Goal: Transaction & Acquisition: Purchase product/service

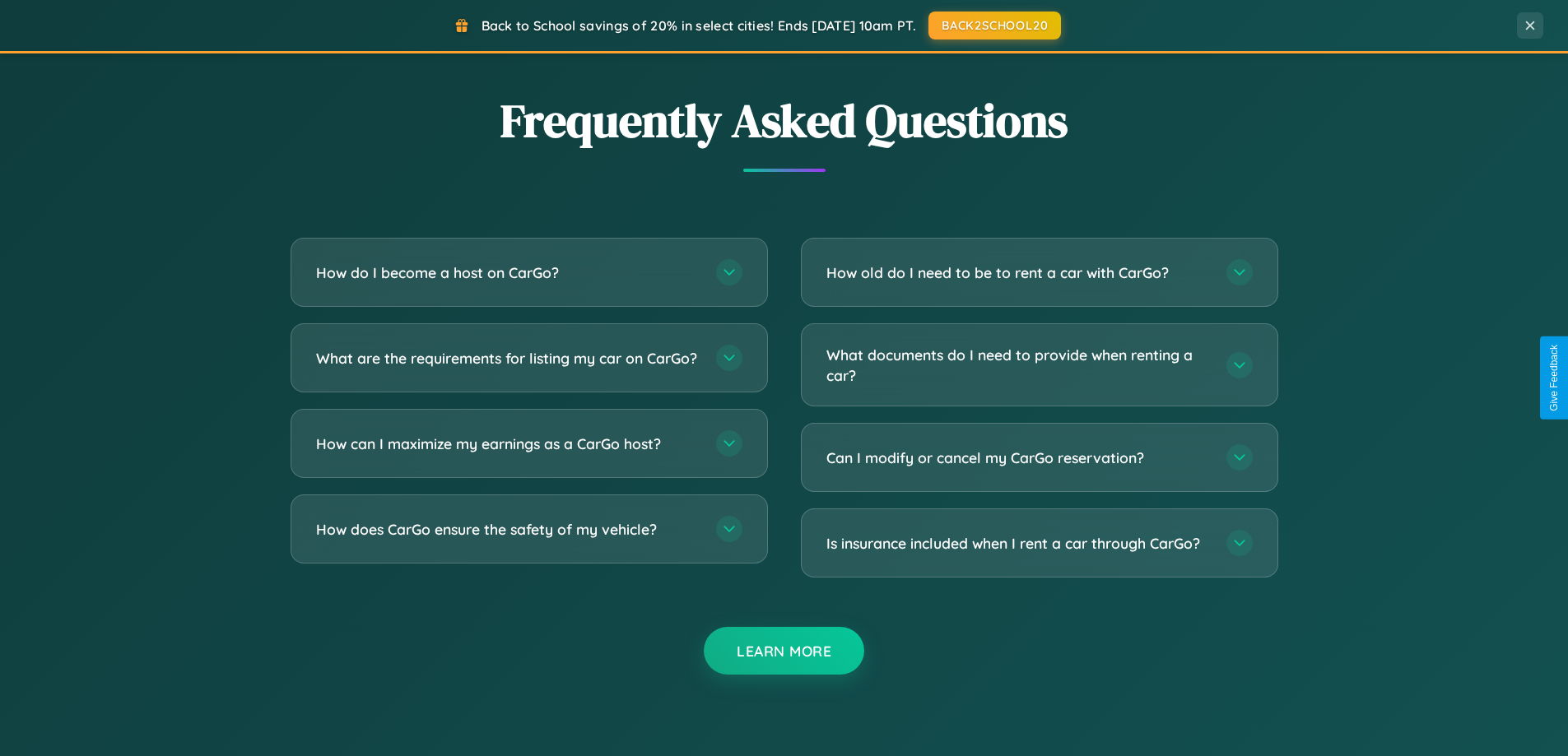
scroll to position [3166, 0]
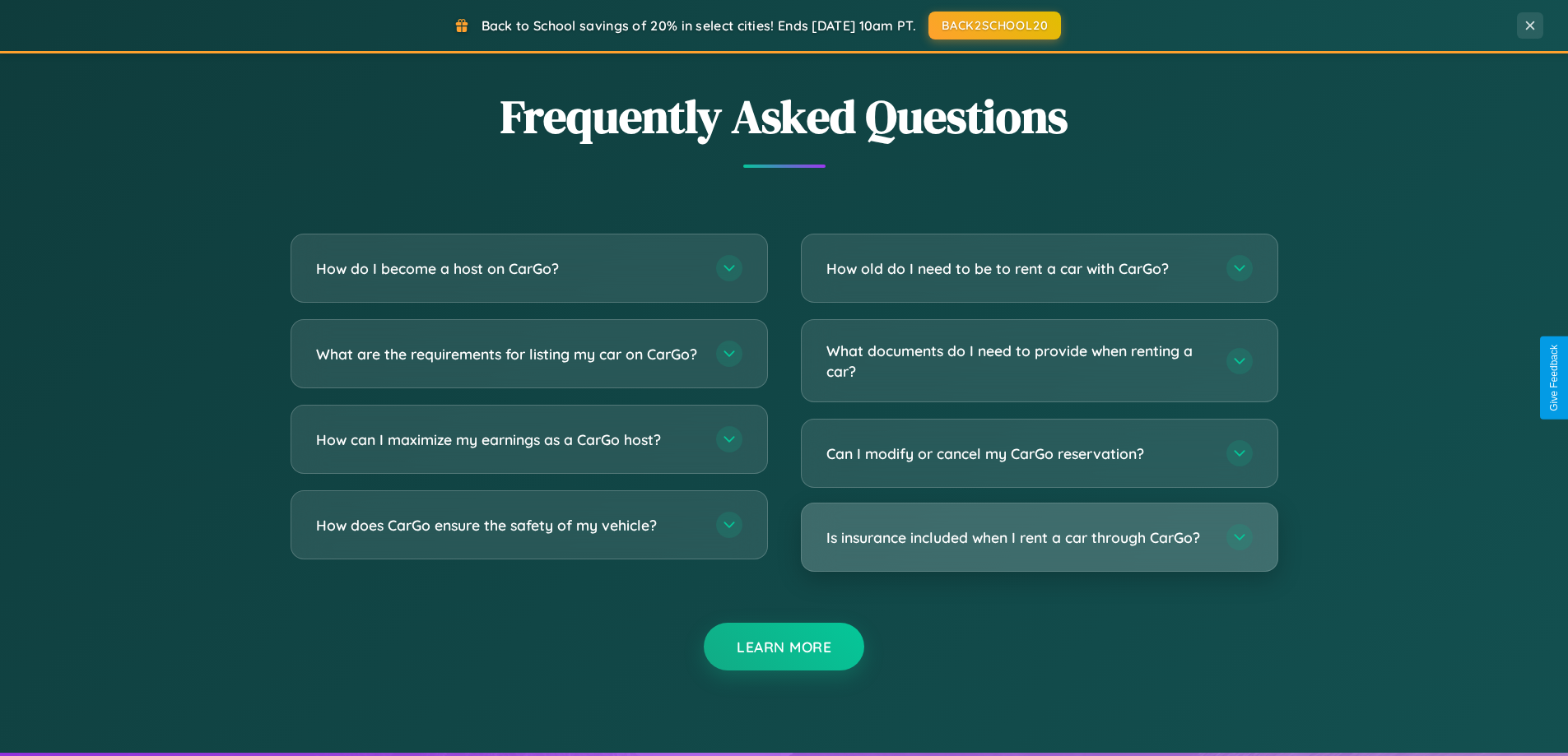
click at [1039, 538] on h3 "Is insurance included when I rent a car through CarGo?" at bounding box center [1018, 538] width 384 height 21
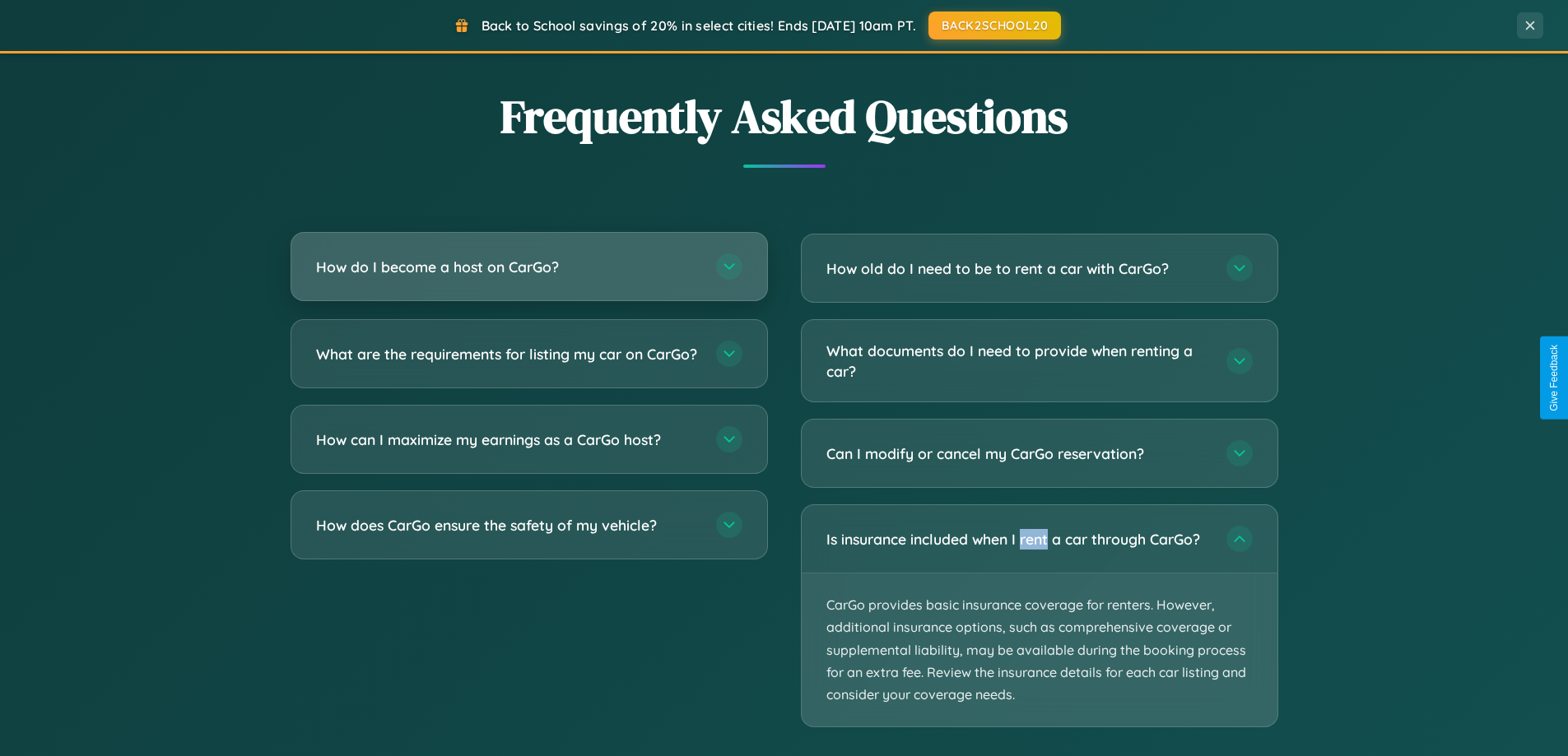
click at [528, 267] on h3 "How do I become a host on CarGo?" at bounding box center [508, 267] width 384 height 21
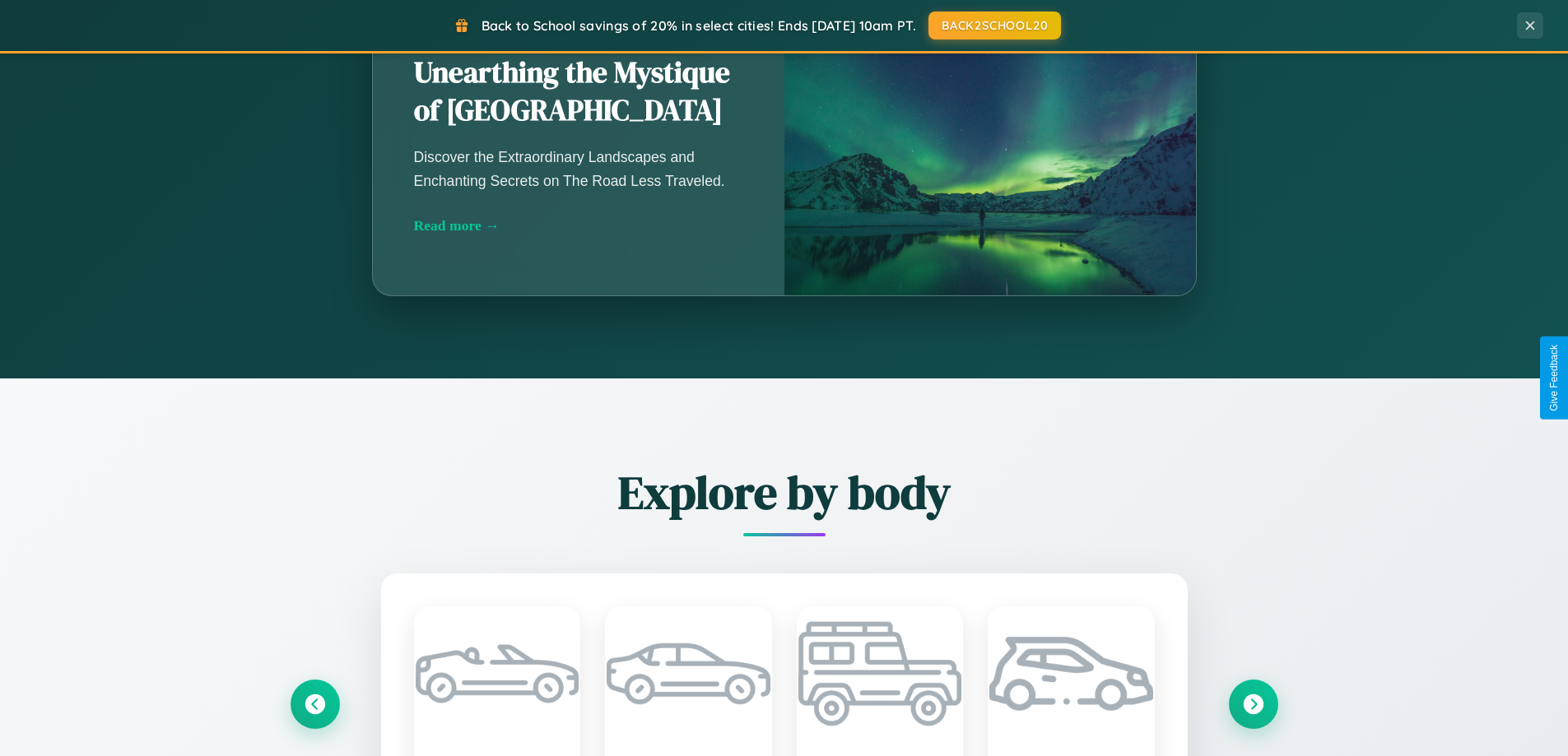
scroll to position [710, 0]
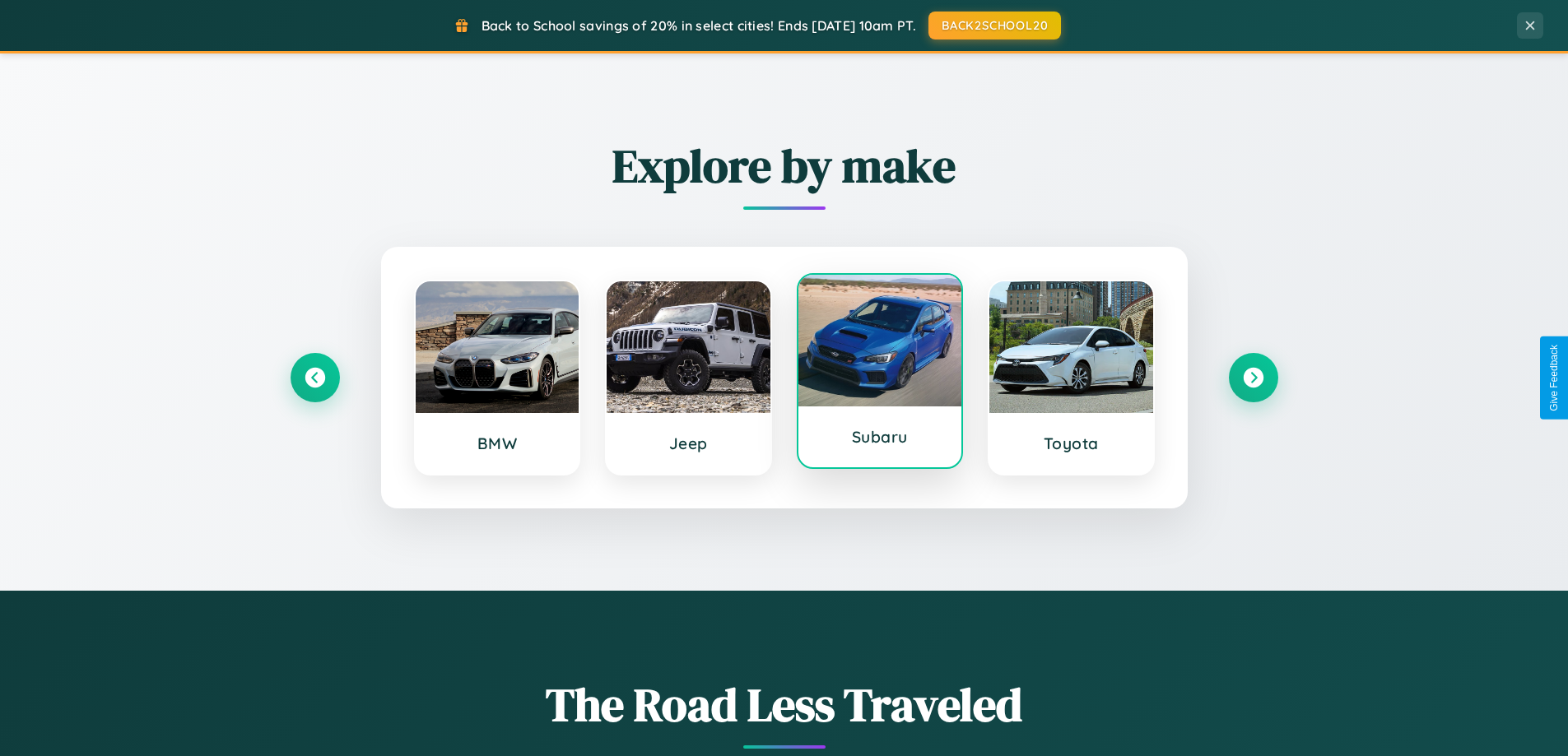
click at [879, 374] on div at bounding box center [880, 340] width 164 height 131
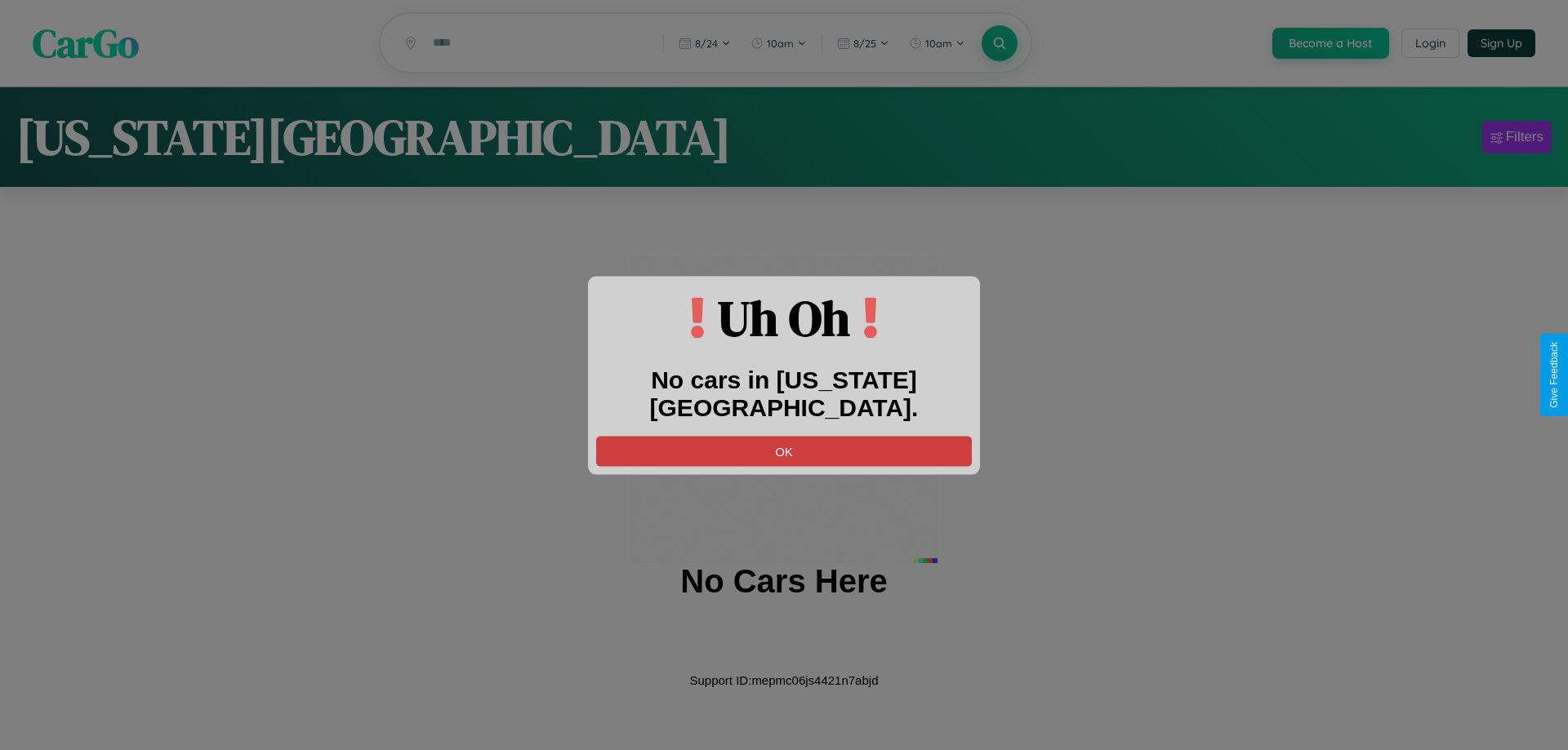
click at [784, 436] on button "OK" at bounding box center [784, 451] width 376 height 30
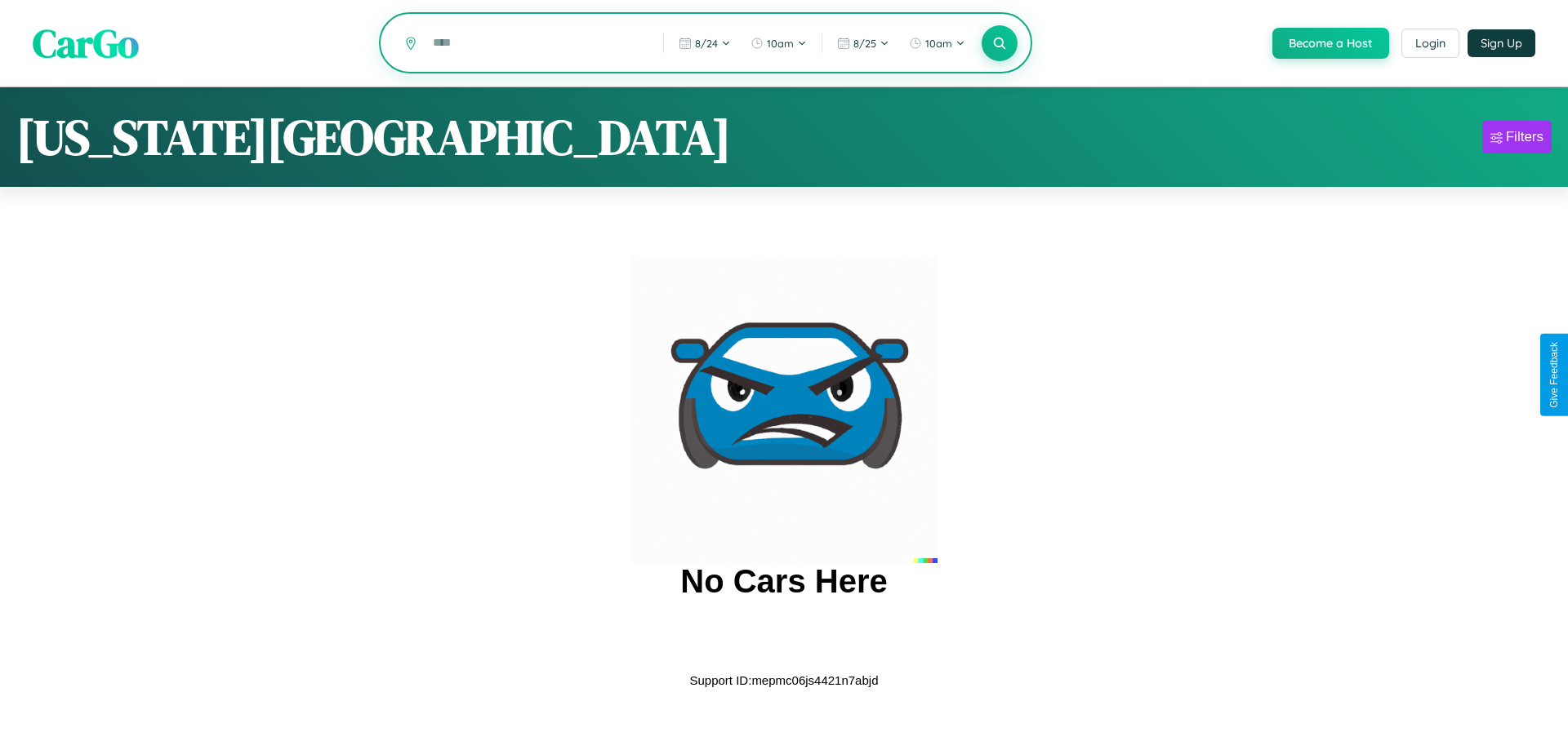
click at [535, 44] on input "text" at bounding box center [535, 42] width 222 height 28
type input "*"
click at [998, 44] on icon at bounding box center [999, 42] width 16 height 16
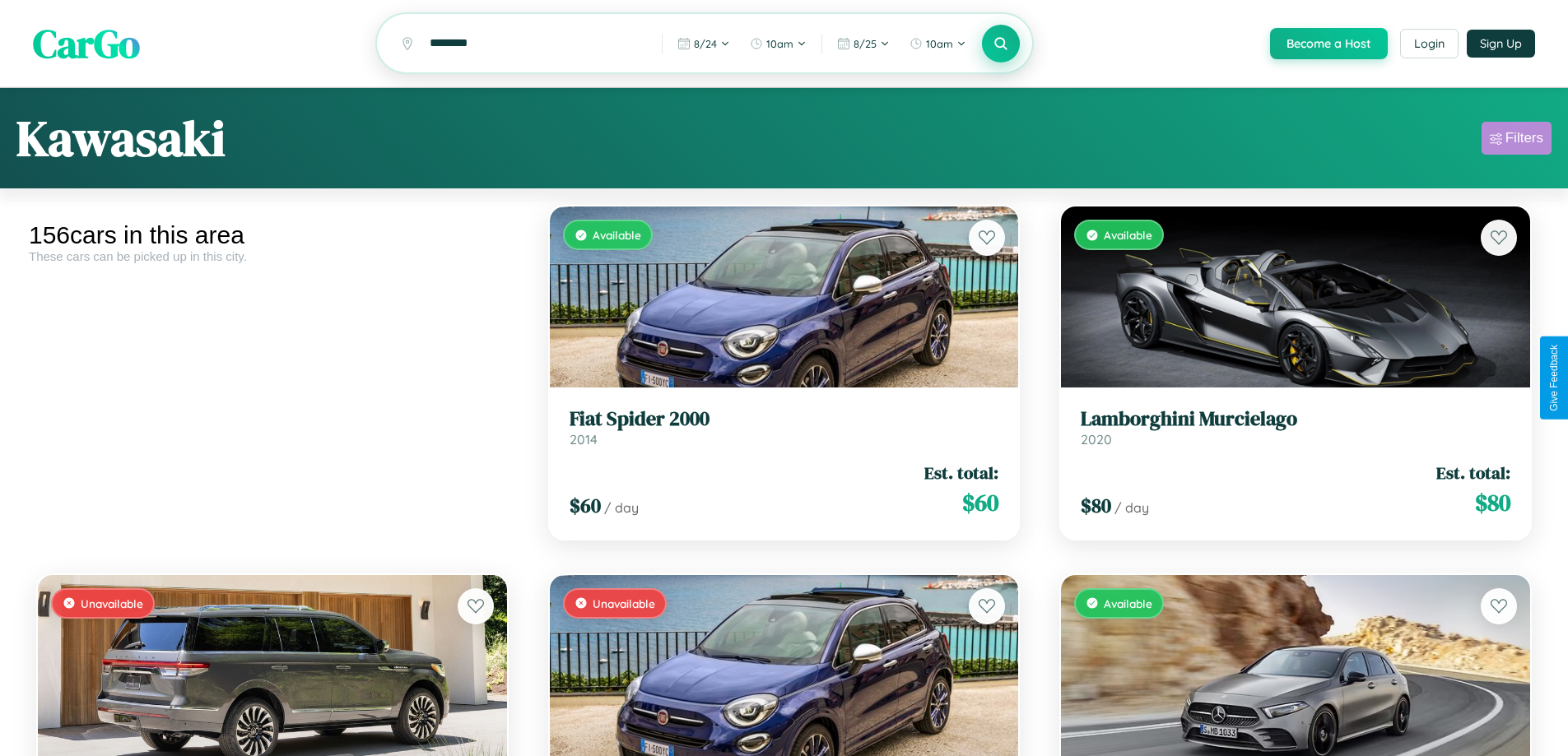
click at [1516, 141] on div "Filters" at bounding box center [1524, 138] width 38 height 16
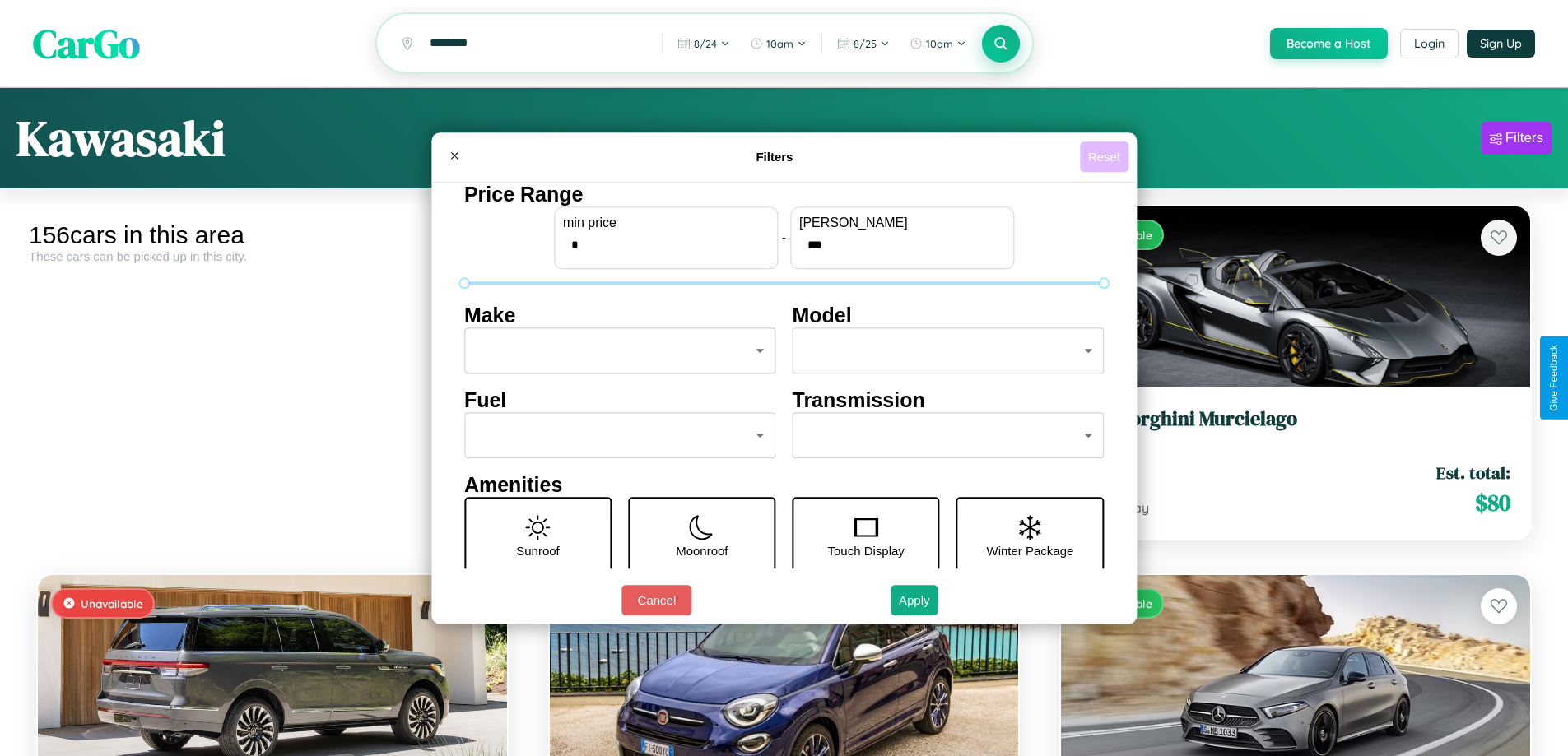
click at [1106, 156] on button "Reset" at bounding box center [1103, 157] width 48 height 30
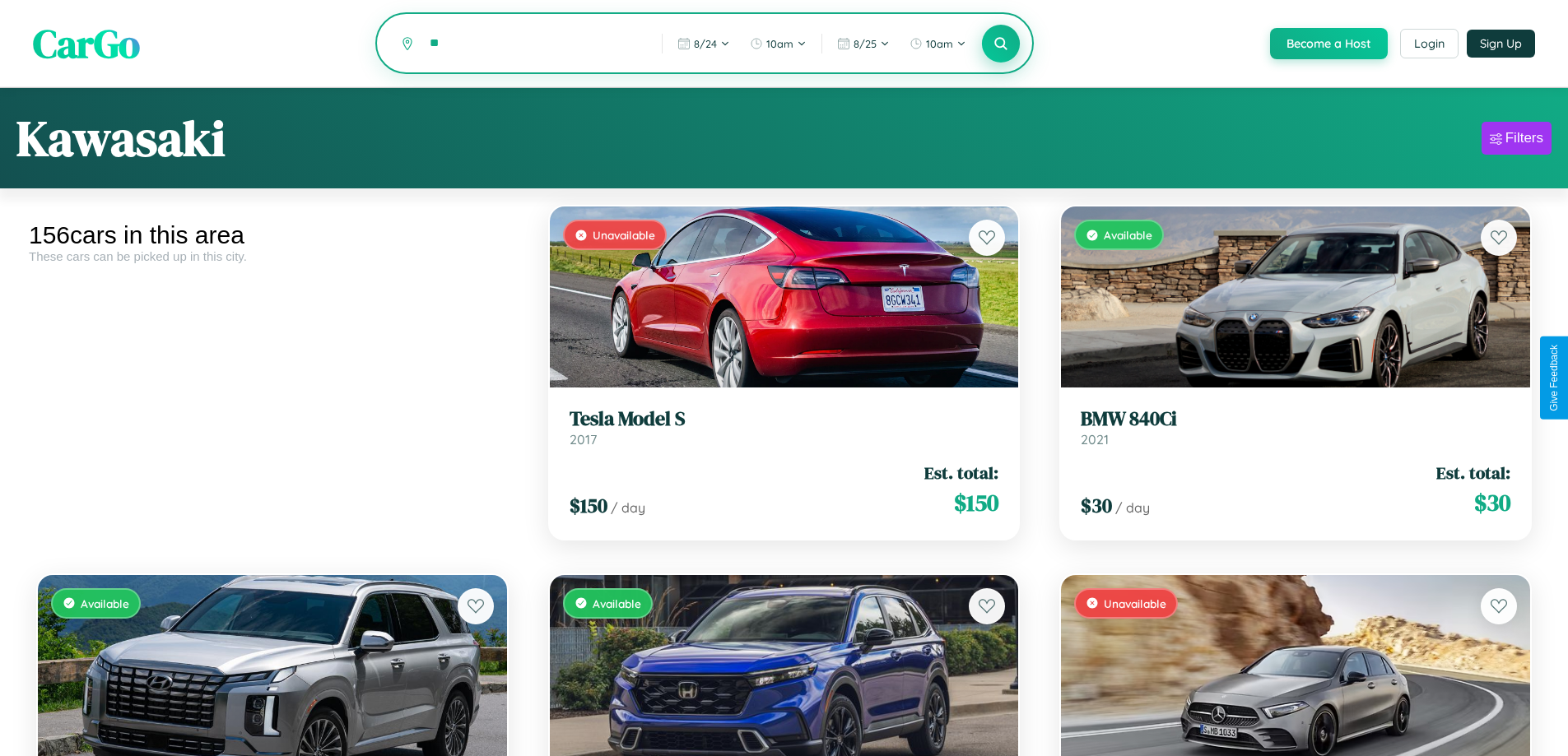
type input "*"
type input "******"
click at [1000, 44] on icon at bounding box center [1001, 43] width 16 height 16
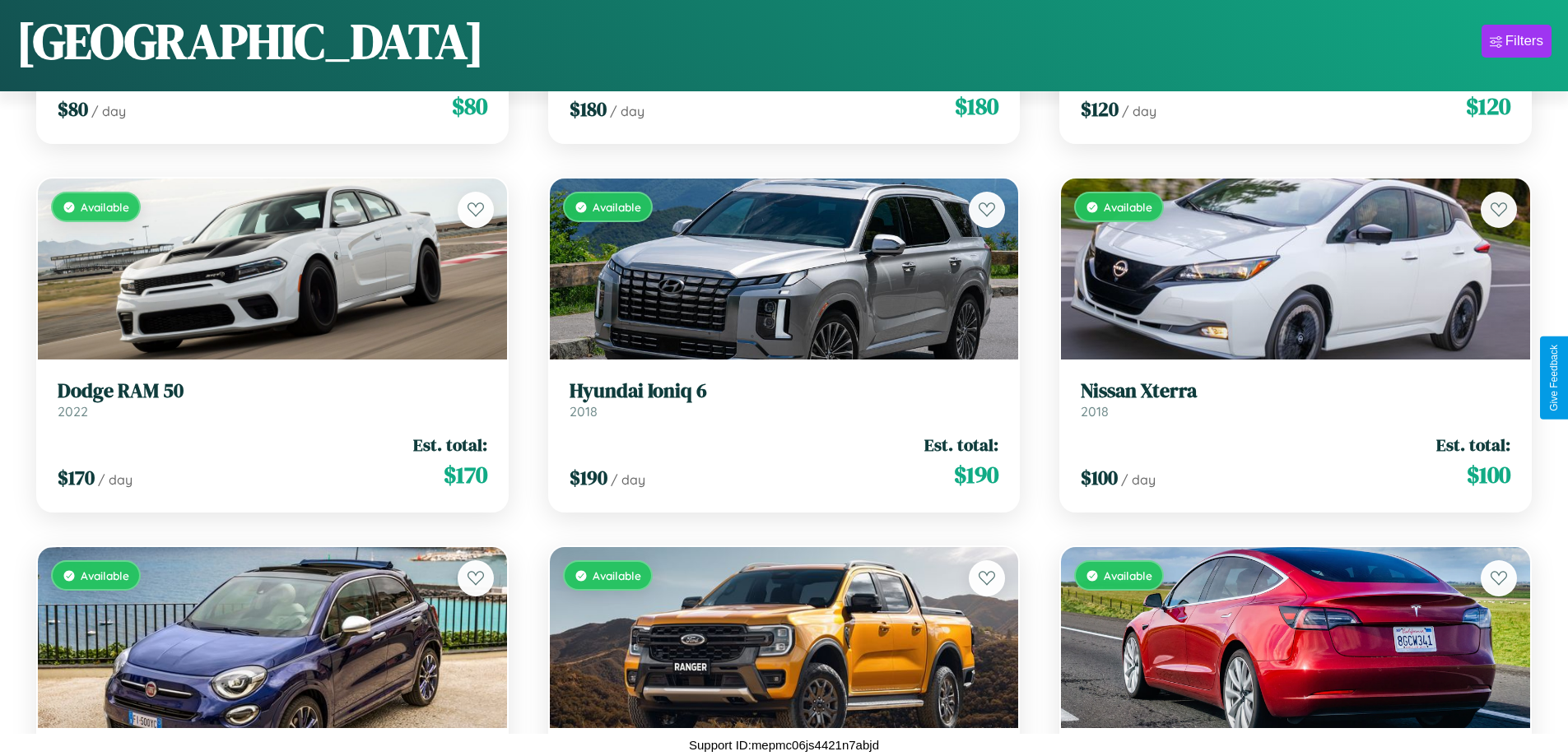
scroll to position [16812, 0]
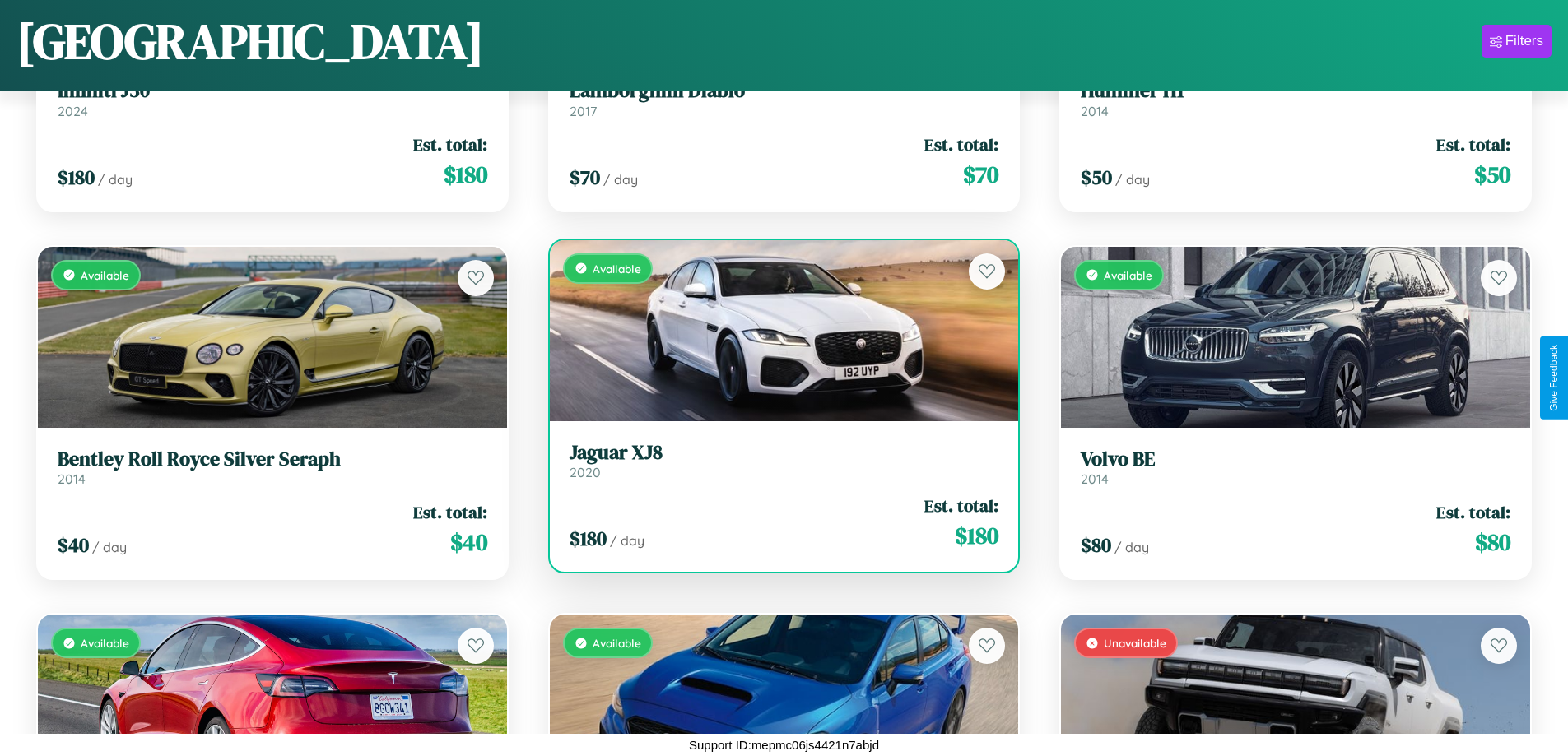
click at [777, 527] on div "$ 180 / day Est. total: $ 180" at bounding box center [784, 523] width 429 height 59
click at [777, 523] on div "$ 180 / day Est. total: $ 180" at bounding box center [784, 523] width 429 height 59
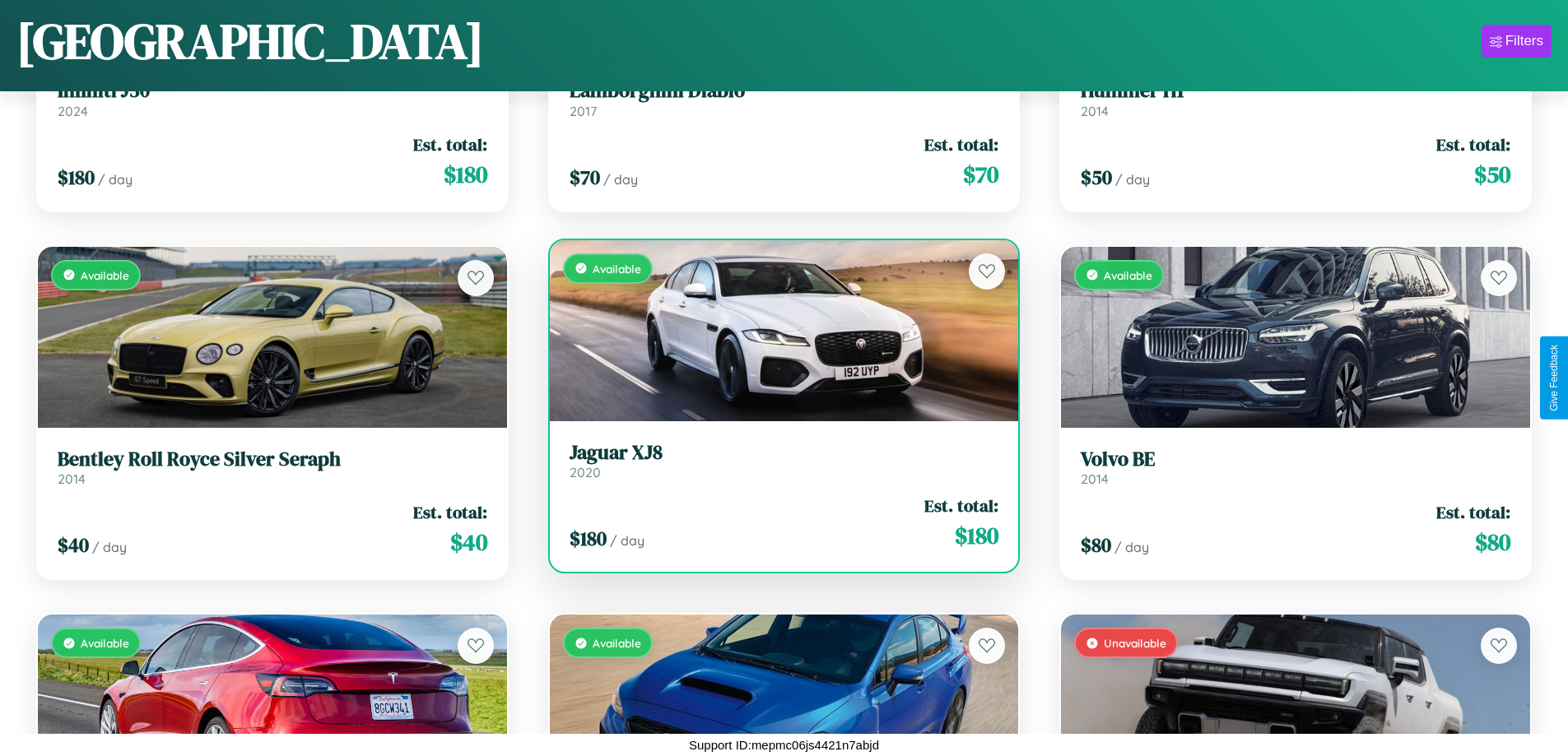
click at [777, 523] on div "$ 180 / day Est. total: $ 180" at bounding box center [784, 523] width 429 height 59
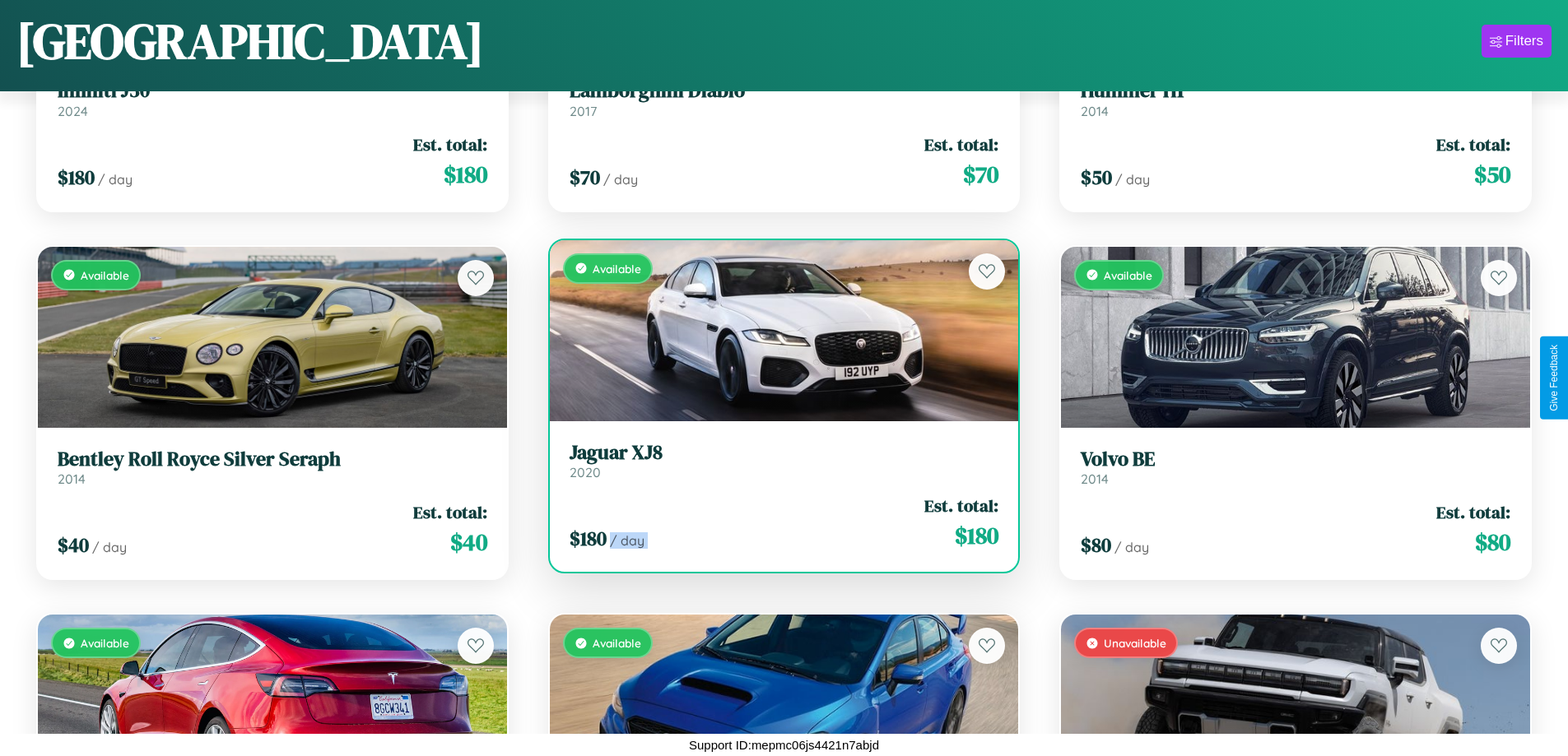
click at [777, 523] on div "$ 180 / day Est. total: $ 180" at bounding box center [784, 523] width 429 height 59
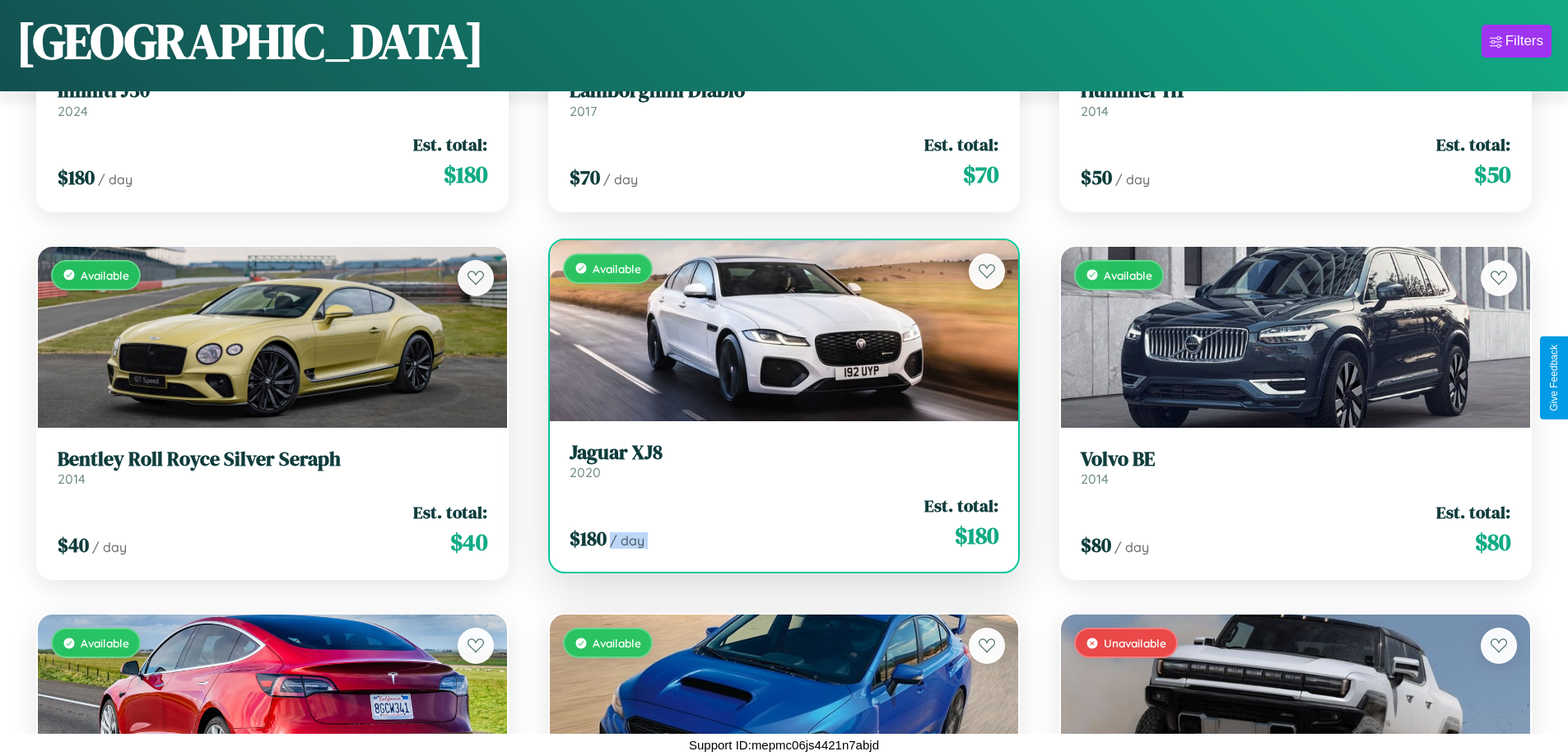
click at [777, 523] on div "$ 180 / day Est. total: $ 180" at bounding box center [784, 523] width 429 height 59
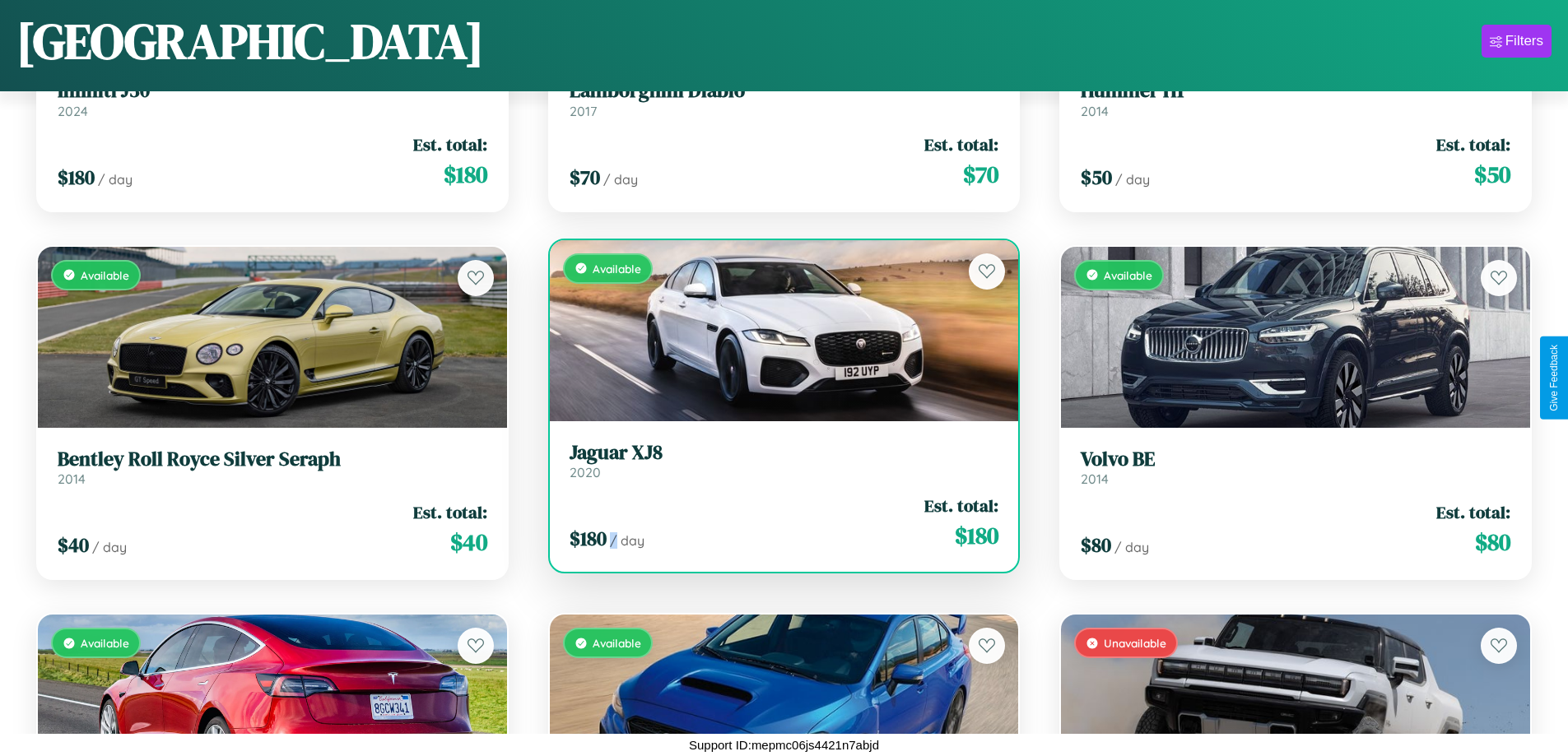
click at [777, 523] on div "$ 180 / day Est. total: $ 180" at bounding box center [784, 523] width 429 height 59
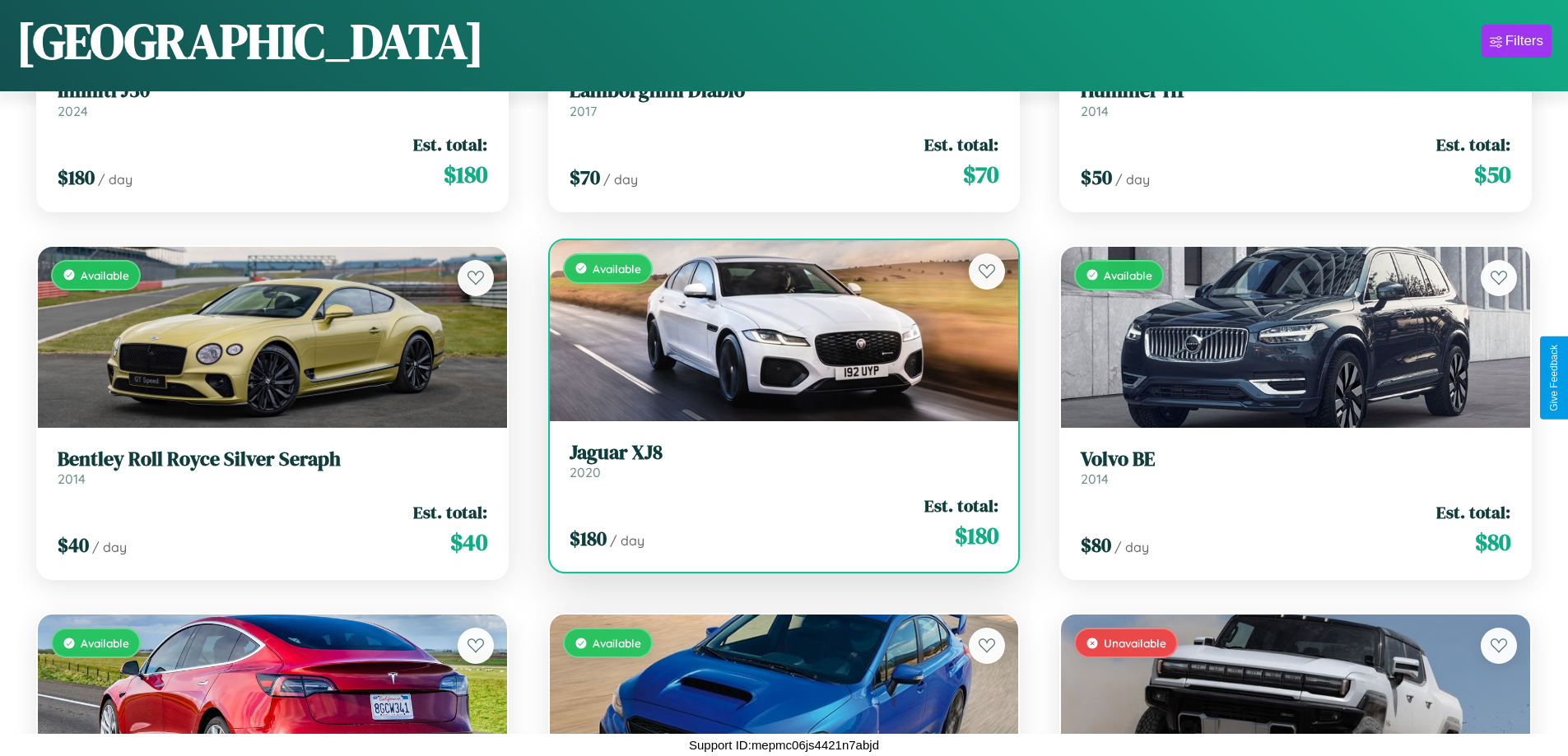
click at [777, 461] on h3 "Jaguar XJ8" at bounding box center [784, 453] width 429 height 24
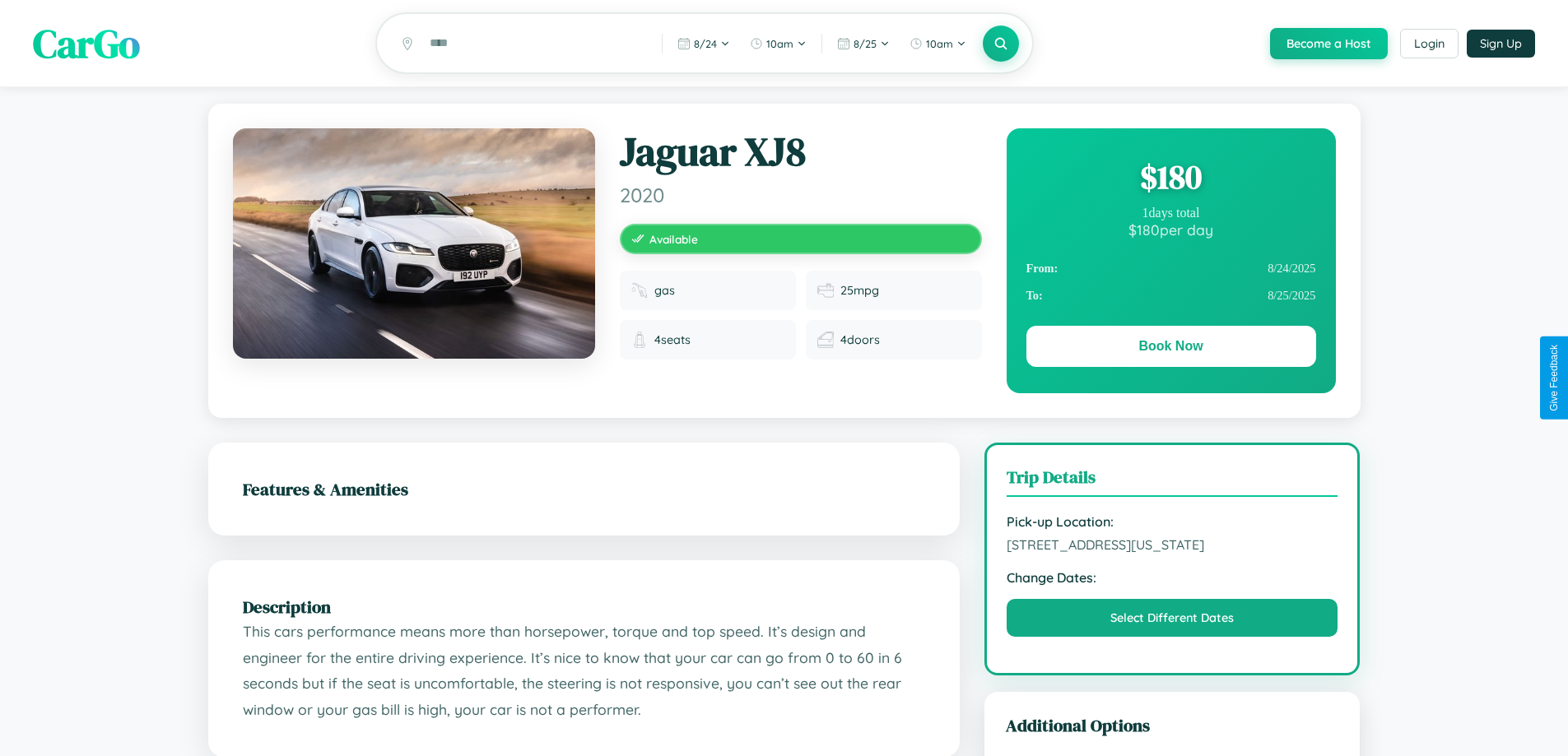
scroll to position [169, 0]
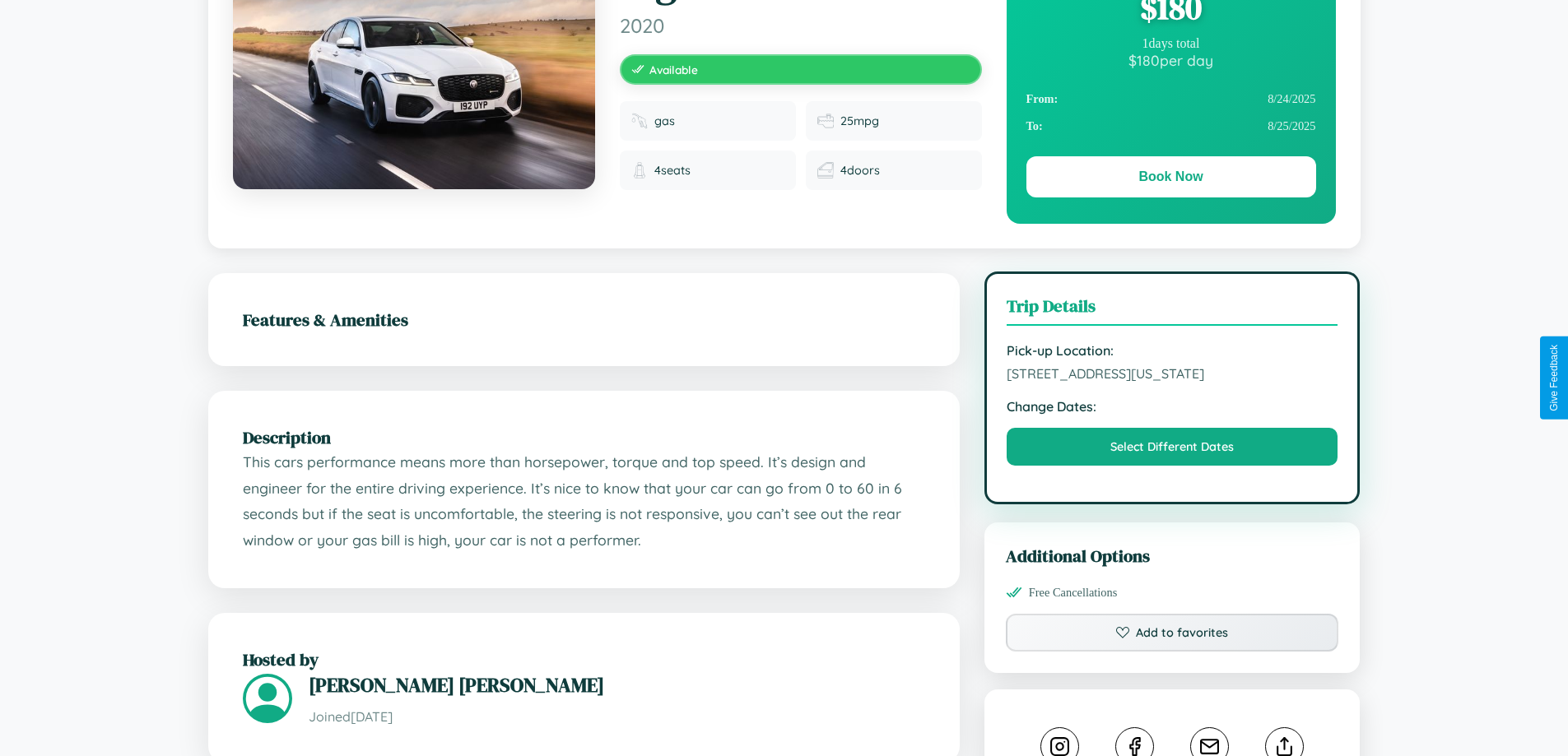
click at [1172, 376] on span "[STREET_ADDRESS][US_STATE]" at bounding box center [1172, 373] width 332 height 16
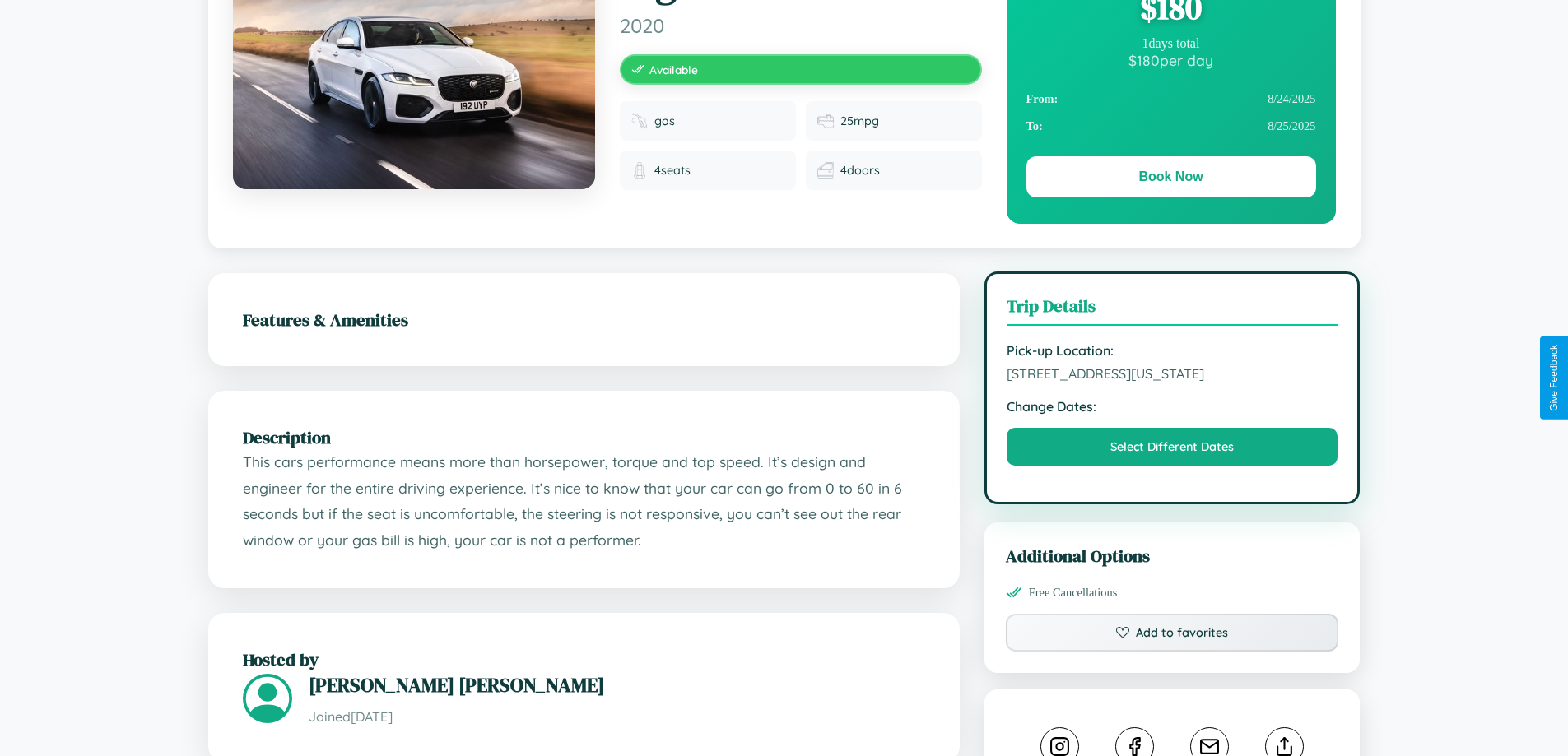
click at [1172, 376] on span "[STREET_ADDRESS][US_STATE]" at bounding box center [1172, 373] width 332 height 16
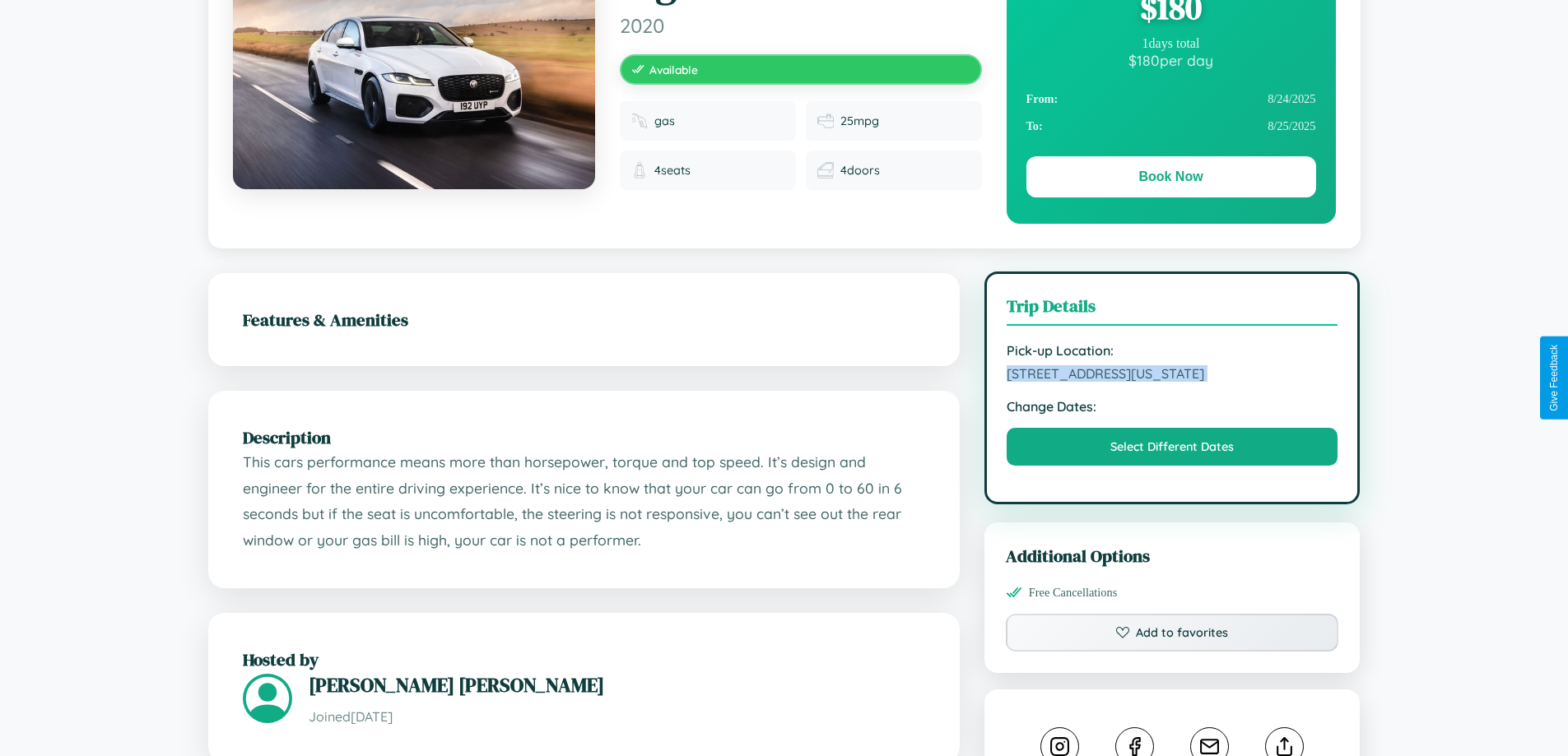
click at [1172, 376] on span "[STREET_ADDRESS][US_STATE]" at bounding box center [1172, 373] width 332 height 16
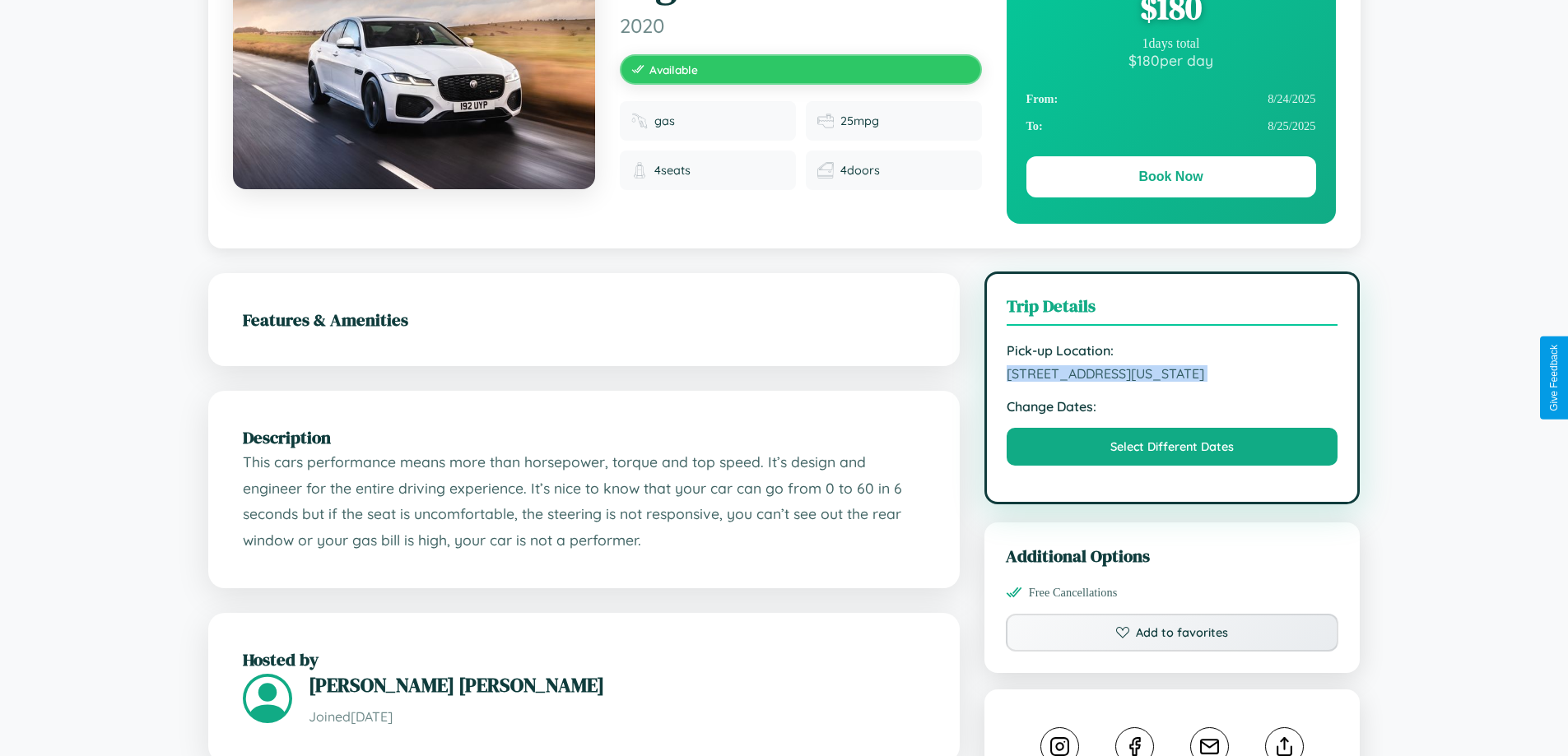
click at [1172, 376] on span "[STREET_ADDRESS][US_STATE]" at bounding box center [1172, 373] width 332 height 16
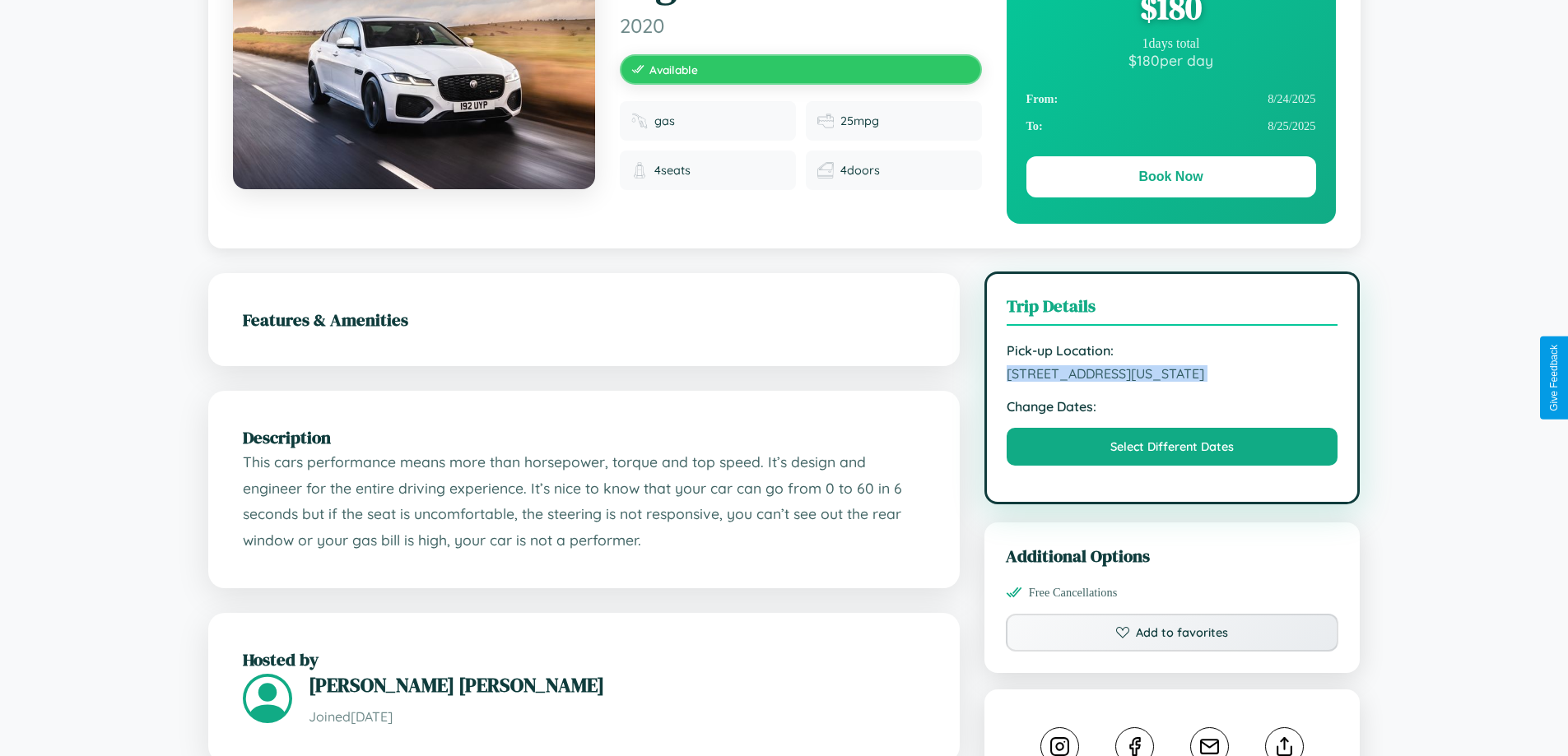
click at [1172, 376] on span "[STREET_ADDRESS][US_STATE]" at bounding box center [1172, 373] width 332 height 16
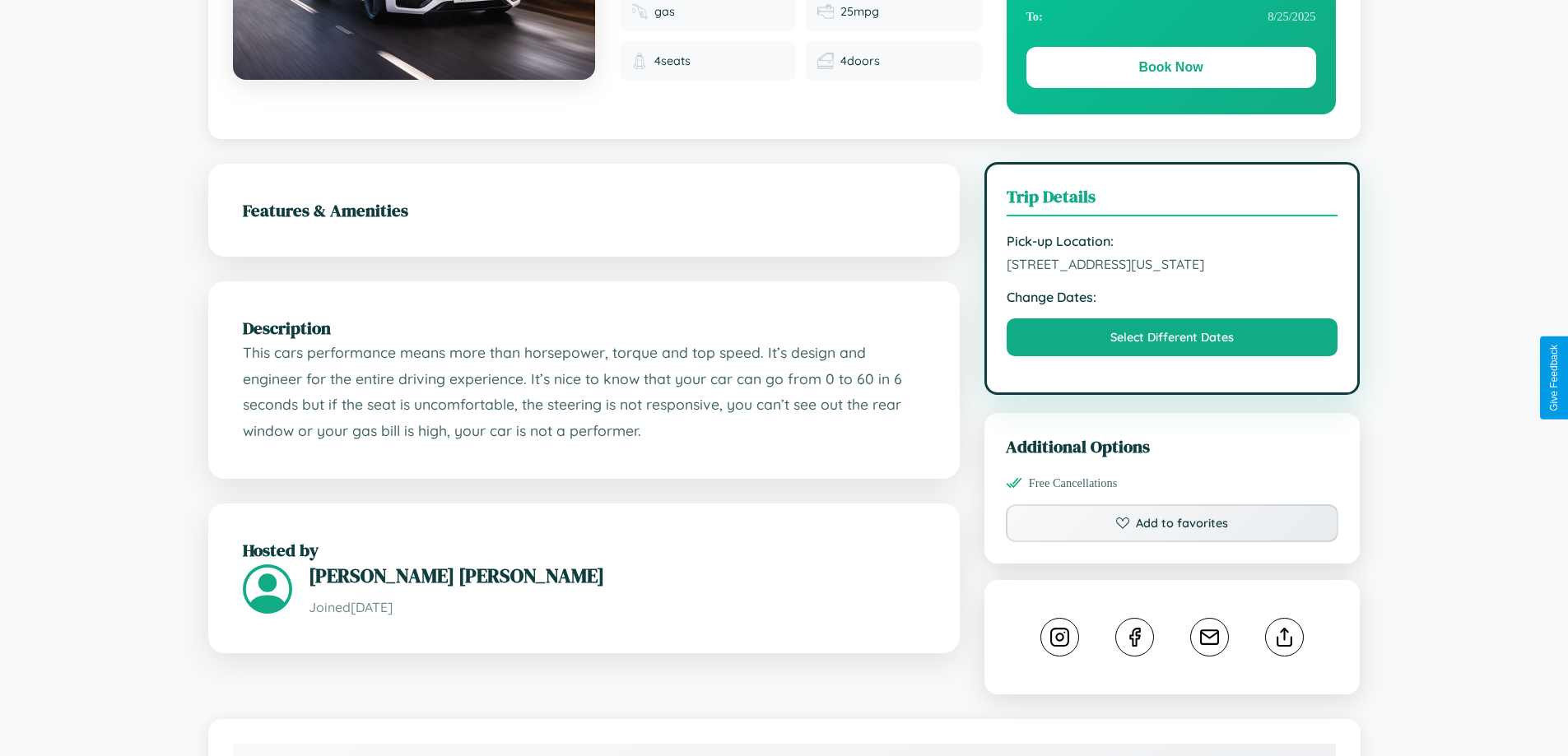
scroll to position [541, 0]
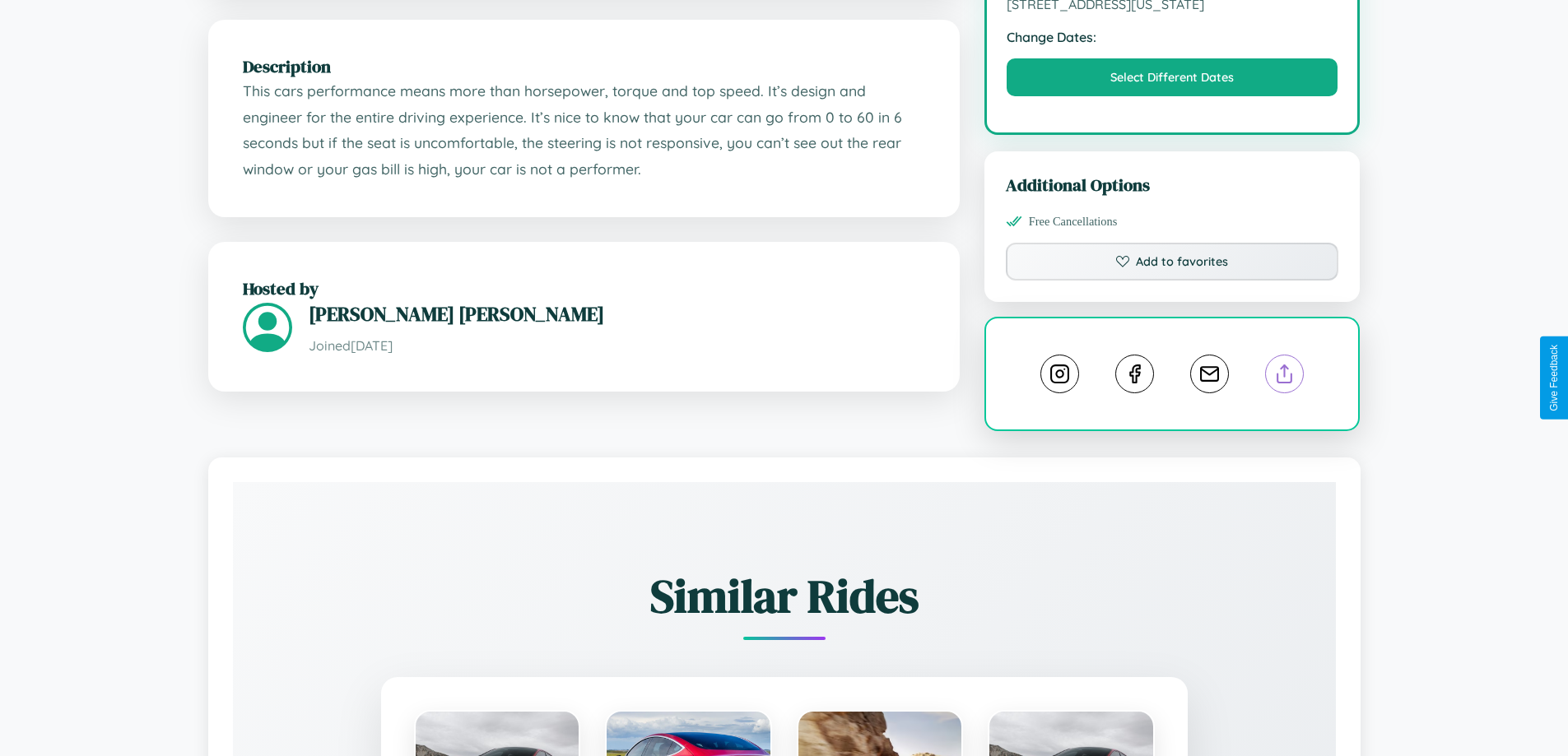
click at [1284, 376] on line at bounding box center [1284, 371] width 0 height 11
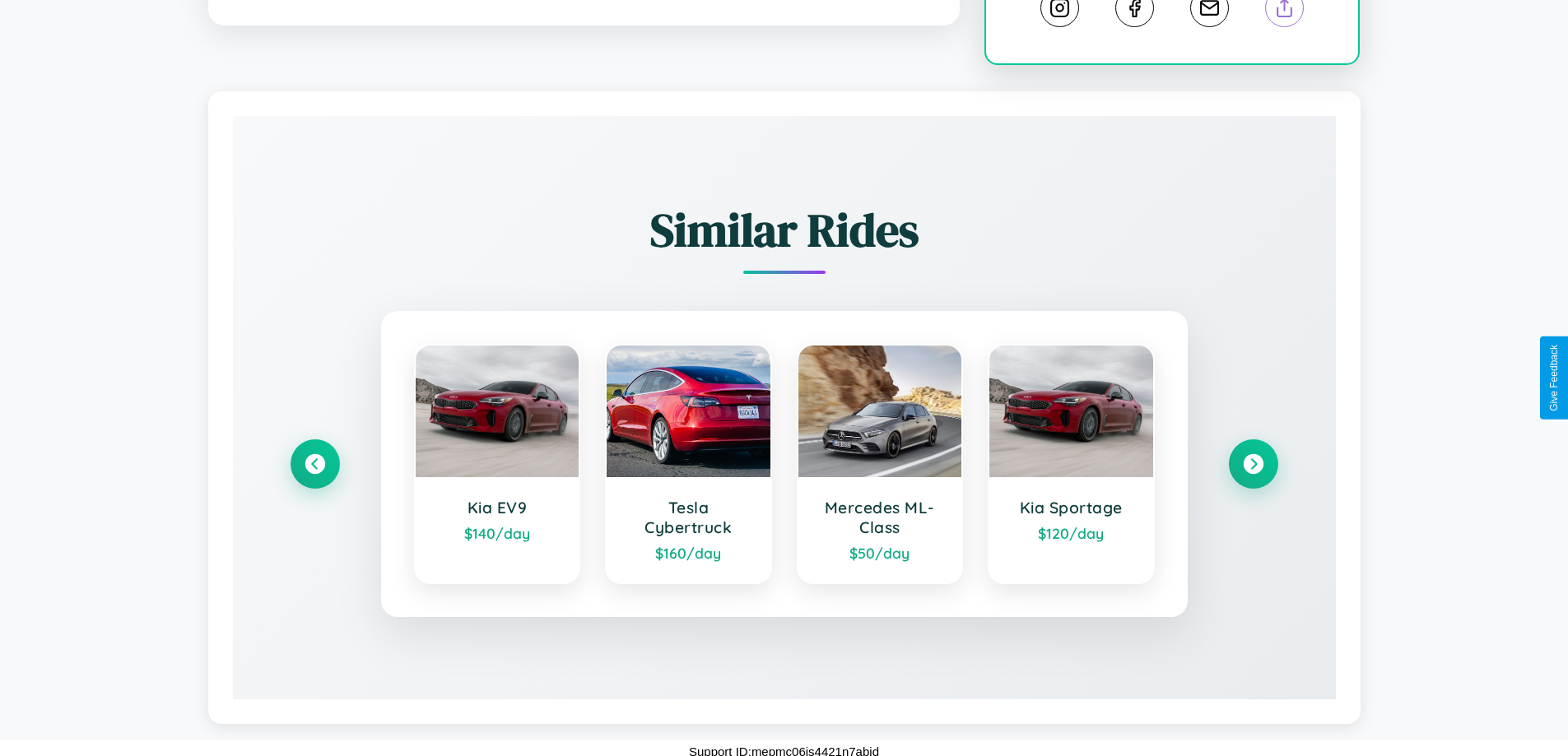
scroll to position [916, 0]
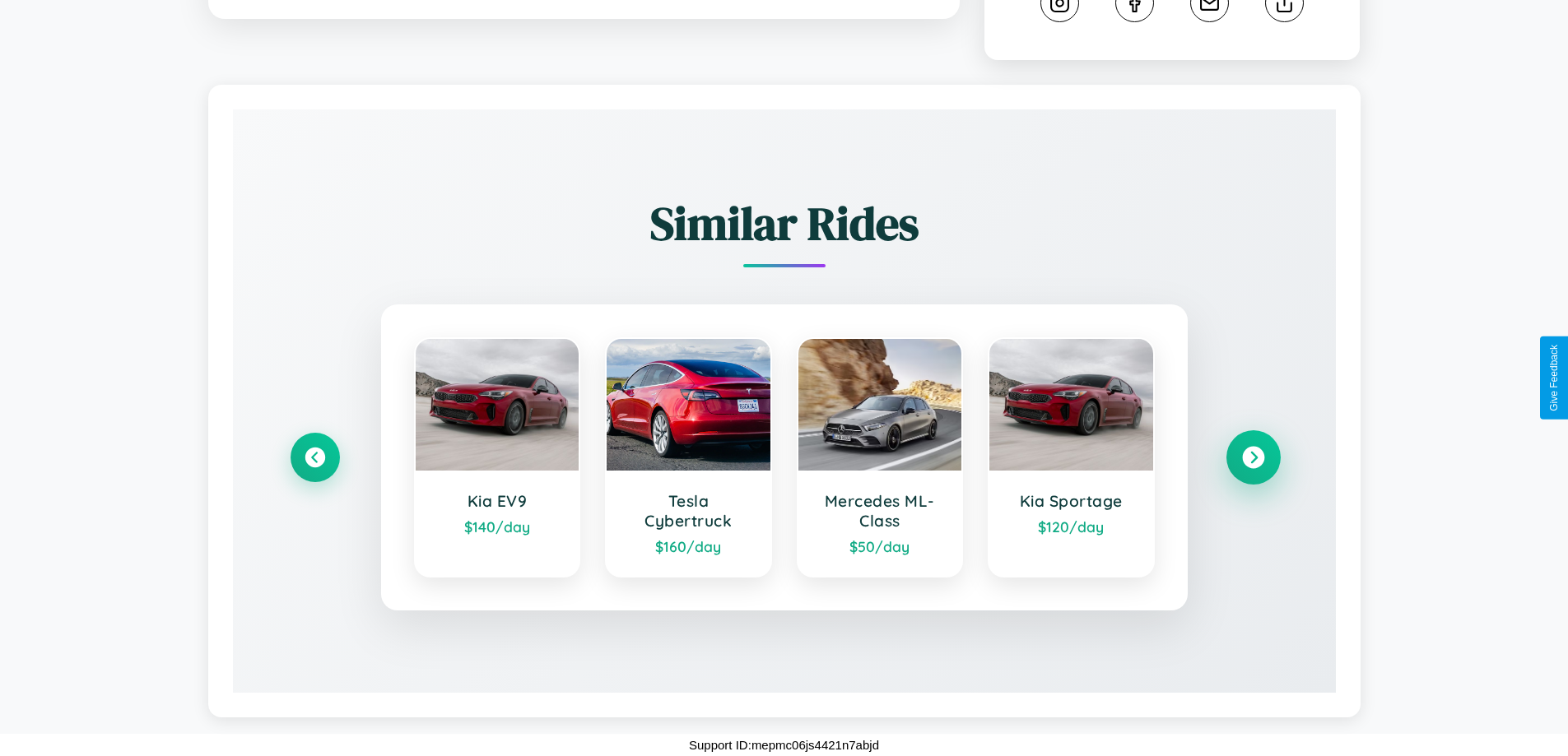
click at [1252, 457] on icon at bounding box center [1253, 458] width 23 height 23
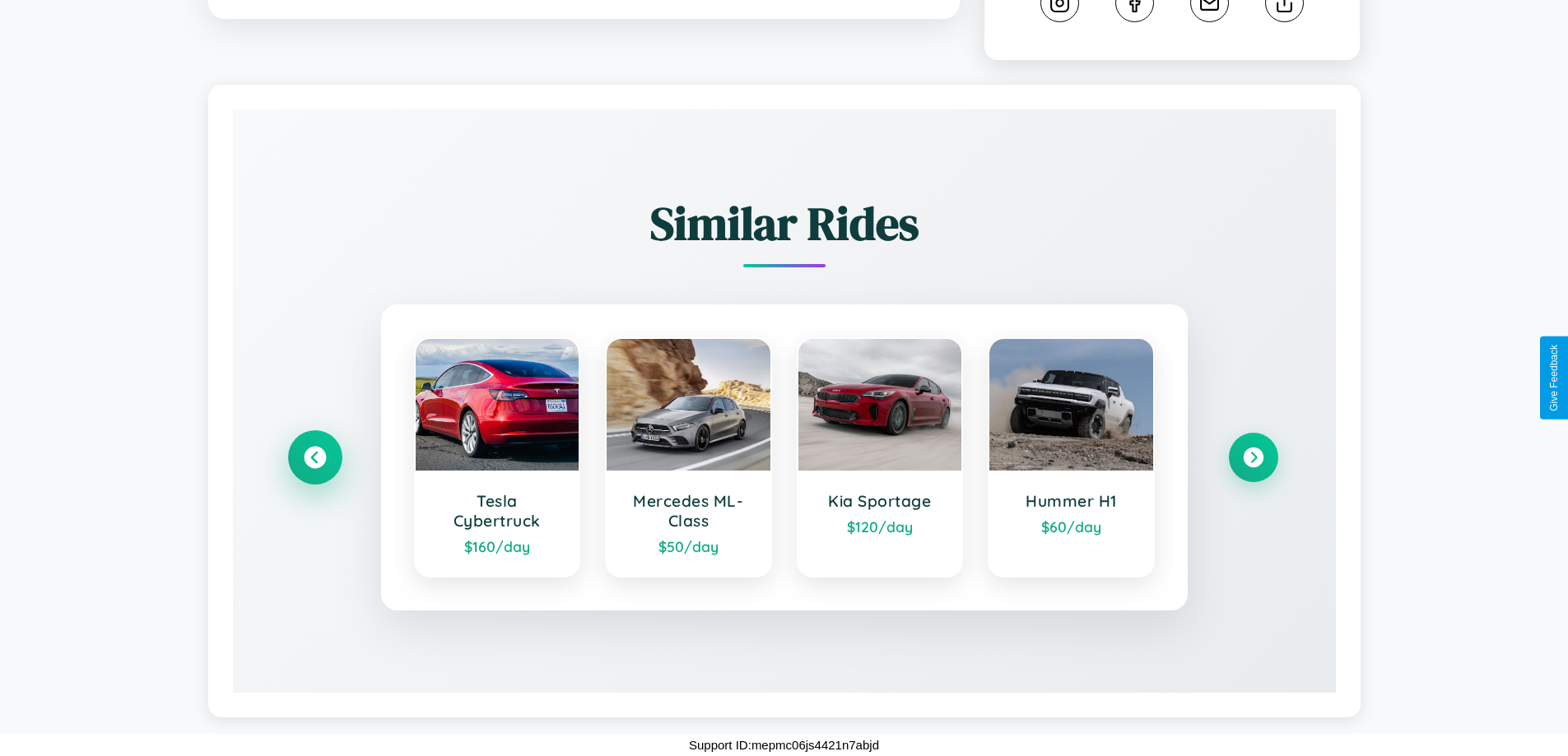
click at [315, 457] on icon at bounding box center [315, 458] width 23 height 23
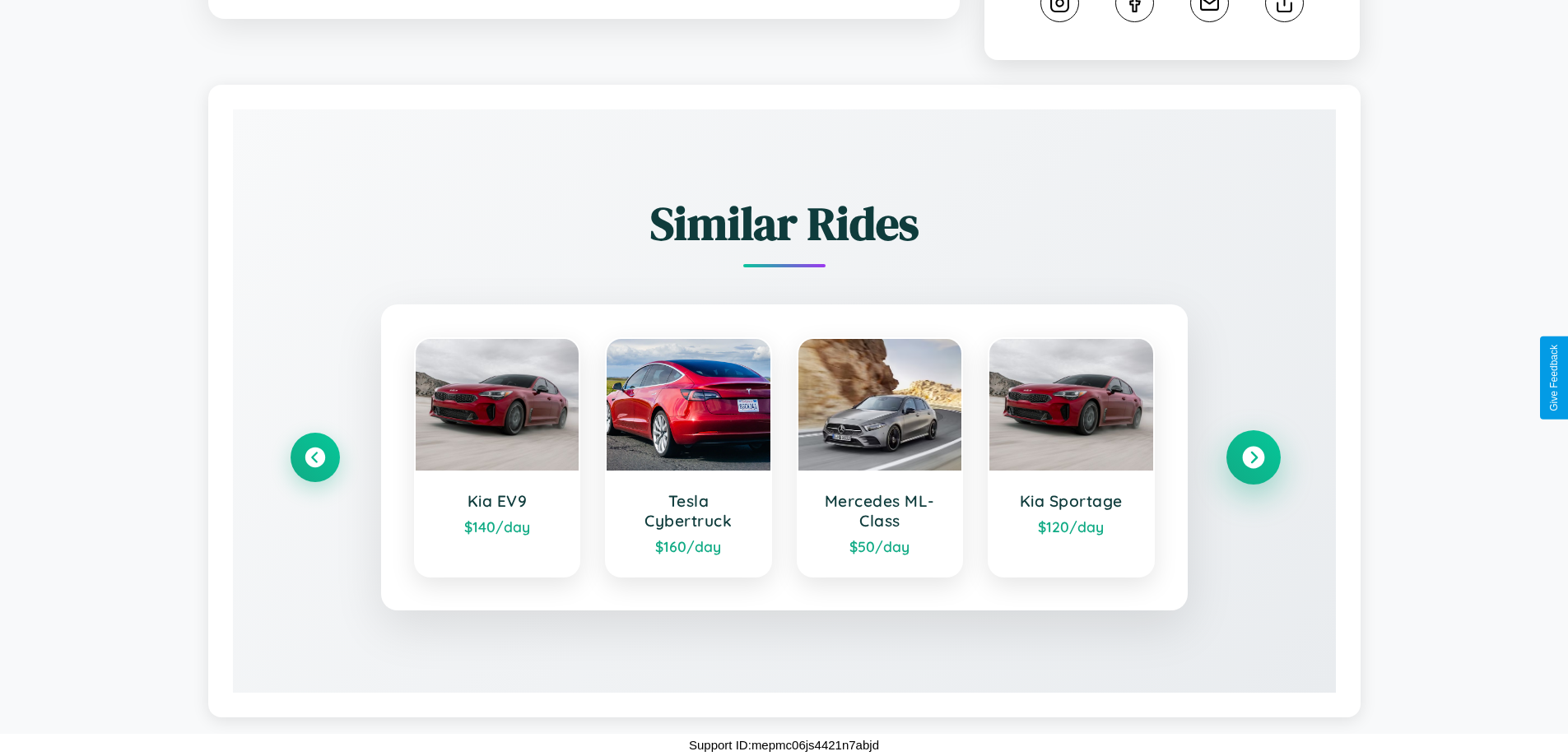
click at [1252, 457] on icon at bounding box center [1253, 458] width 23 height 23
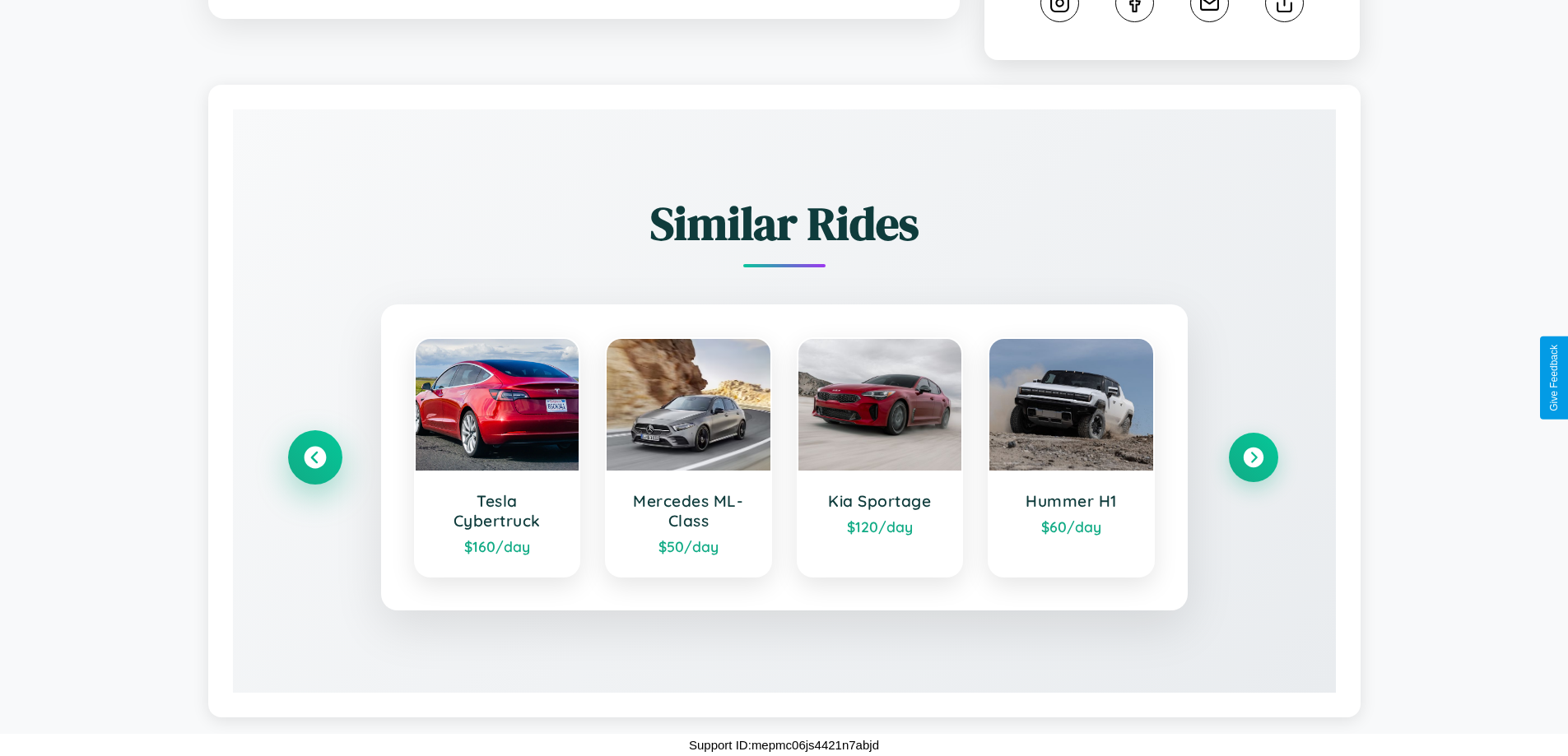
click at [315, 457] on icon at bounding box center [315, 458] width 23 height 23
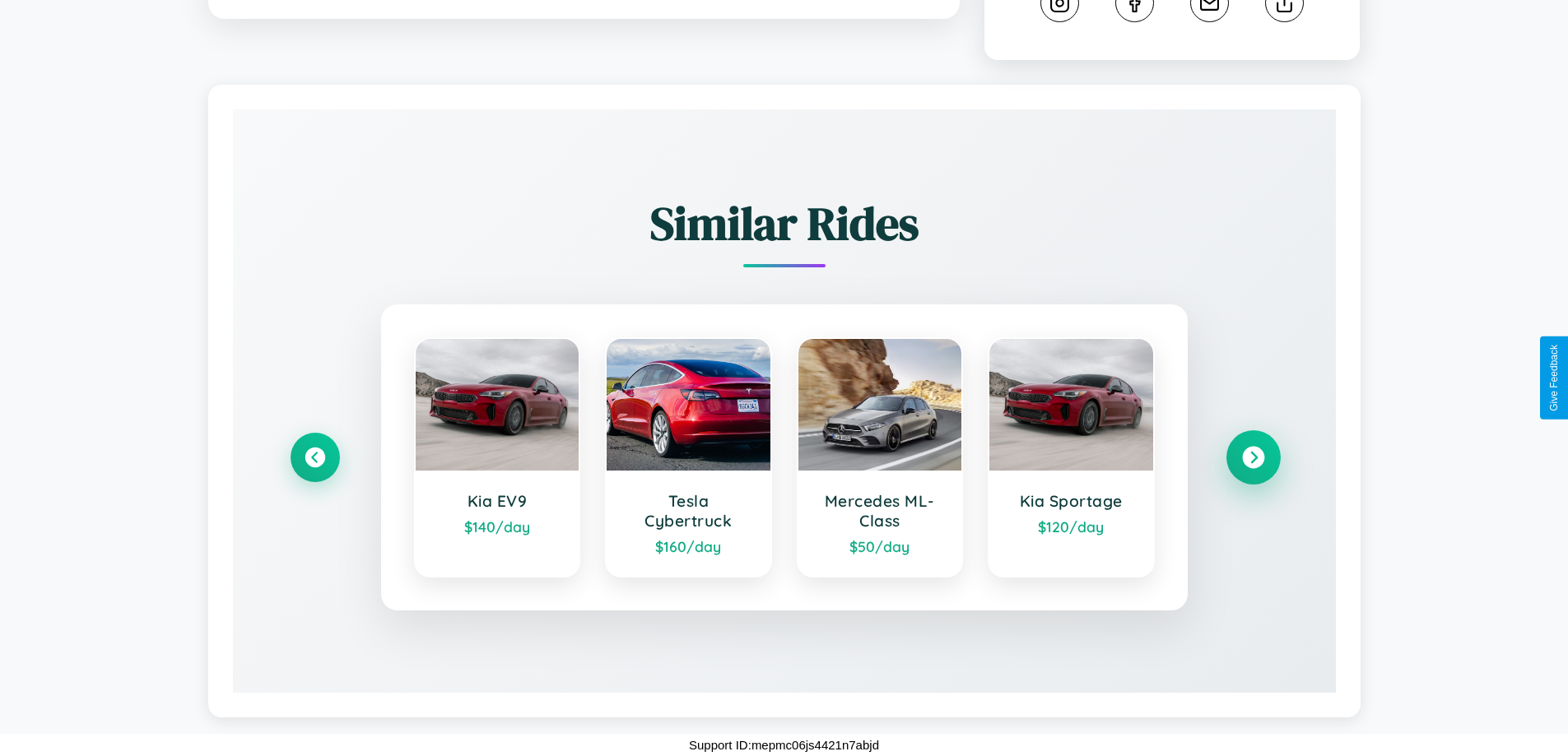
click at [1252, 457] on icon at bounding box center [1253, 458] width 23 height 23
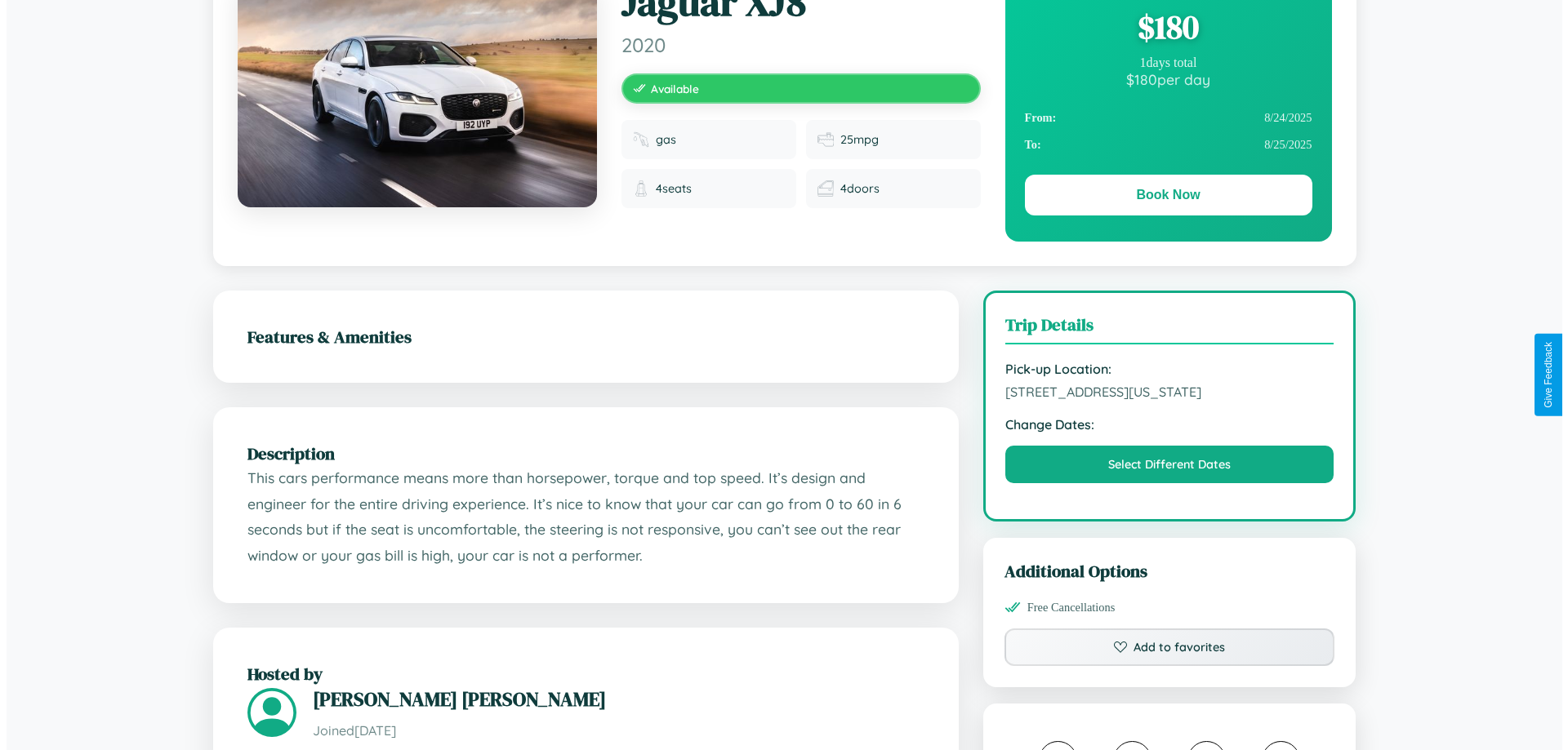
scroll to position [0, 0]
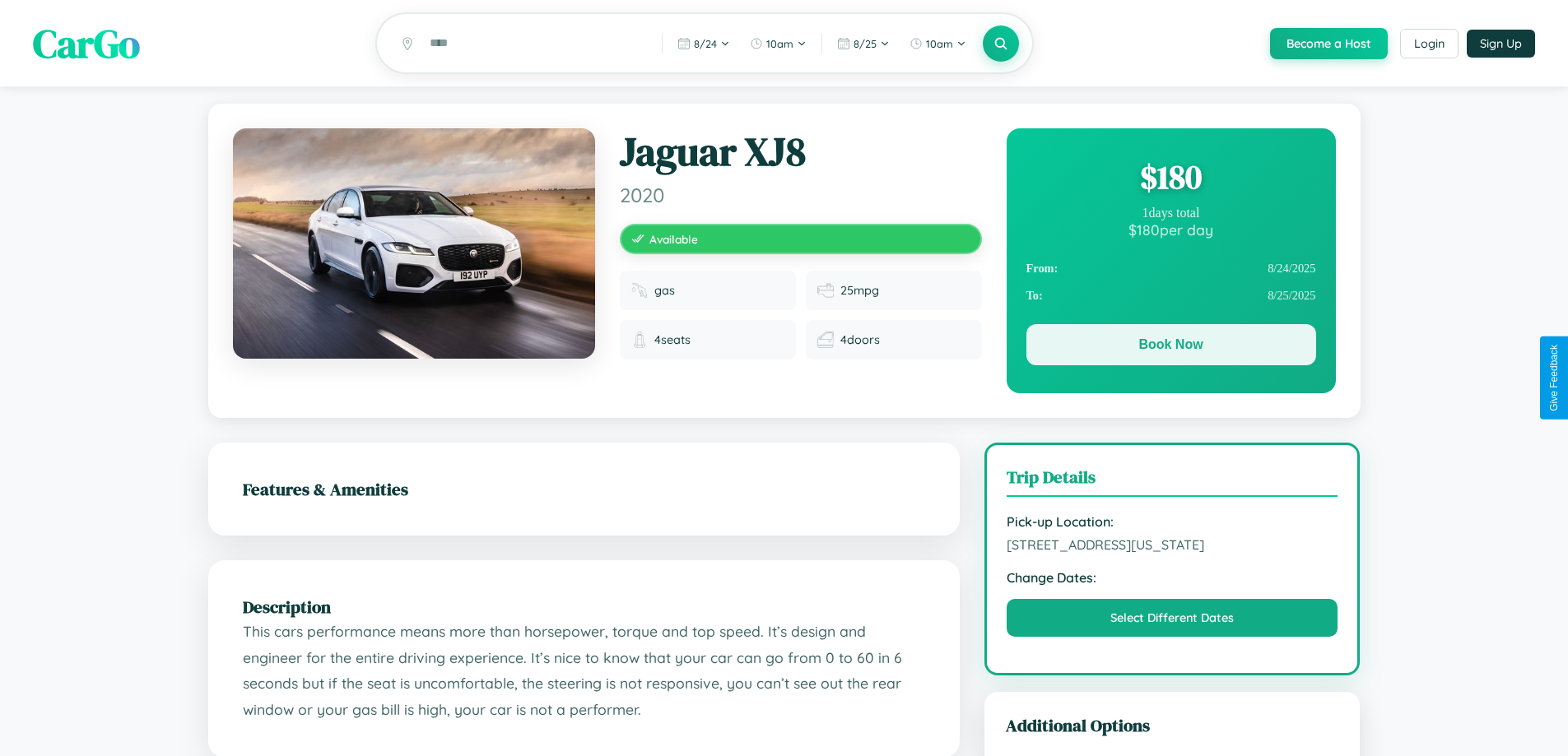
click at [1170, 347] on button "Book Now" at bounding box center [1171, 345] width 289 height 42
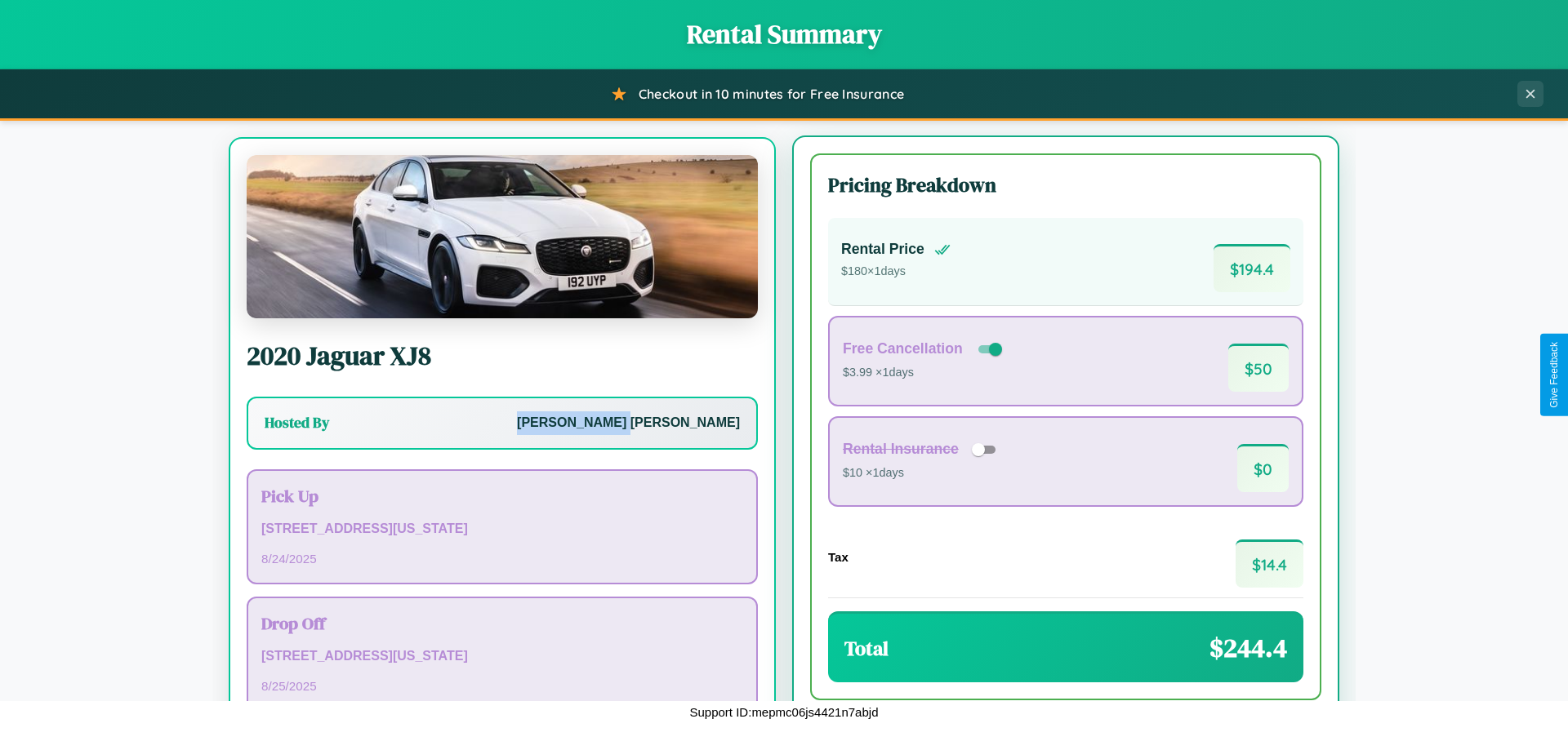
scroll to position [76, 0]
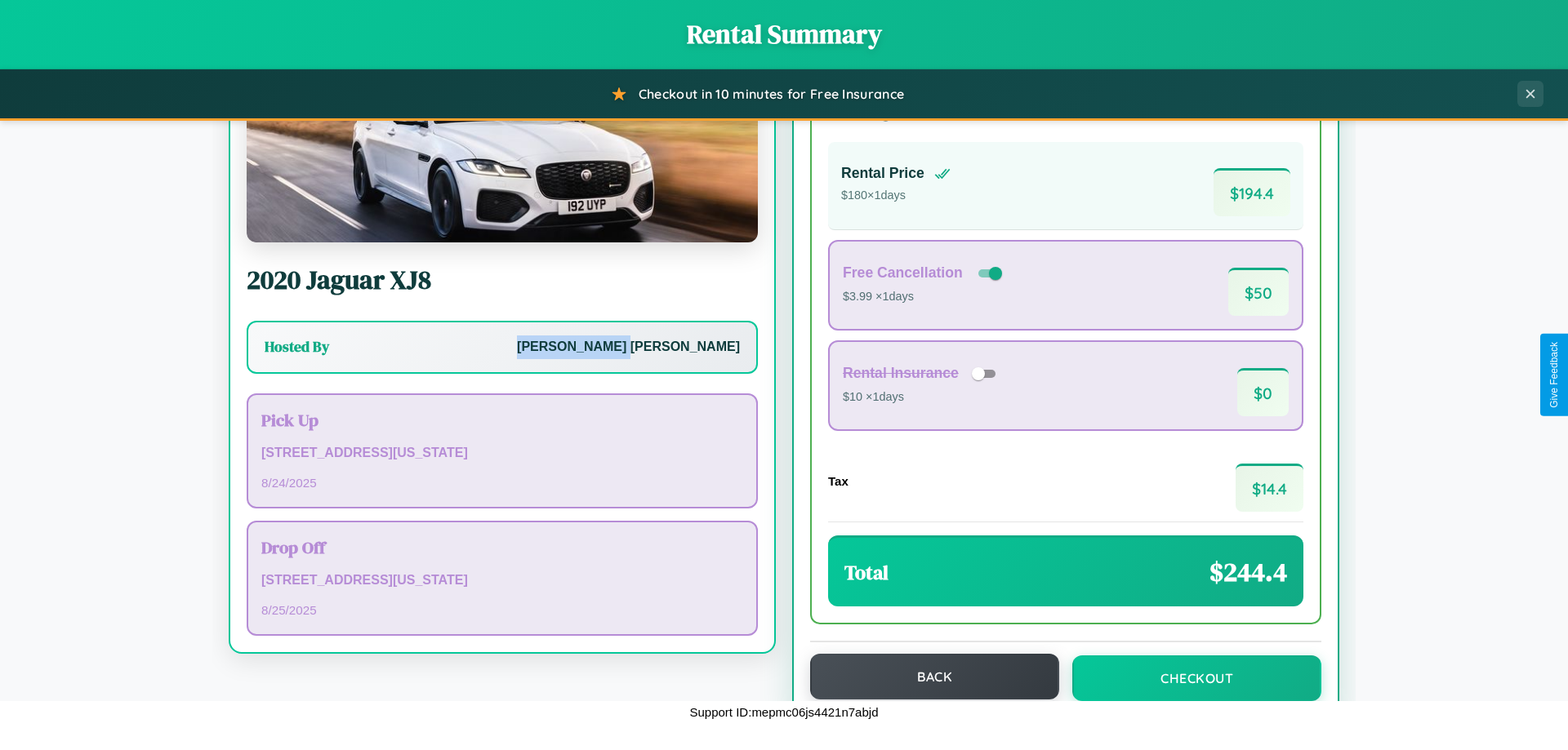
click at [927, 678] on button "Back" at bounding box center [935, 676] width 249 height 46
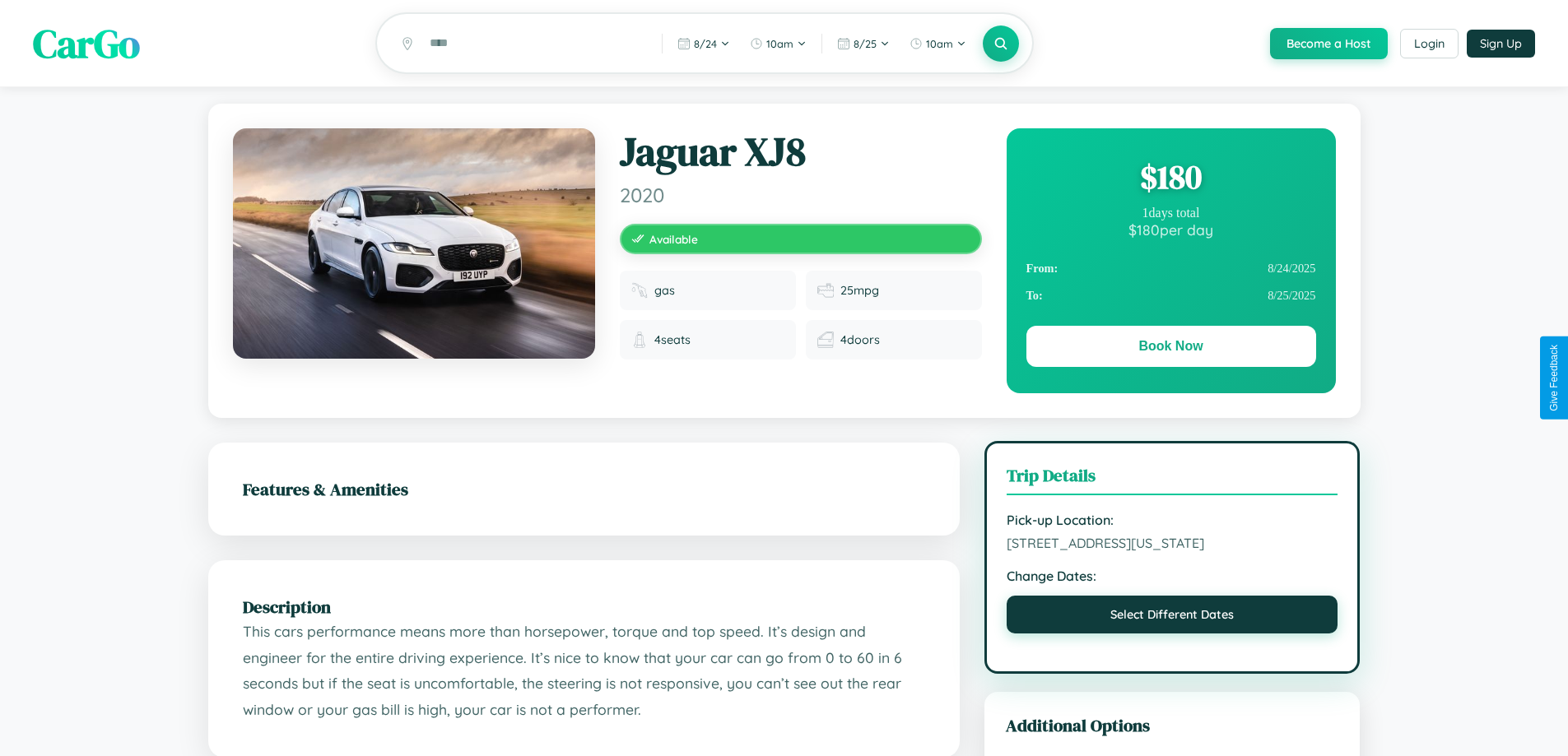
click at [1172, 619] on button "Select Different Dates" at bounding box center [1172, 614] width 332 height 38
select select "*"
select select "****"
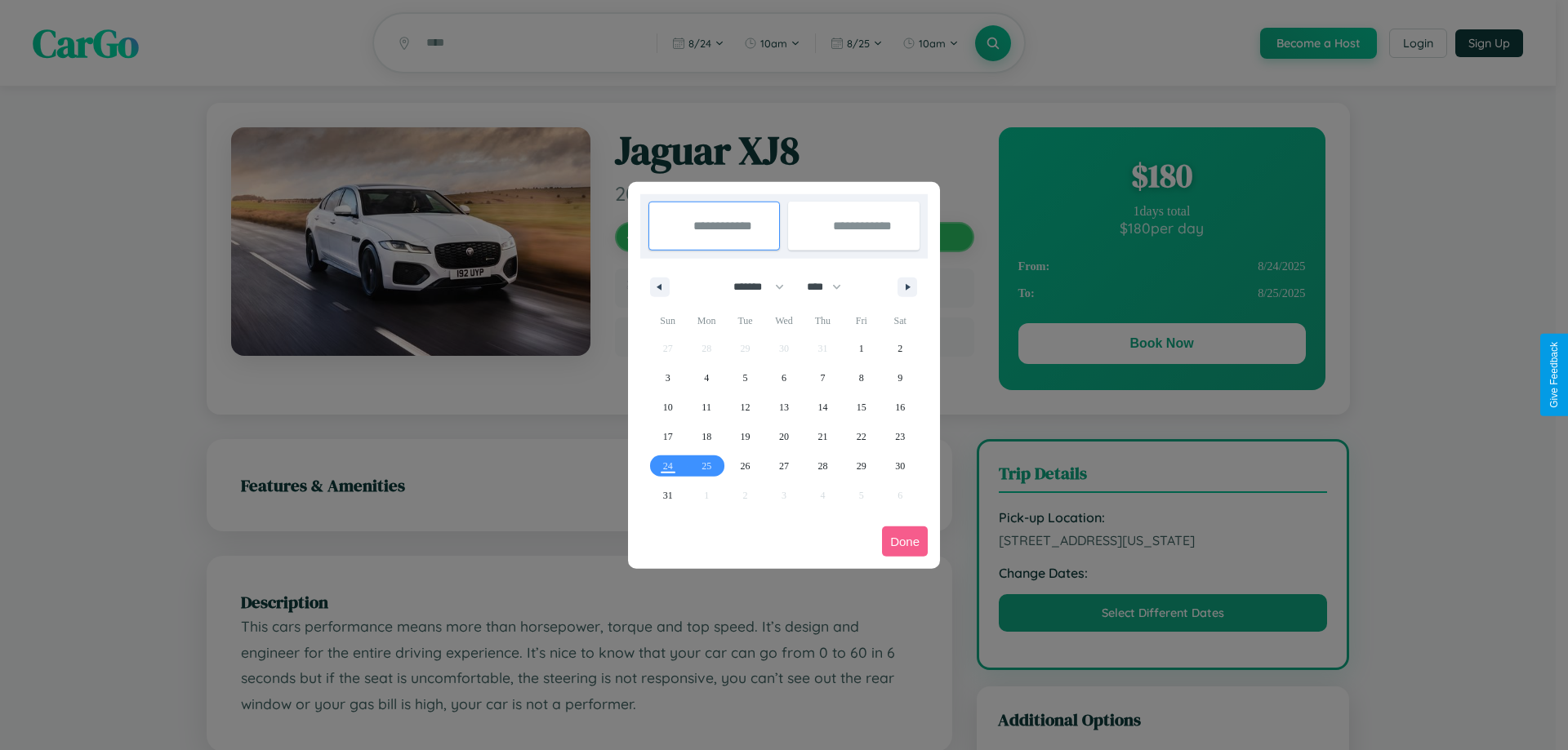
click at [751, 287] on select "******* ******** ***** ***** *** **** **** ****** ********* ******* ******** **…" at bounding box center [756, 287] width 69 height 27
select select "*"
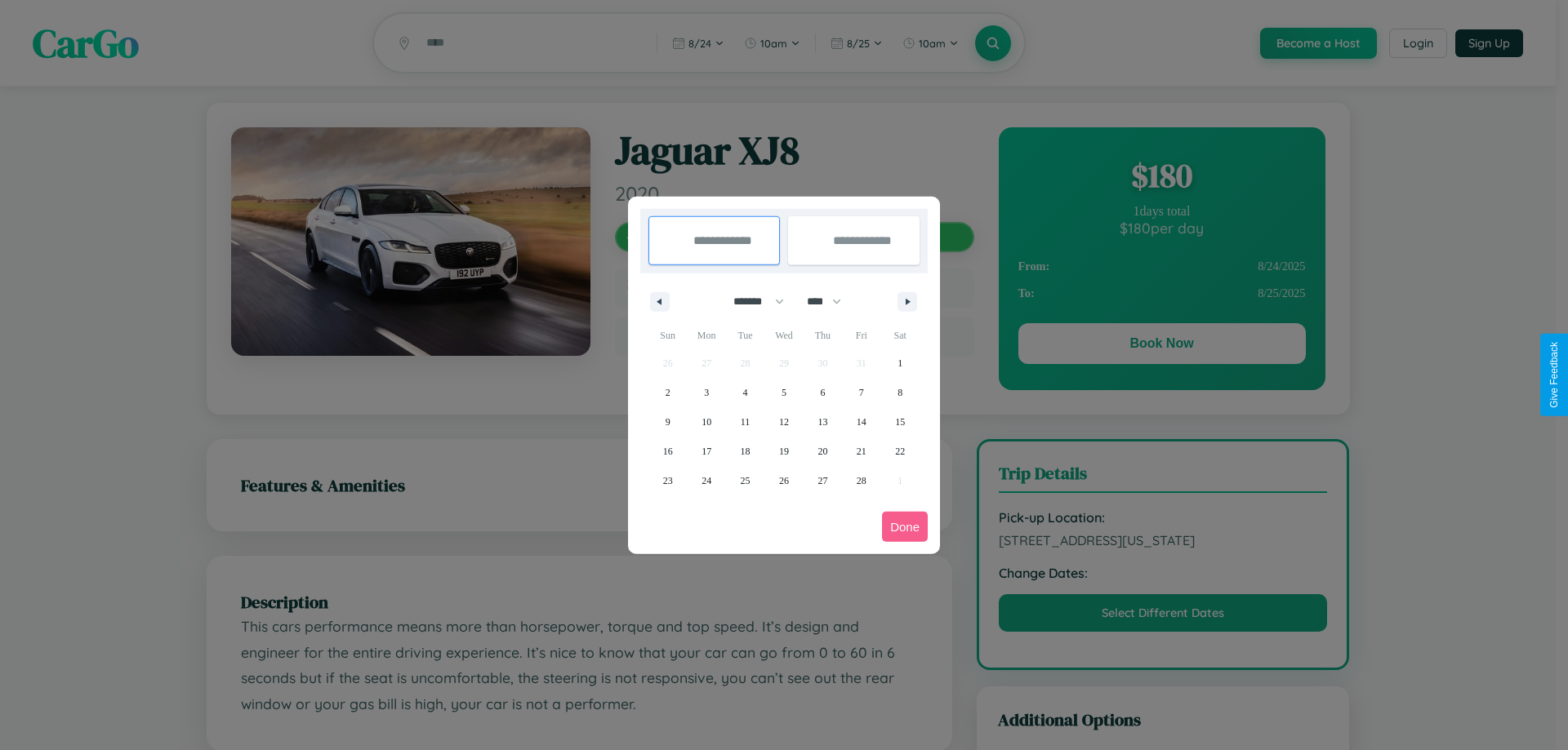
drag, startPoint x: 831, startPoint y: 301, endPoint x: 784, endPoint y: 327, distance: 53.7
click at [831, 301] on select "**** **** **** **** **** **** **** **** **** **** **** **** **** **** **** ****…" at bounding box center [823, 301] width 49 height 27
select select "****"
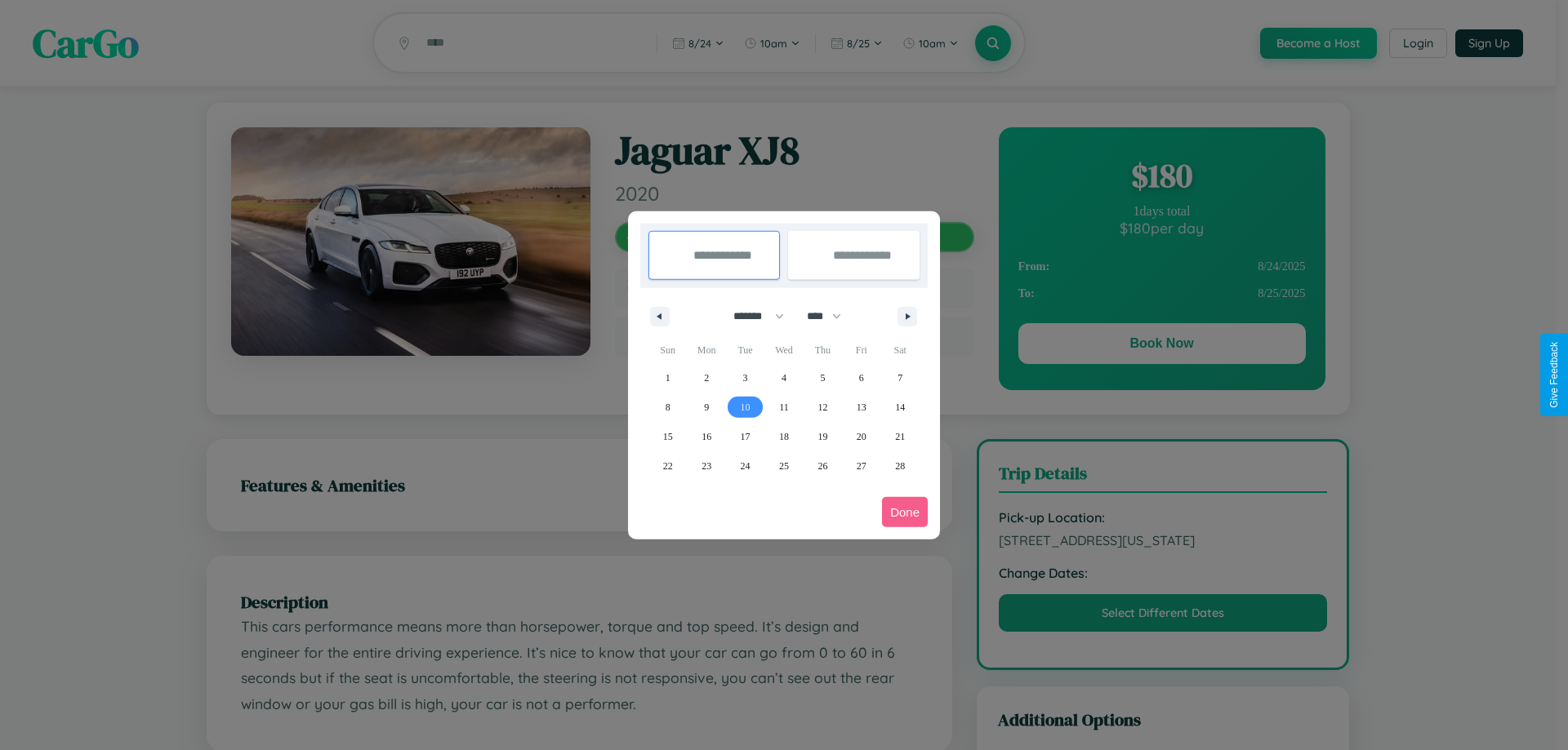
click at [745, 407] on span "10" at bounding box center [746, 407] width 9 height 29
type input "**********"
click at [745, 436] on span "17" at bounding box center [746, 436] width 9 height 29
type input "**********"
click at [905, 512] on button "Done" at bounding box center [904, 512] width 46 height 30
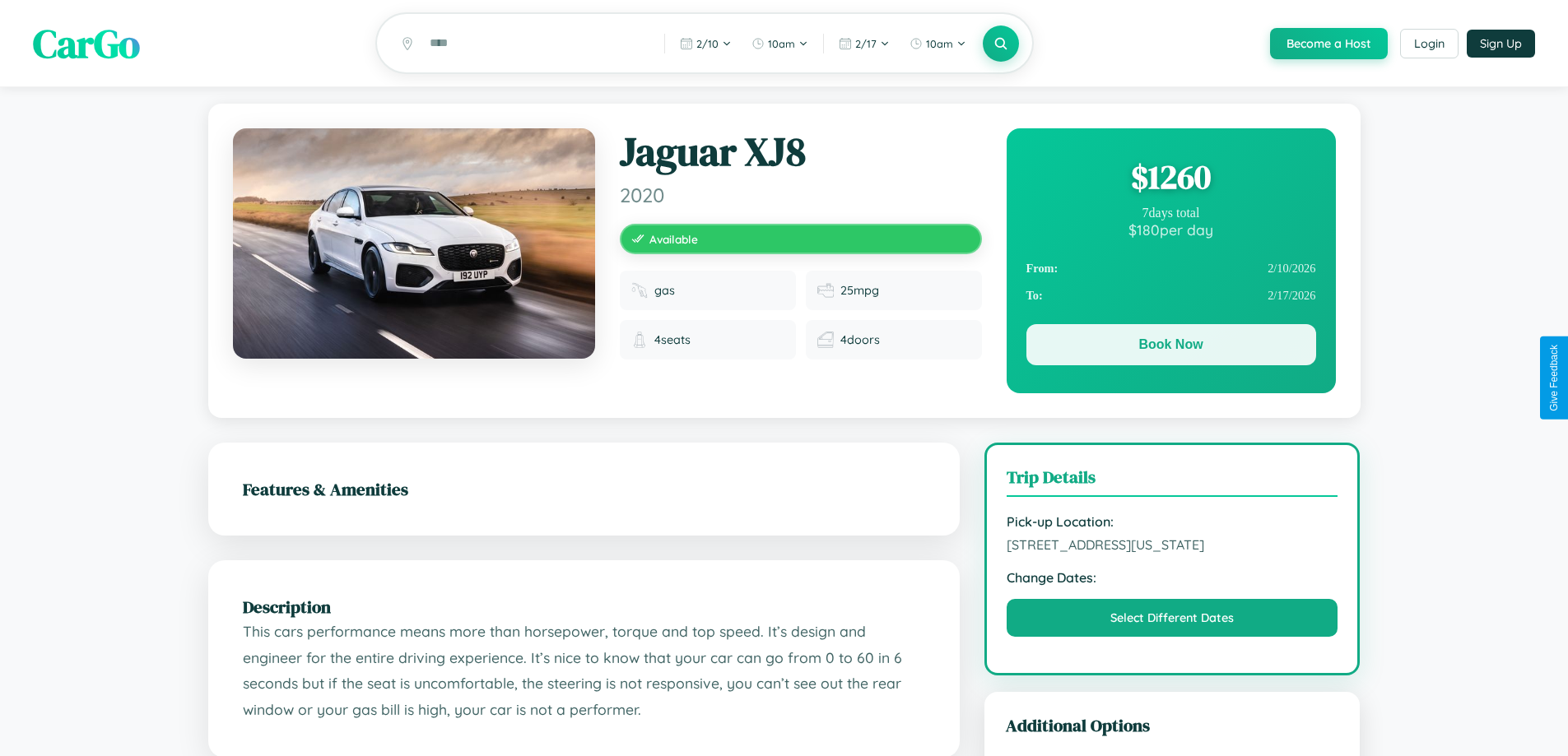
click at [1170, 347] on button "Book Now" at bounding box center [1171, 345] width 289 height 42
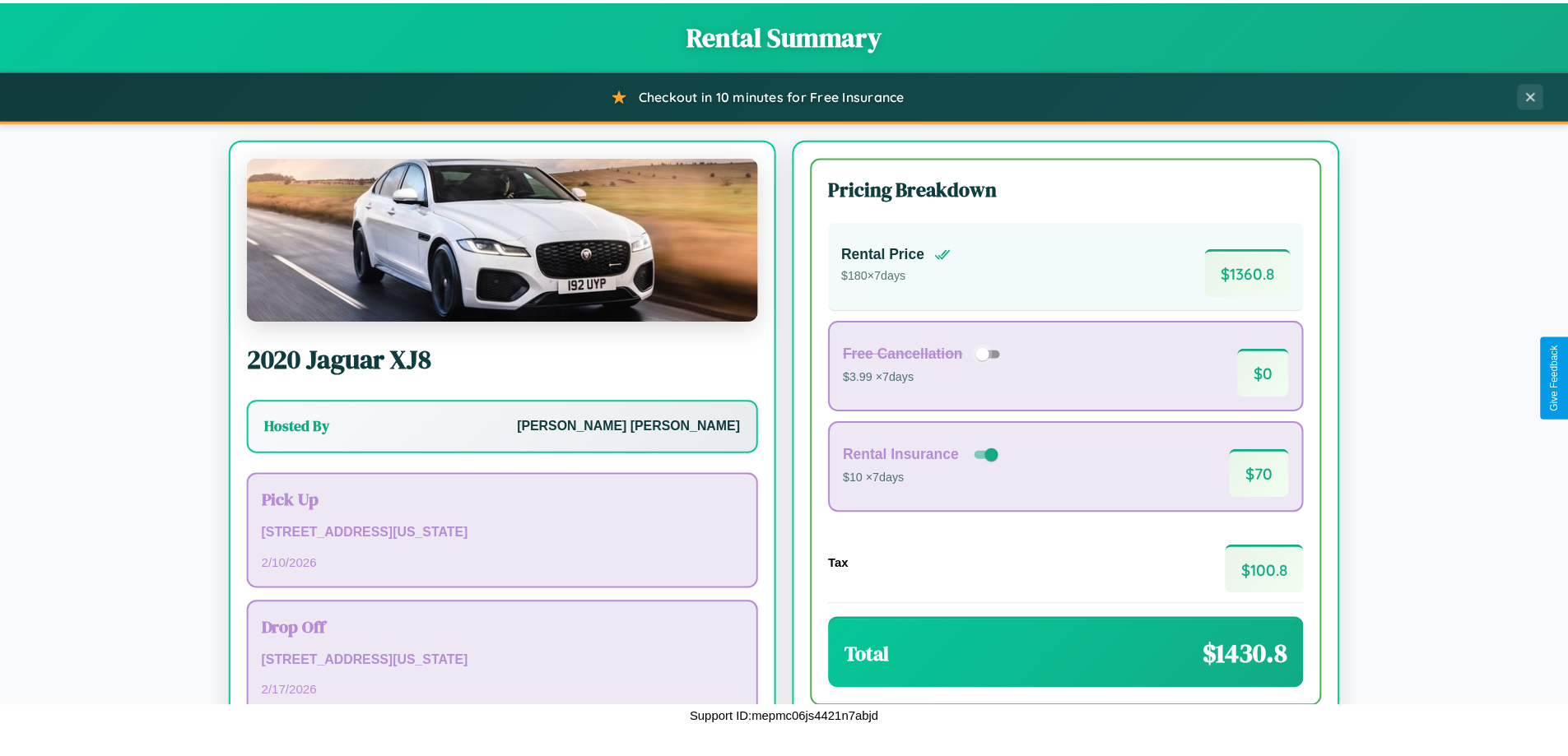
scroll to position [112, 0]
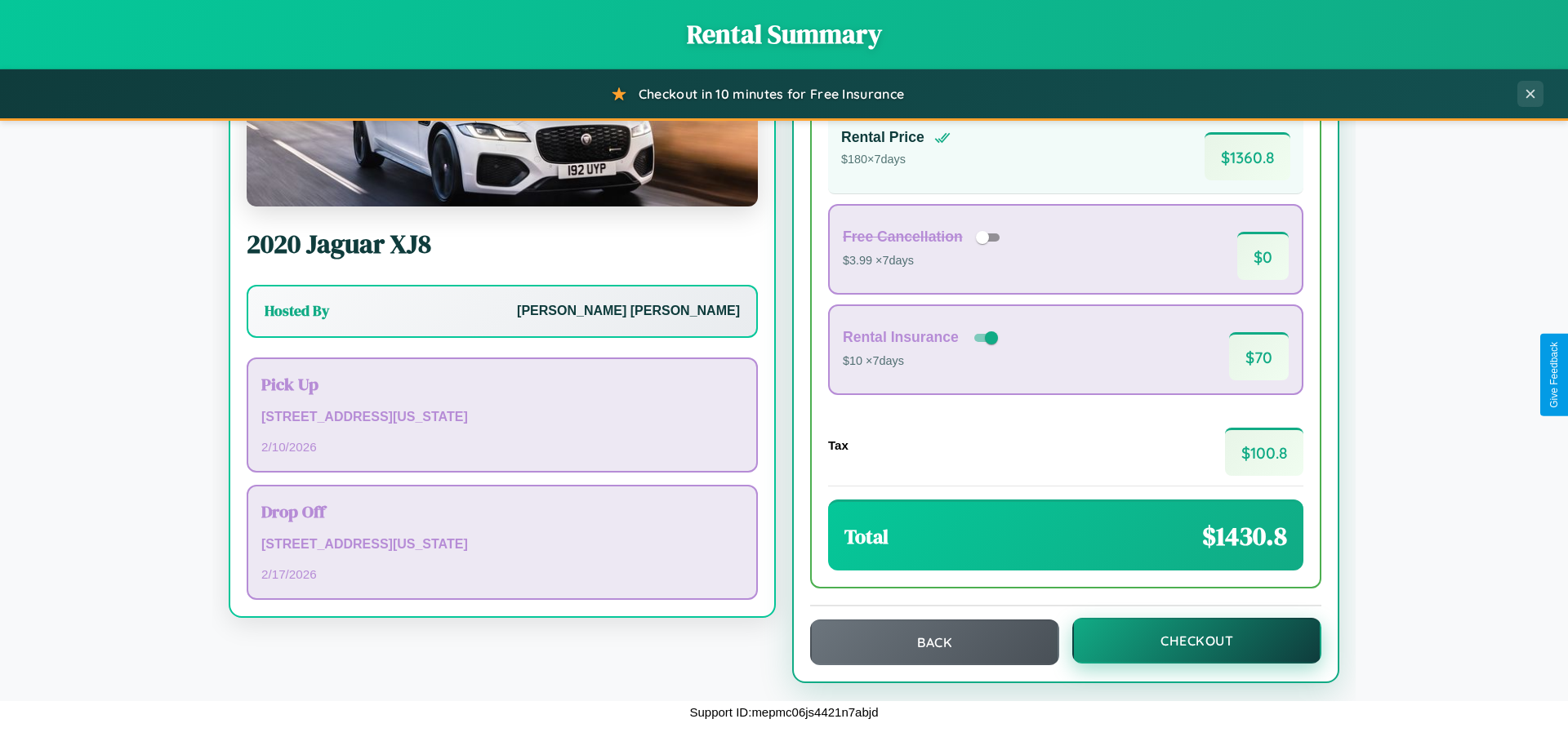
click at [1185, 640] on button "Checkout" at bounding box center [1197, 640] width 249 height 46
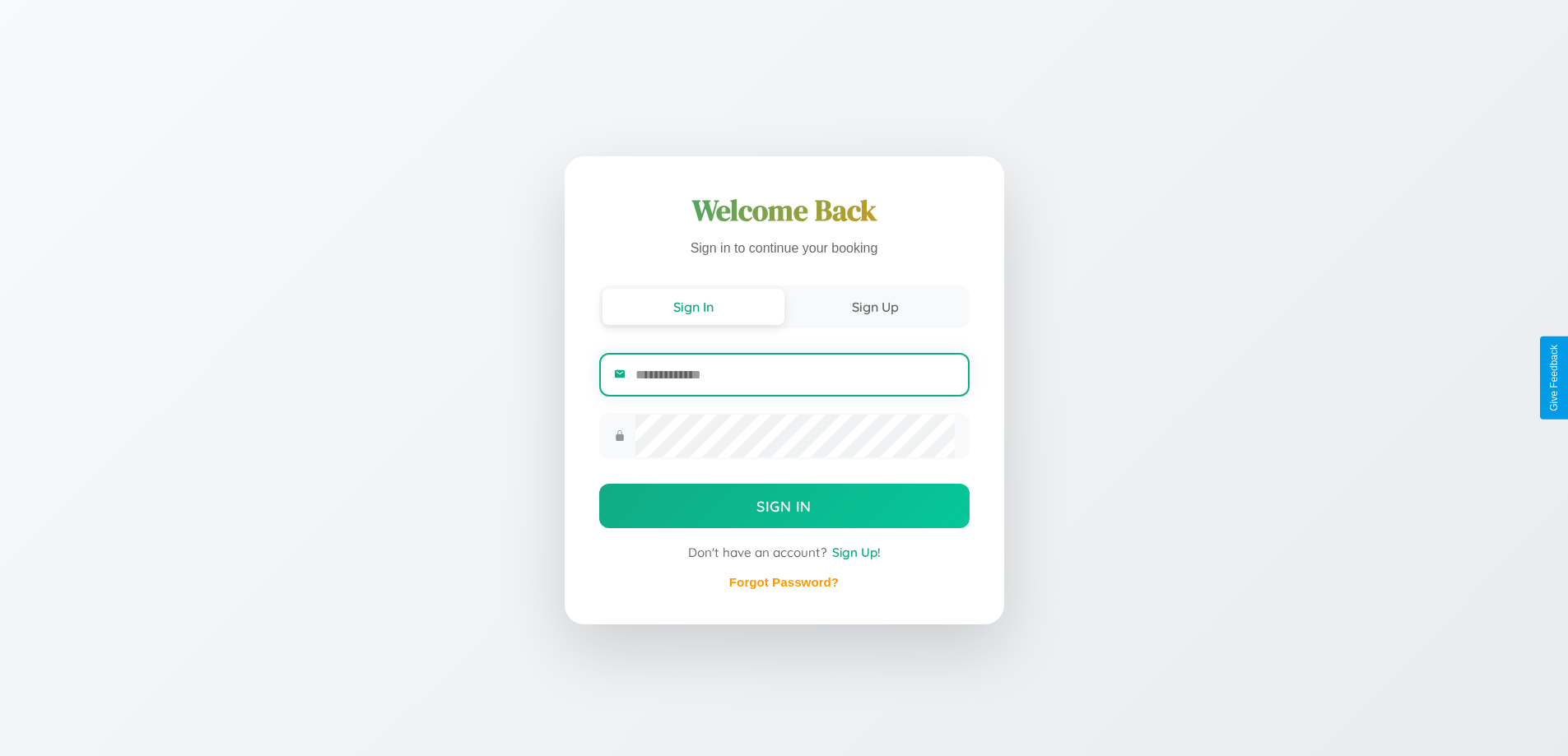
click at [794, 375] on input "email" at bounding box center [794, 374] width 319 height 41
type input "**********"
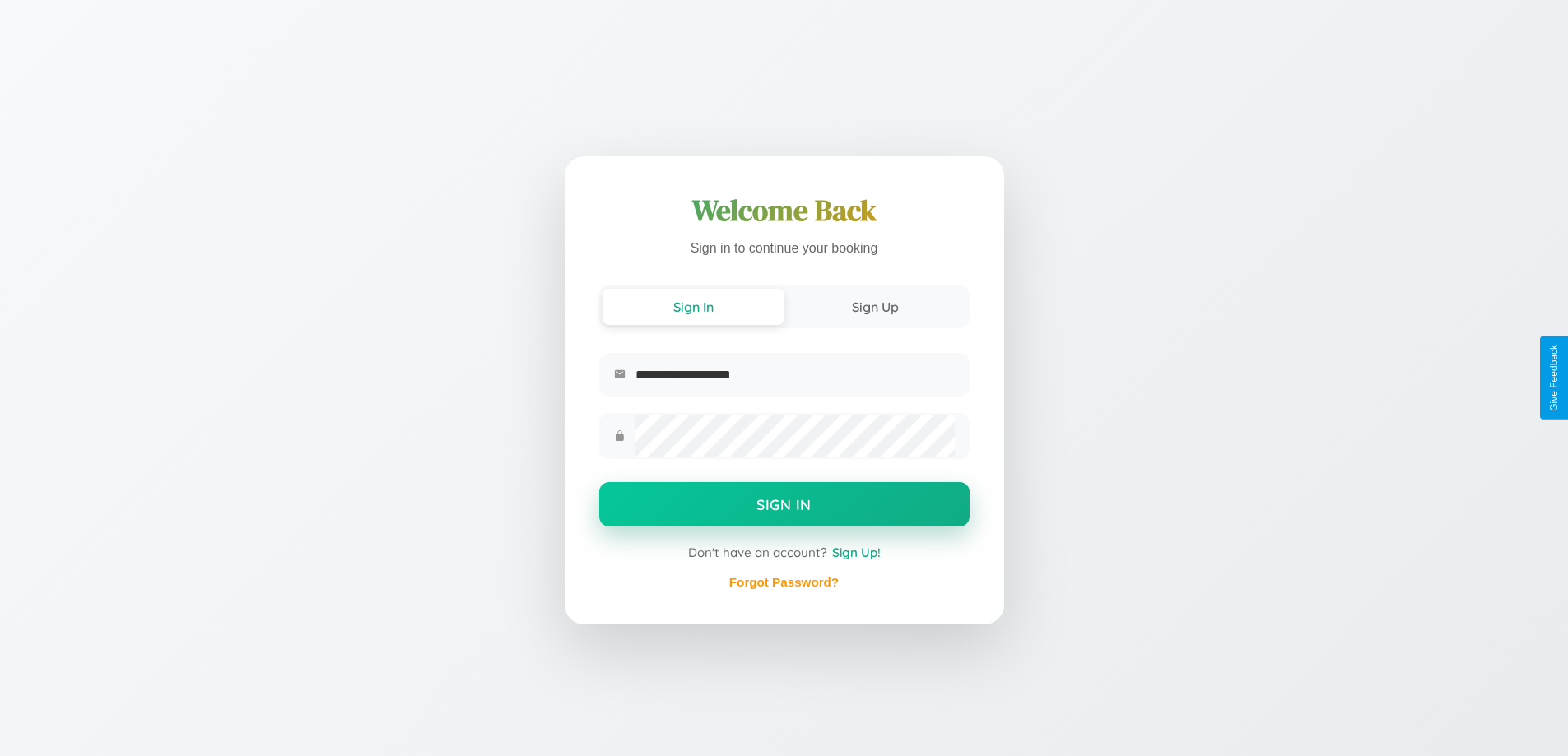
click at [784, 507] on button "Sign In" at bounding box center [784, 504] width 370 height 44
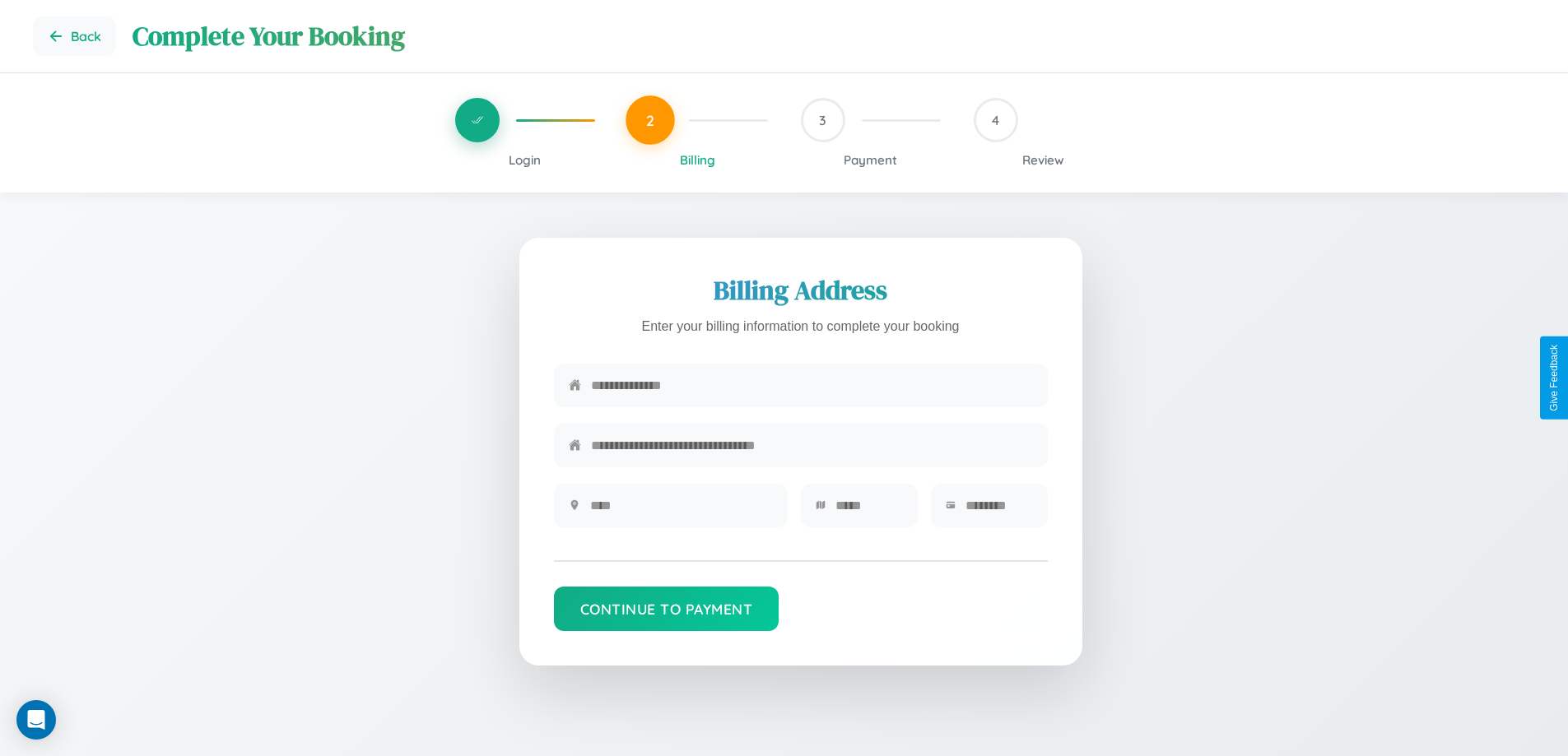
click at [811, 386] on input "text" at bounding box center [812, 386] width 442 height 41
type input "**********"
click at [681, 511] on input "text" at bounding box center [681, 506] width 182 height 41
type input "********"
click at [869, 511] on input "text" at bounding box center [869, 506] width 67 height 41
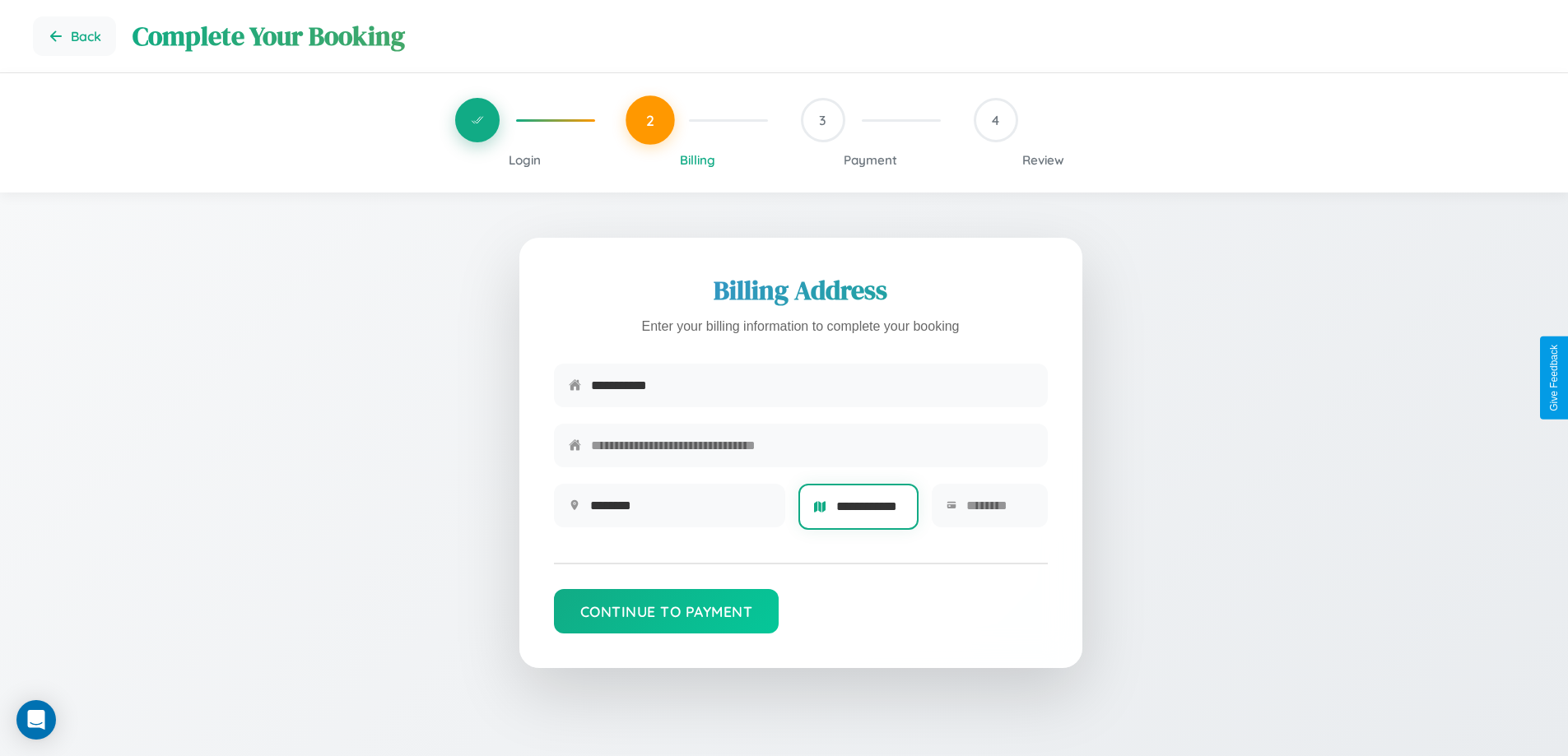
scroll to position [0, 17]
type input "**********"
click at [998, 511] on input "text" at bounding box center [999, 506] width 66 height 41
type input "*****"
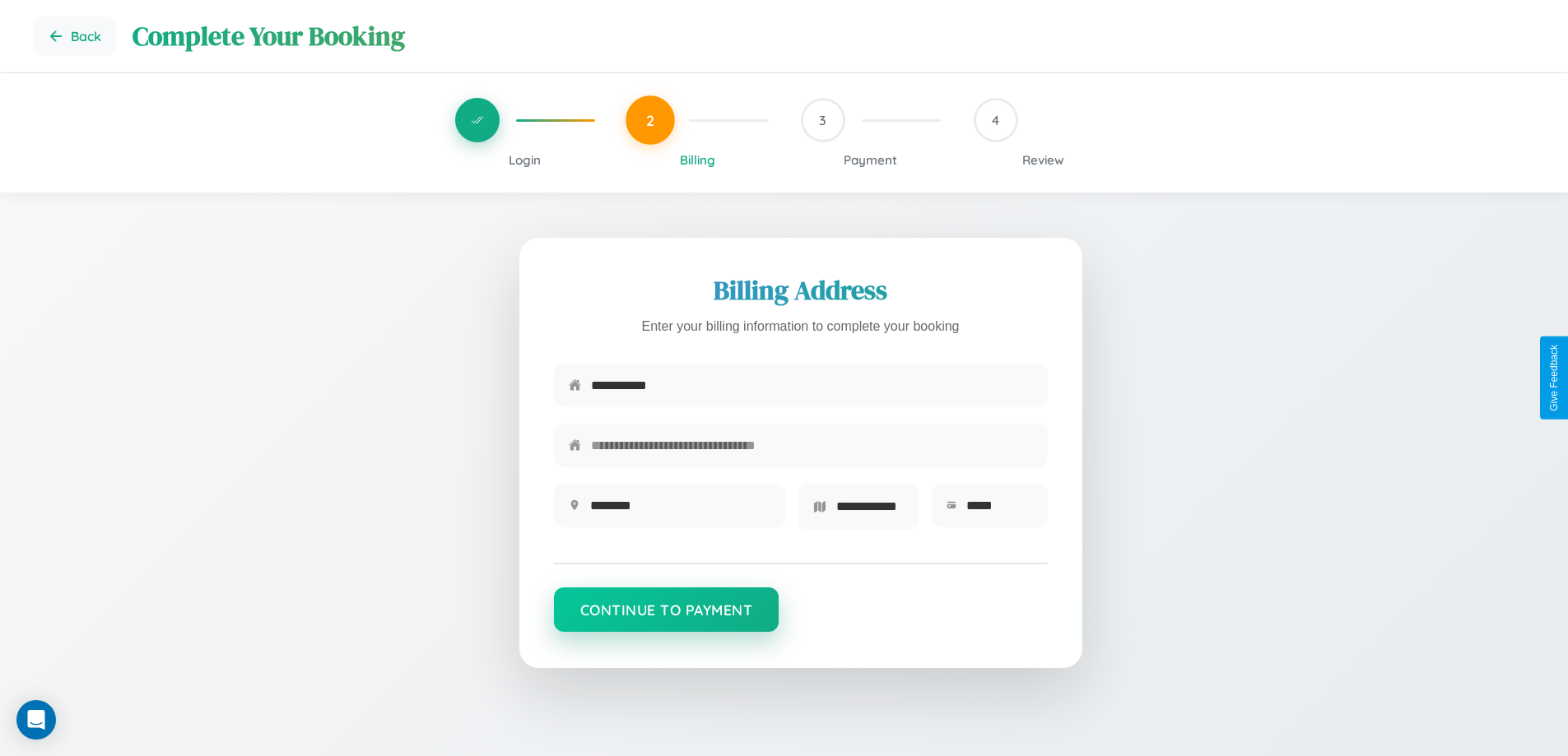
click at [665, 614] on button "Continue to Payment" at bounding box center [666, 610] width 226 height 44
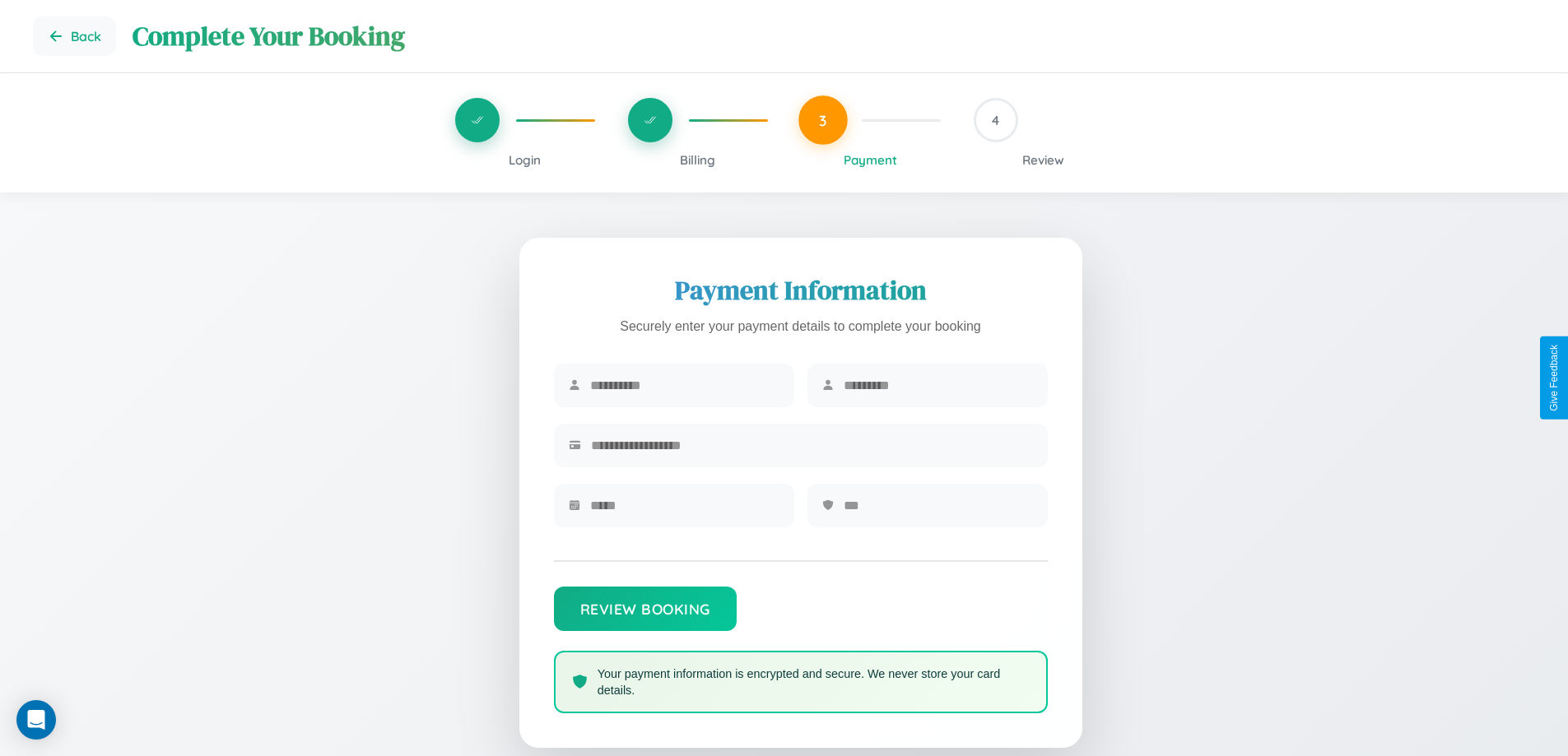
click at [684, 386] on input "text" at bounding box center [684, 386] width 189 height 41
type input "****"
click at [938, 386] on input "text" at bounding box center [938, 386] width 189 height 41
type input "*****"
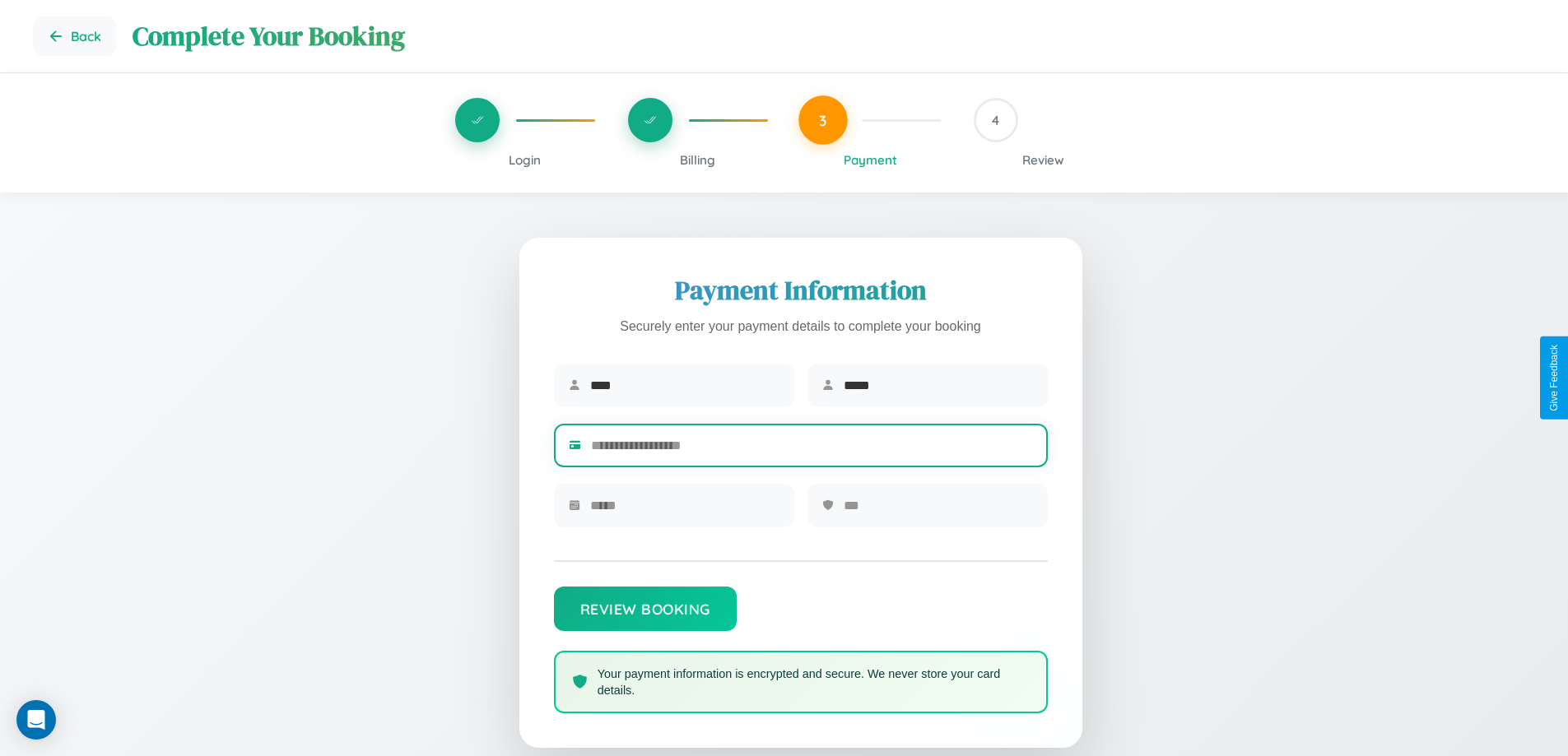
click at [811, 449] on input "text" at bounding box center [812, 445] width 442 height 41
type input "**********"
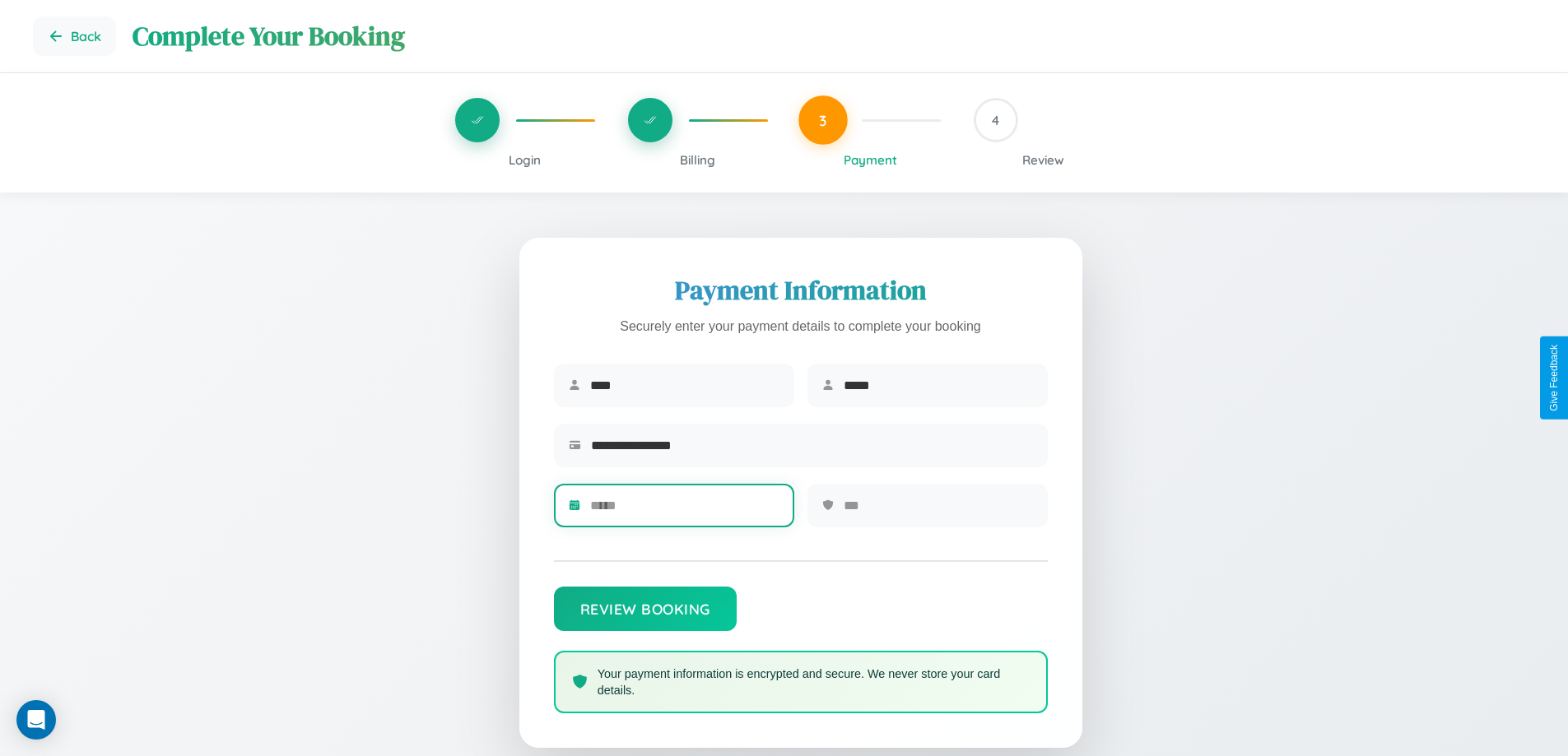
click at [684, 511] on input "text" at bounding box center [684, 506] width 189 height 41
type input "*****"
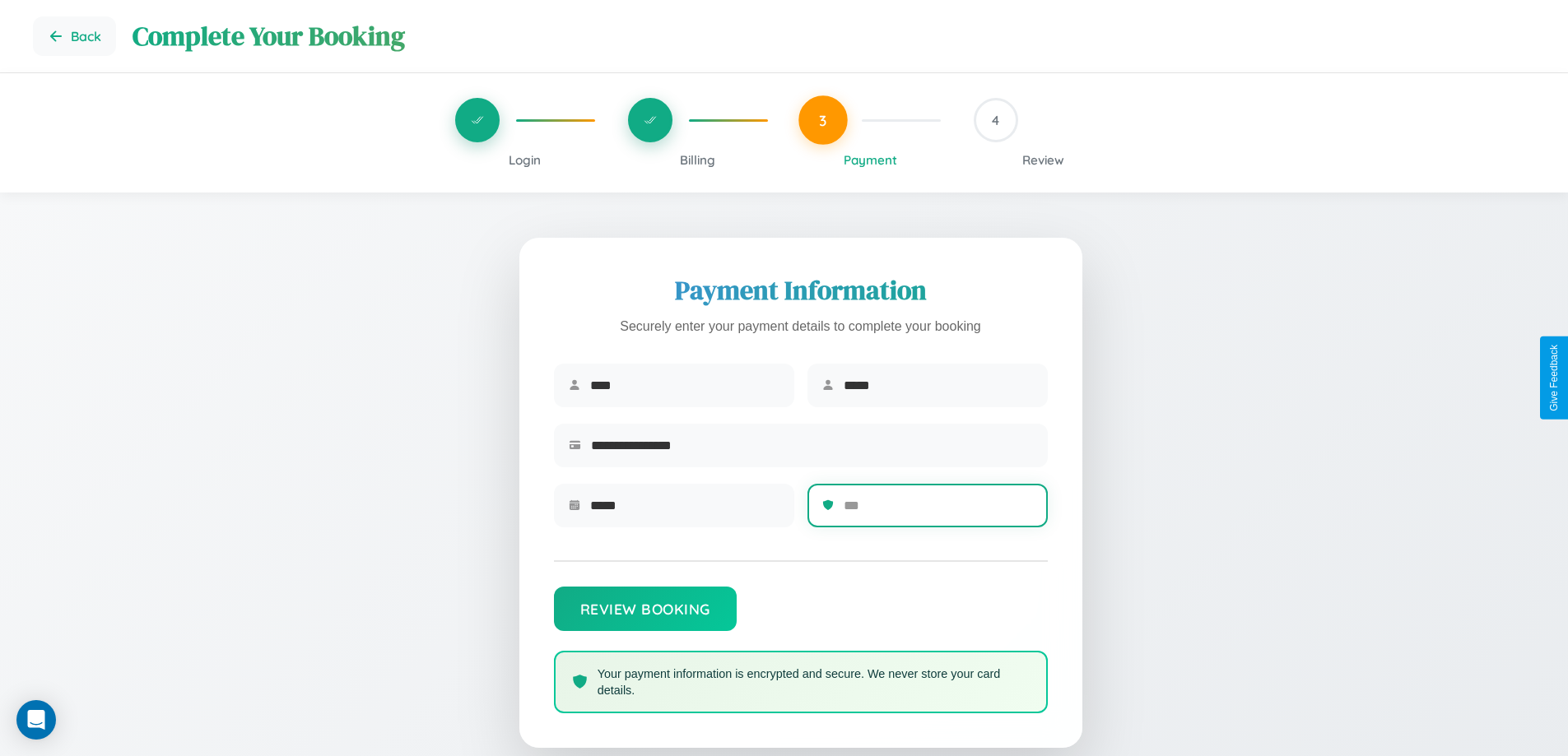
click at [938, 511] on input "text" at bounding box center [938, 506] width 189 height 41
type input "***"
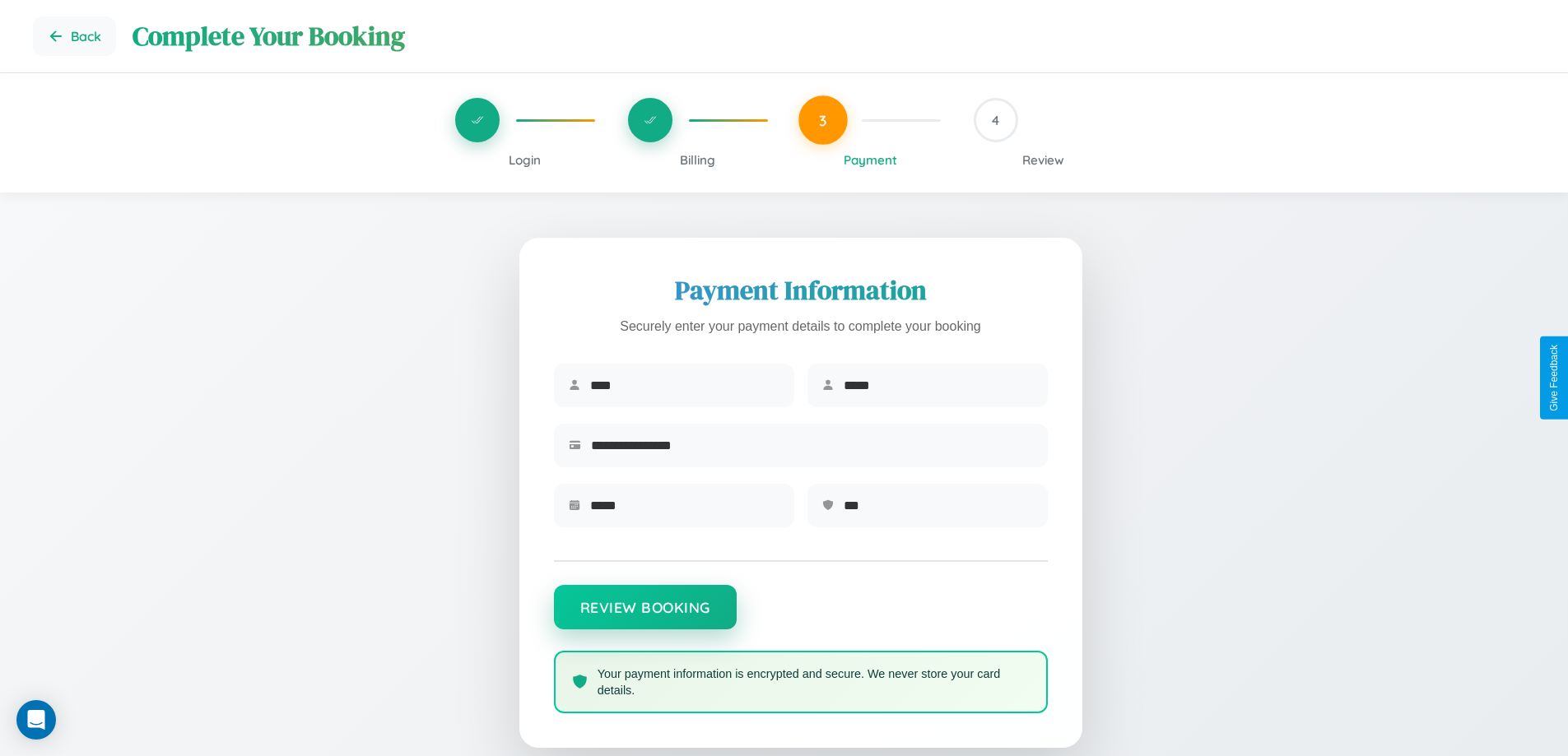
click at [645, 615] on button "Review Booking" at bounding box center [645, 607] width 182 height 44
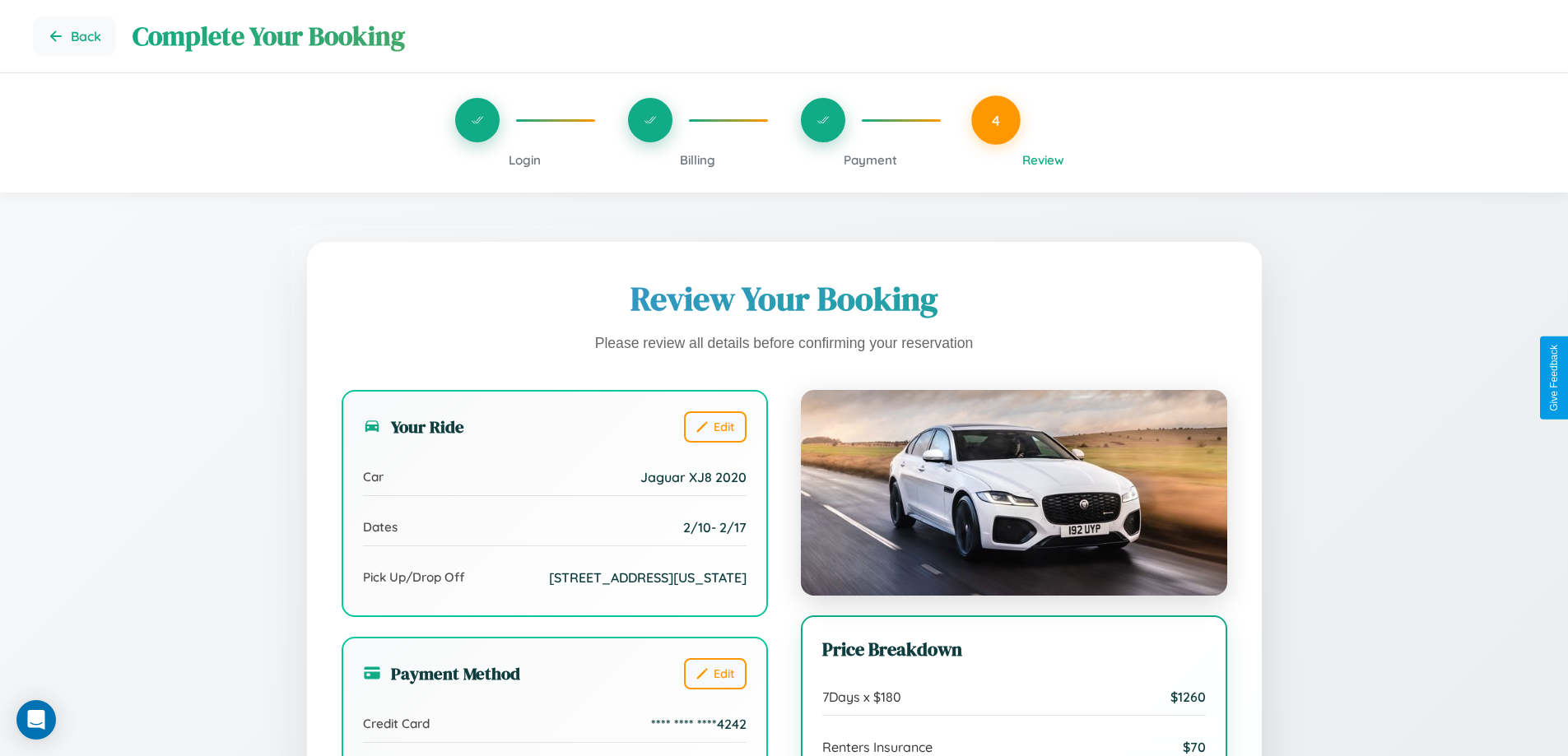
scroll to position [133, 0]
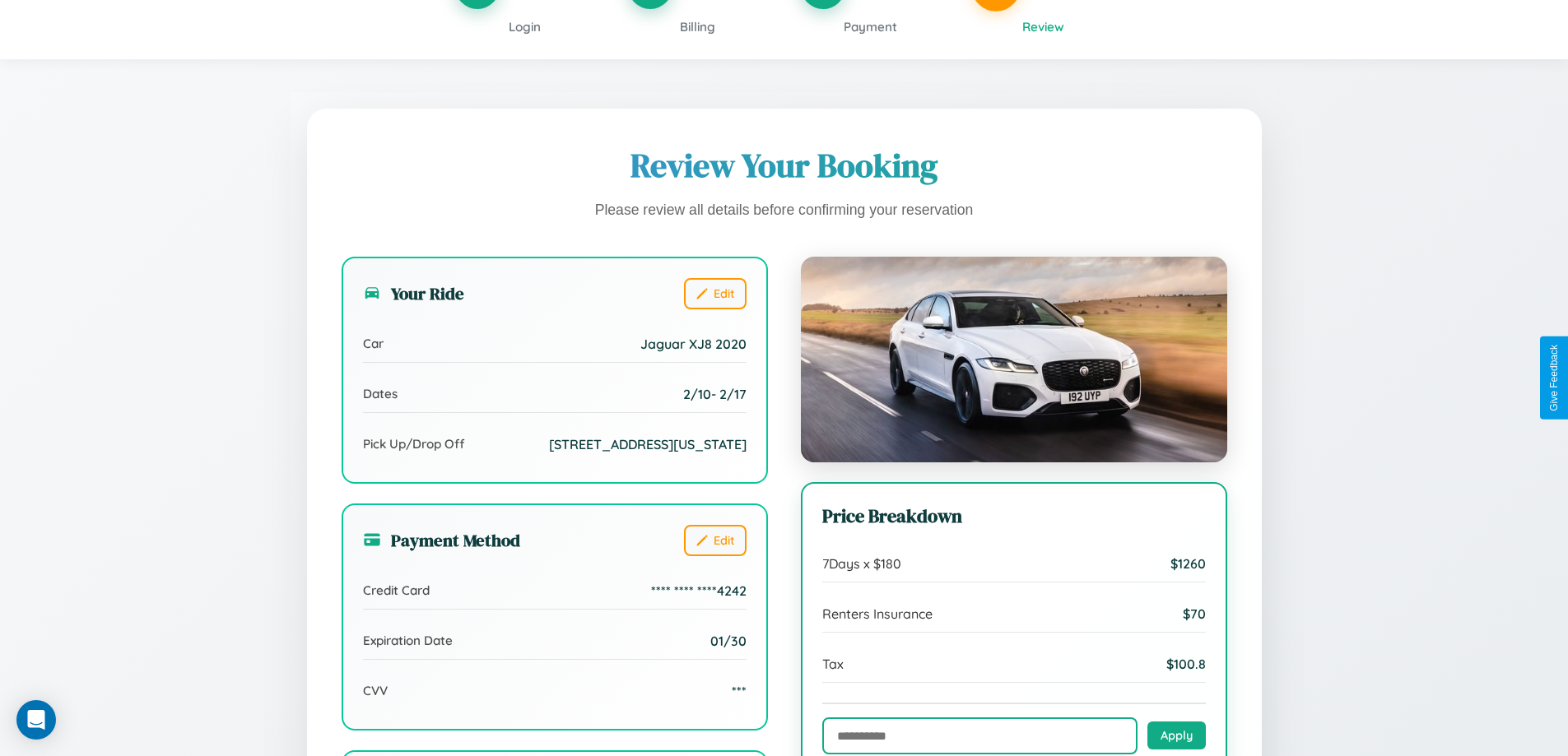
click at [979, 736] on input "text" at bounding box center [979, 735] width 315 height 37
type input "**********"
click at [1176, 736] on button "Apply" at bounding box center [1177, 735] width 59 height 28
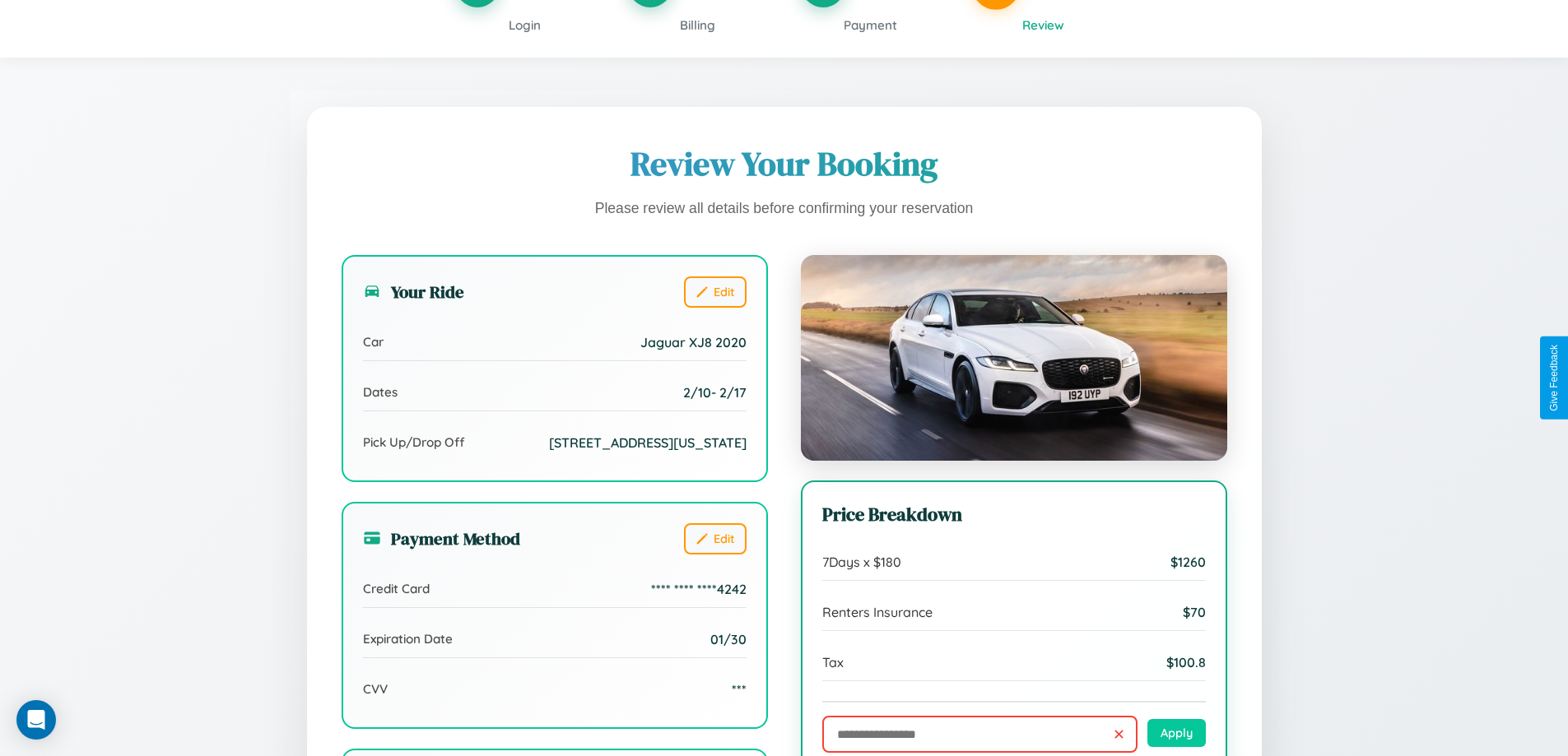
scroll to position [454, 0]
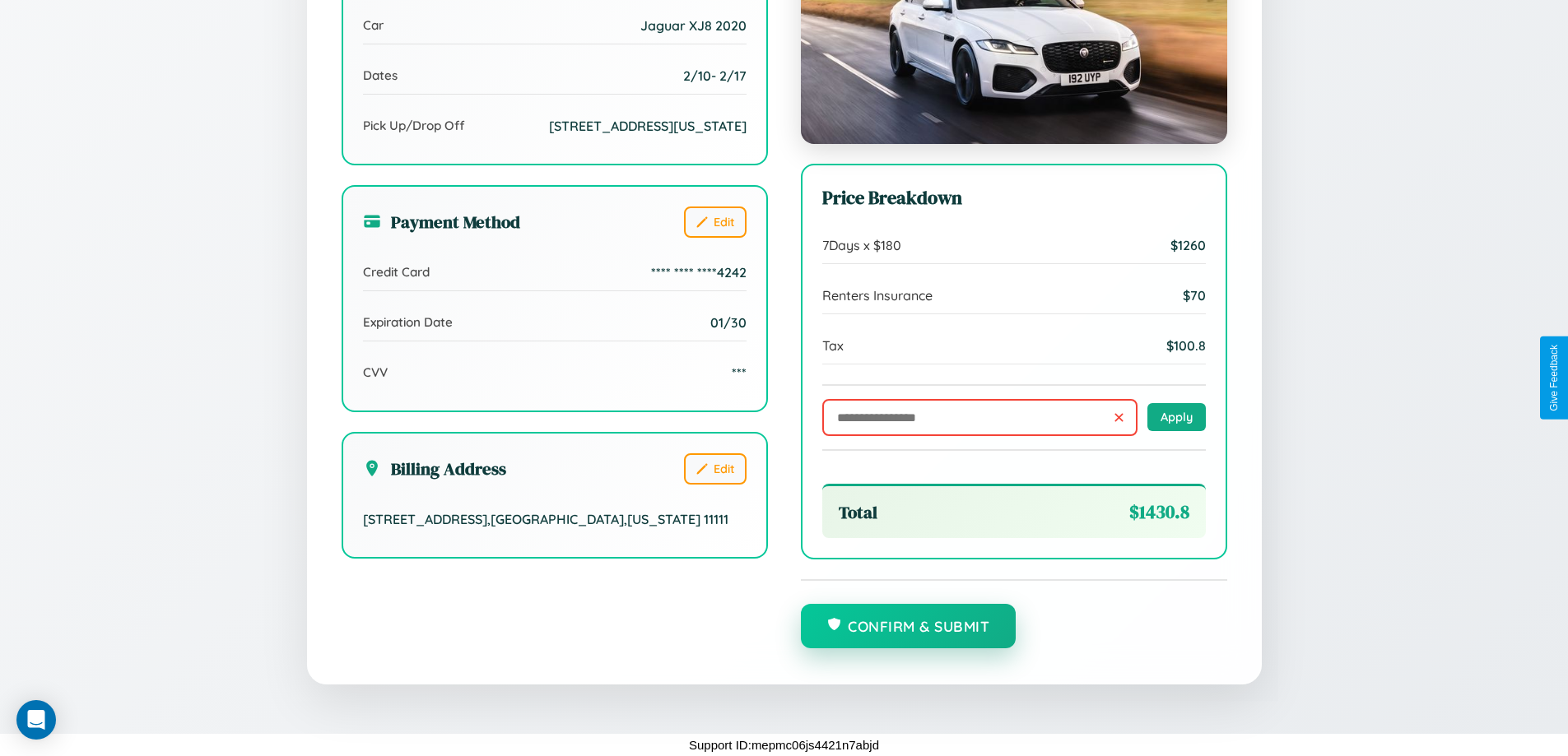
click at [907, 627] on button "Confirm & Submit" at bounding box center [908, 626] width 215 height 44
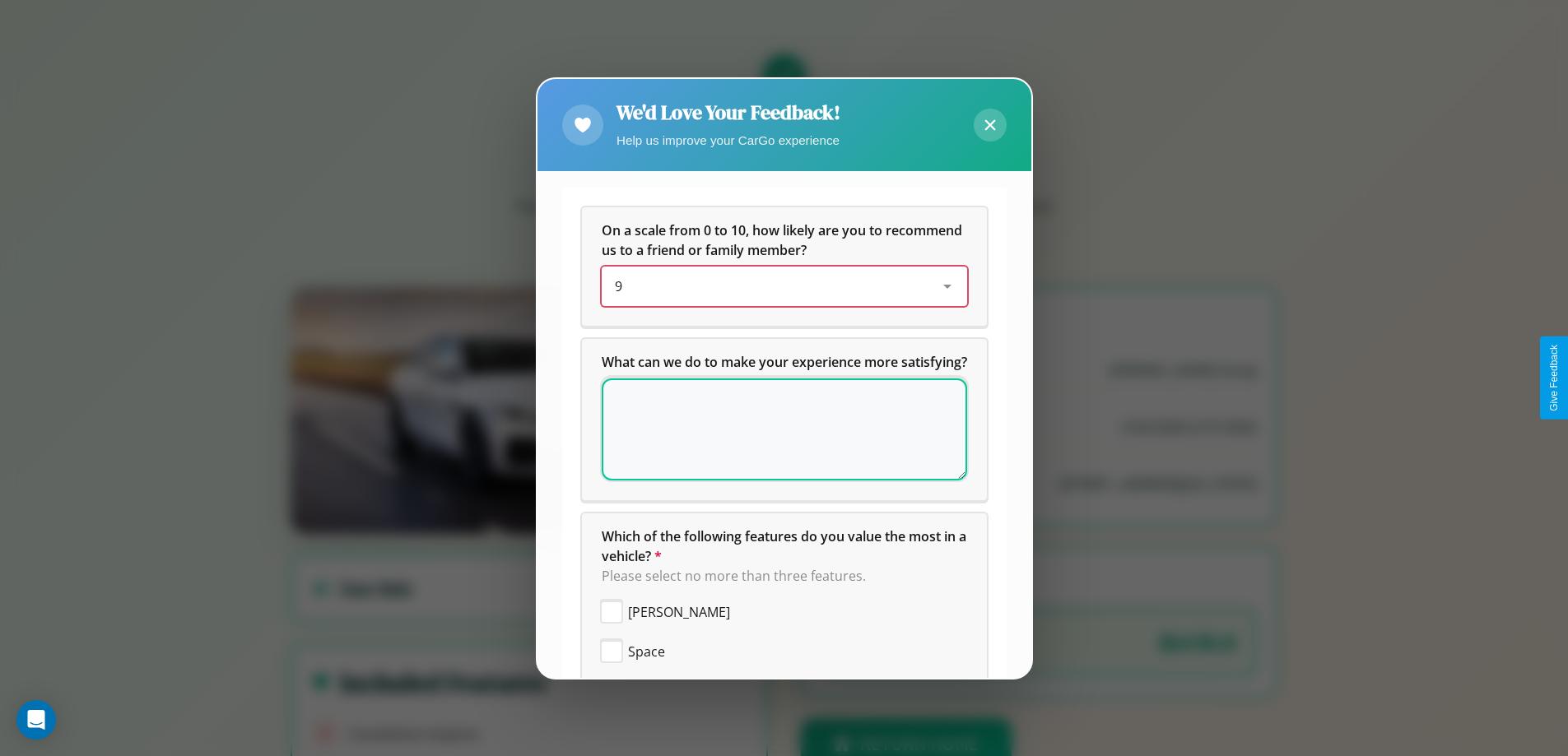
click at [778, 286] on div "9" at bounding box center [770, 286] width 313 height 20
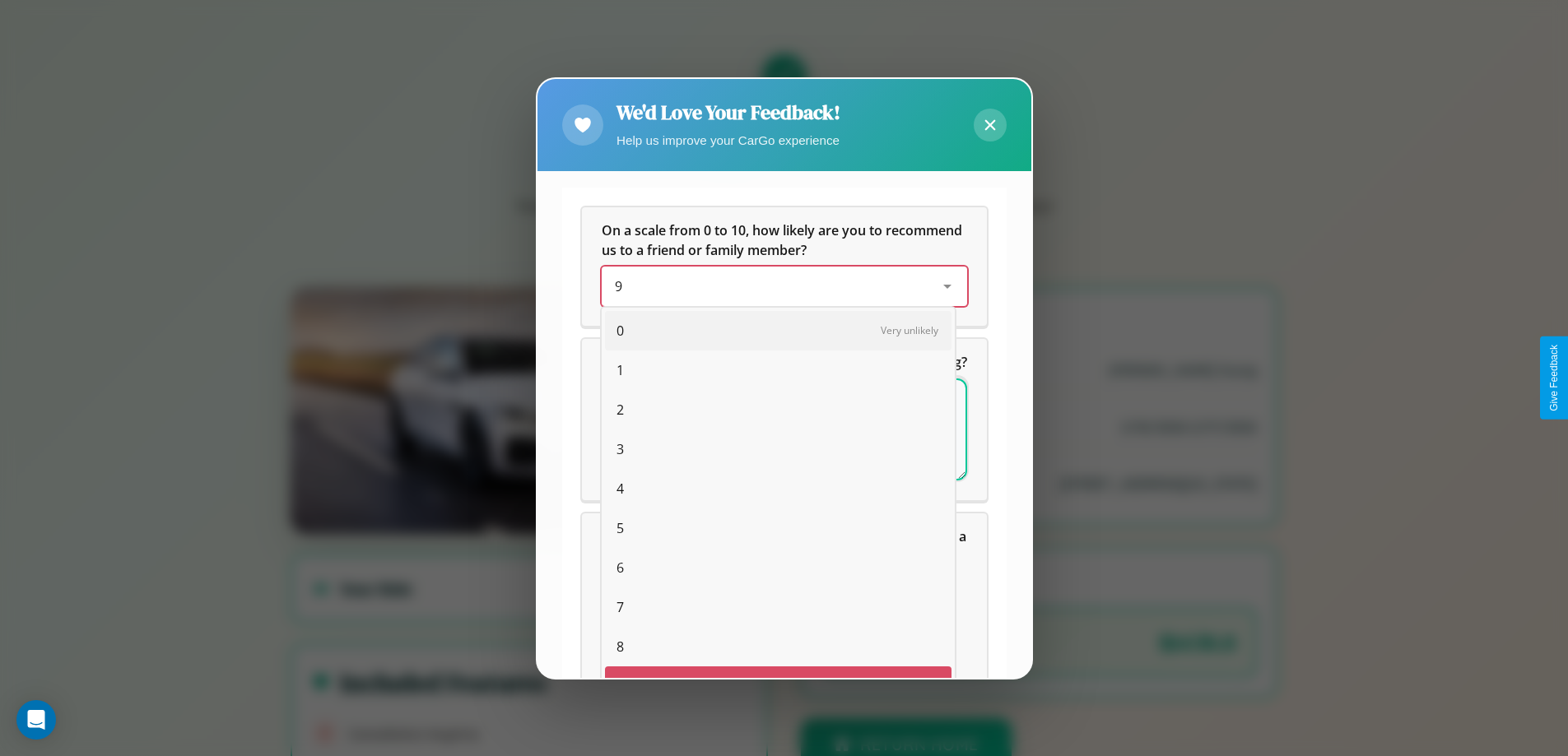
scroll to position [28, 67]
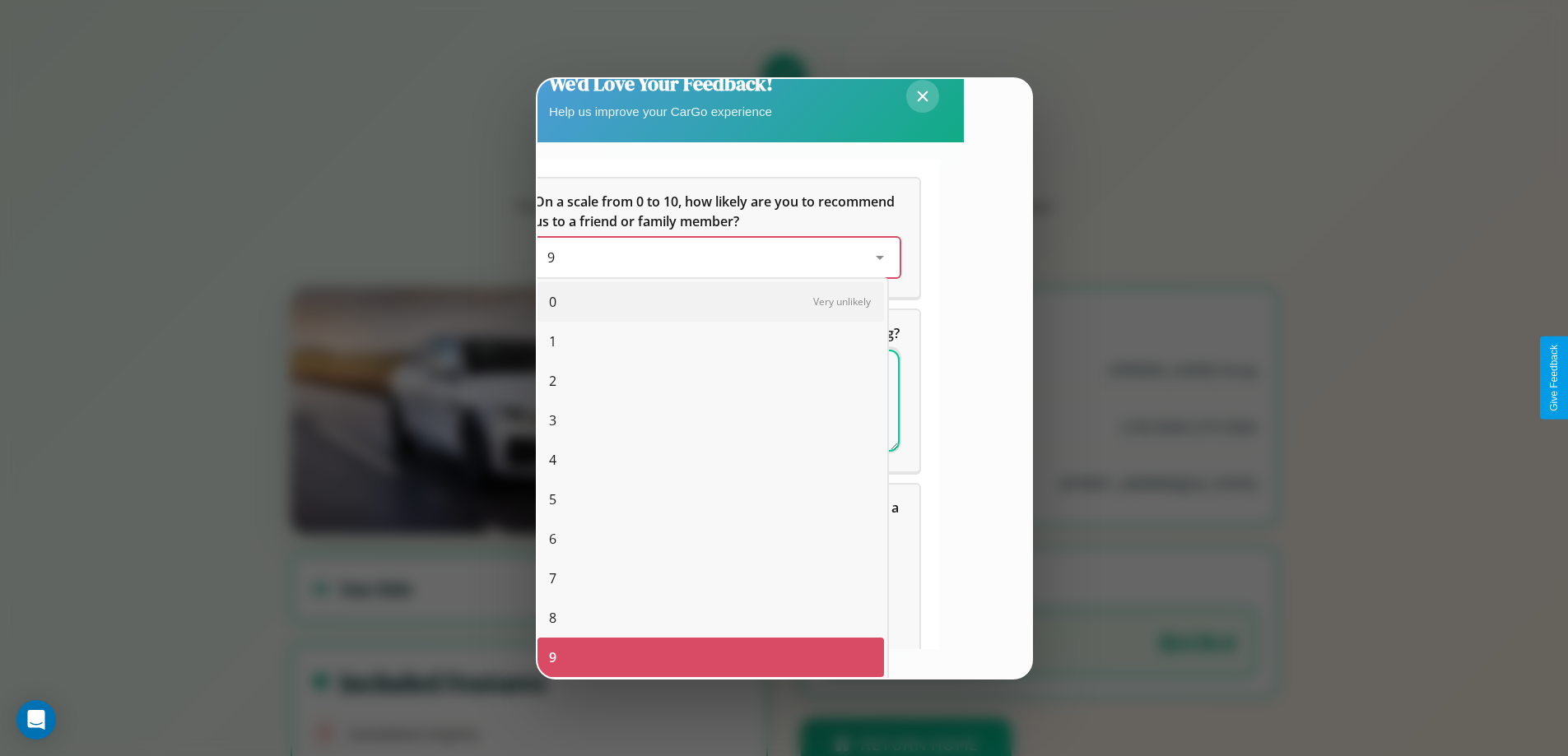
click at [552, 539] on span "6" at bounding box center [553, 539] width 8 height 20
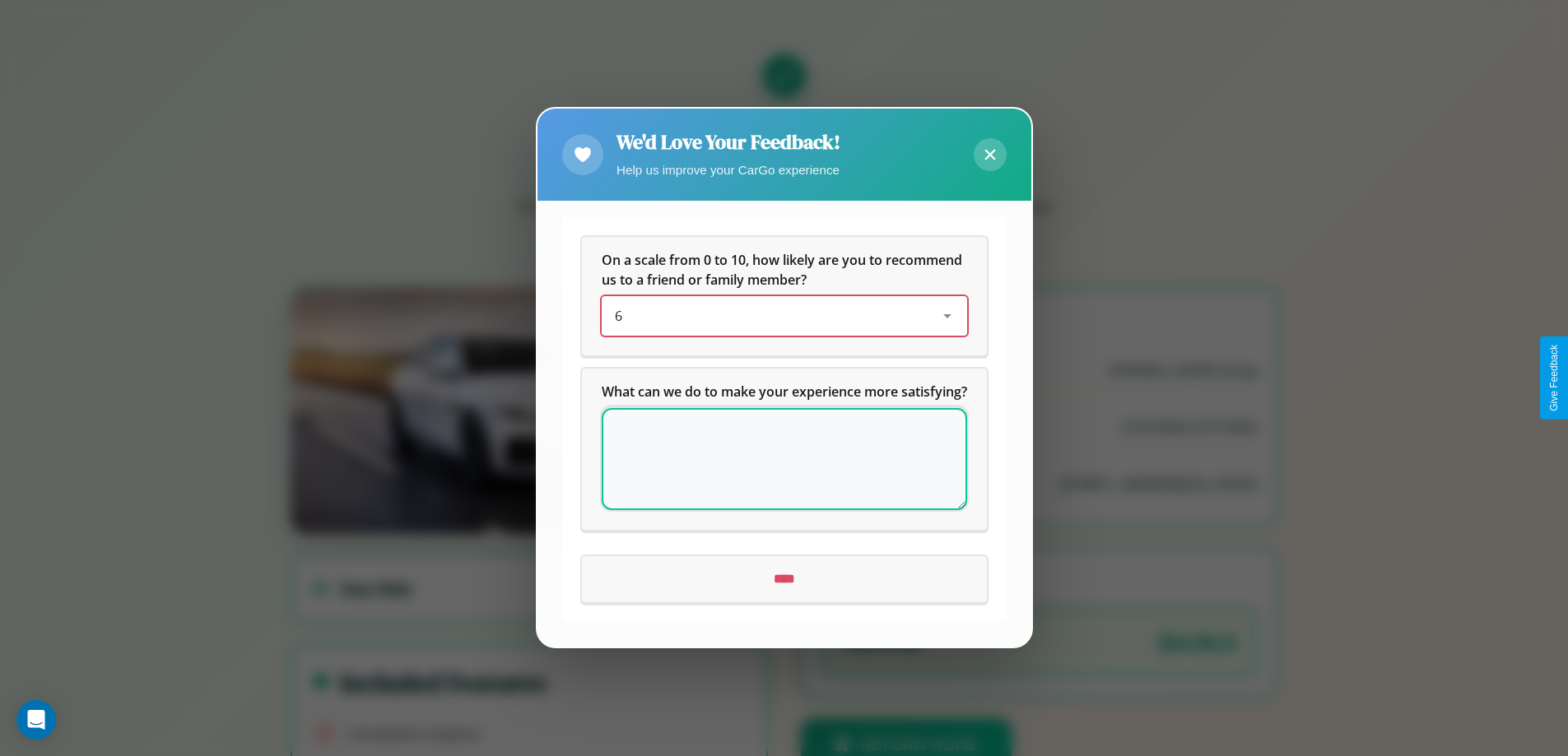
scroll to position [0, 0]
click at [990, 149] on icon at bounding box center [989, 154] width 10 height 10
